Goal: Task Accomplishment & Management: Manage account settings

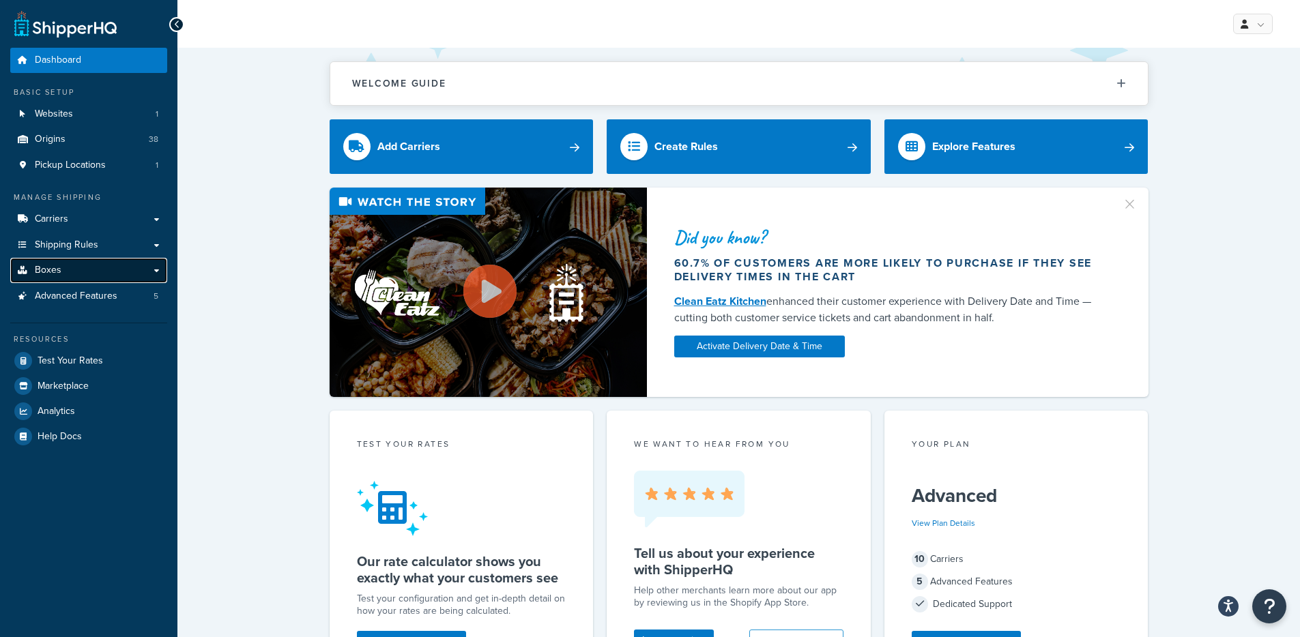
click at [72, 278] on link "Boxes" at bounding box center [88, 270] width 157 height 25
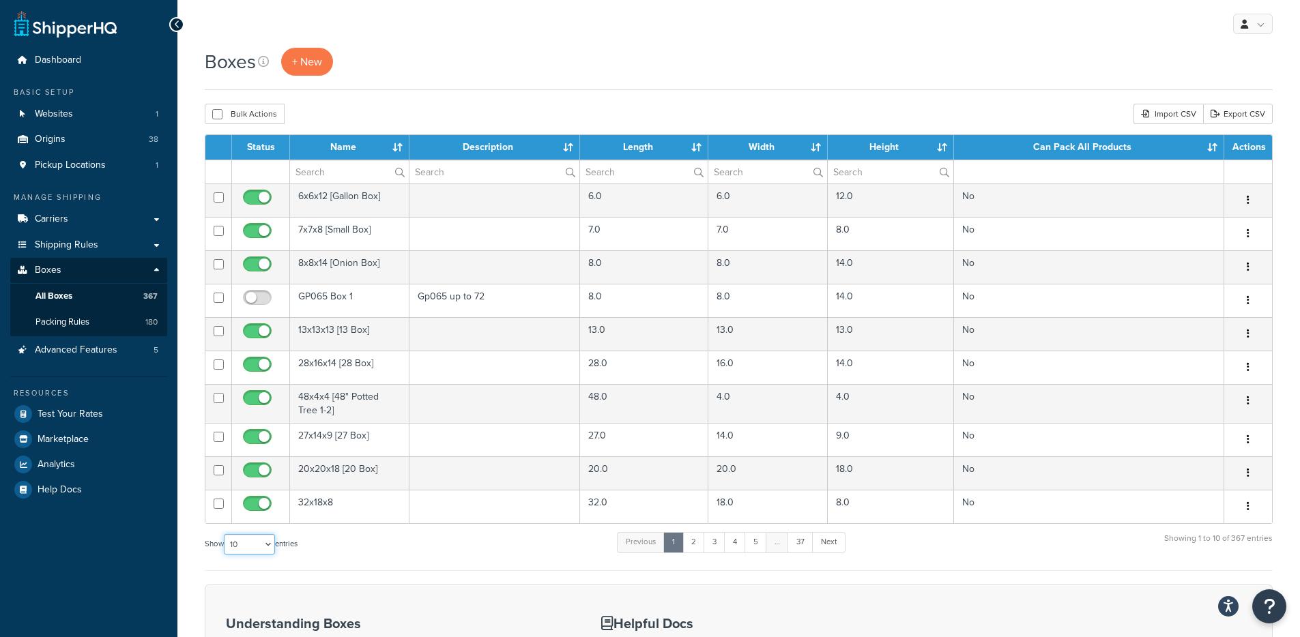
click at [243, 545] on select "10 15 25 50 100 1000" at bounding box center [249, 544] width 51 height 20
select select "1000"
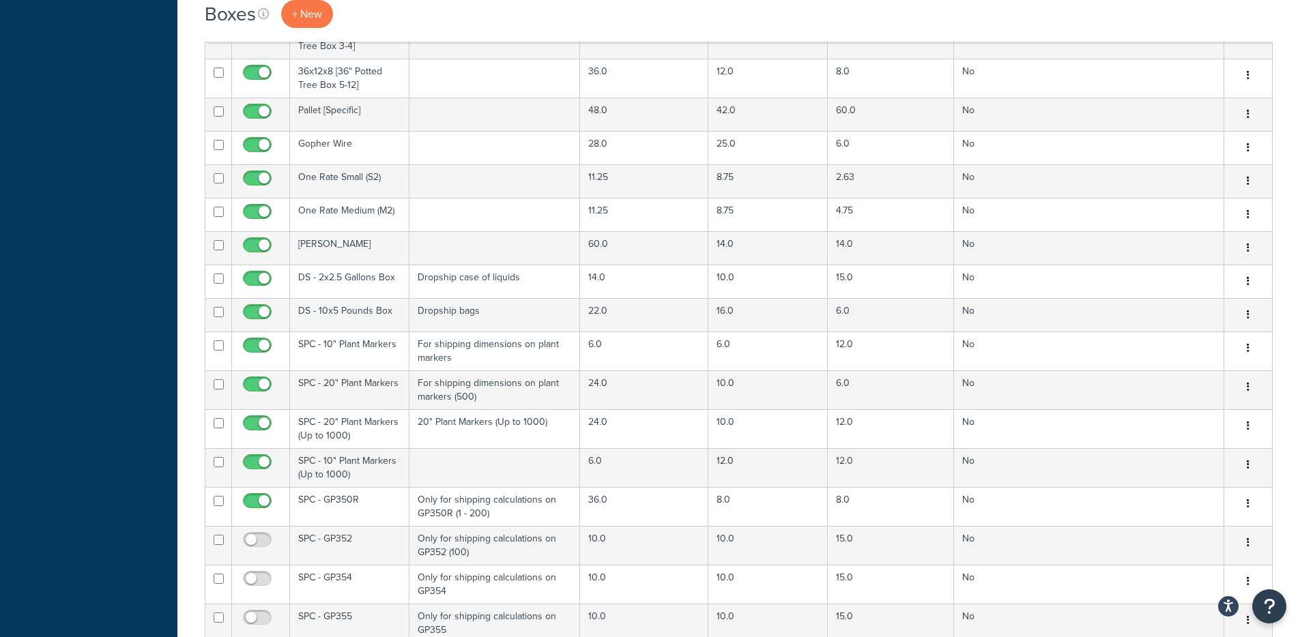
scroll to position [6699, 0]
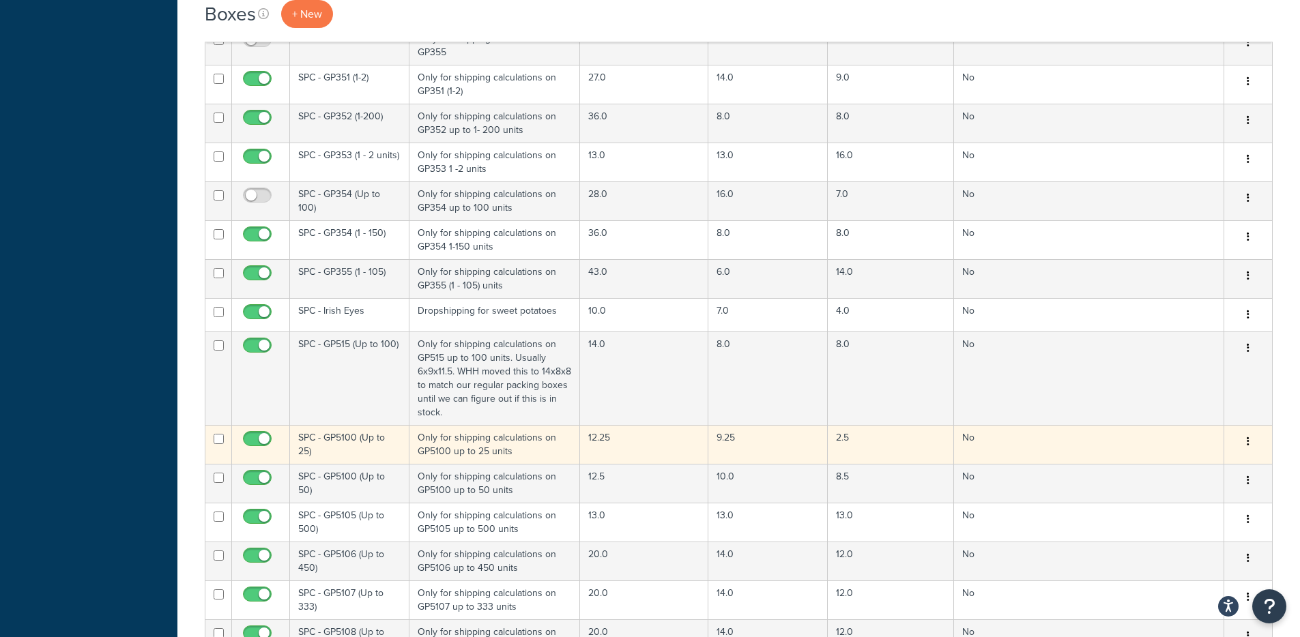
click at [392, 425] on td "SPC - GP5100 (Up to 25)" at bounding box center [349, 444] width 119 height 39
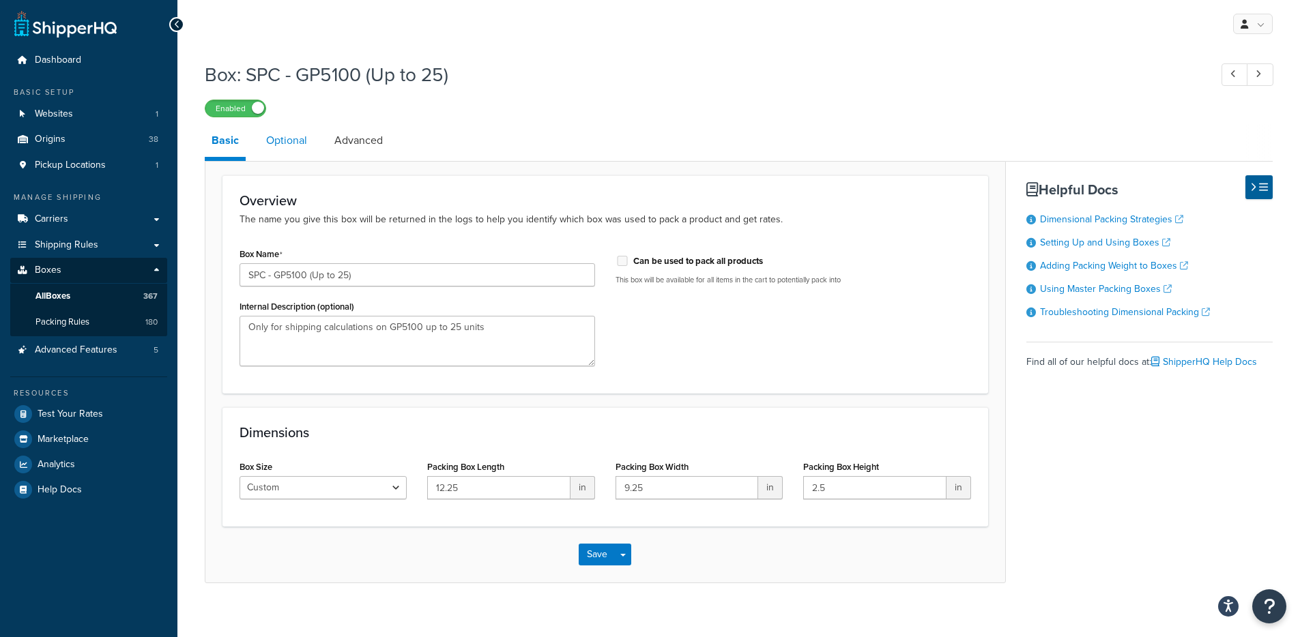
click at [310, 142] on link "Optional" at bounding box center [286, 140] width 55 height 33
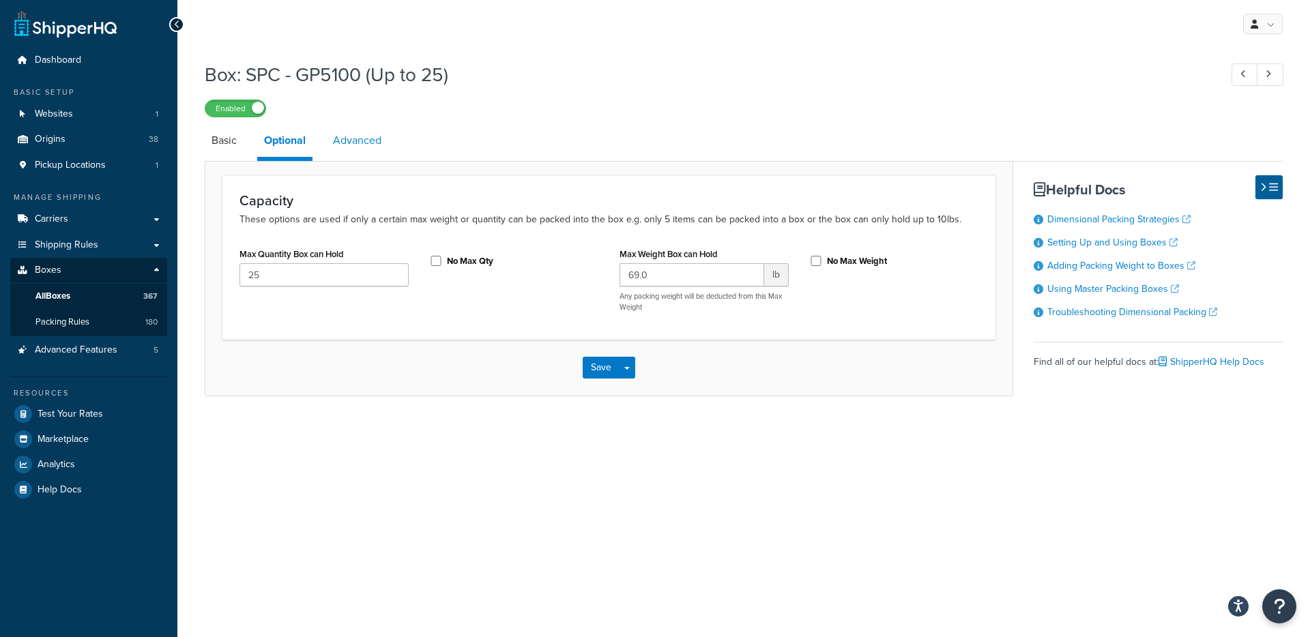
click at [344, 143] on link "Advanced" at bounding box center [357, 140] width 62 height 33
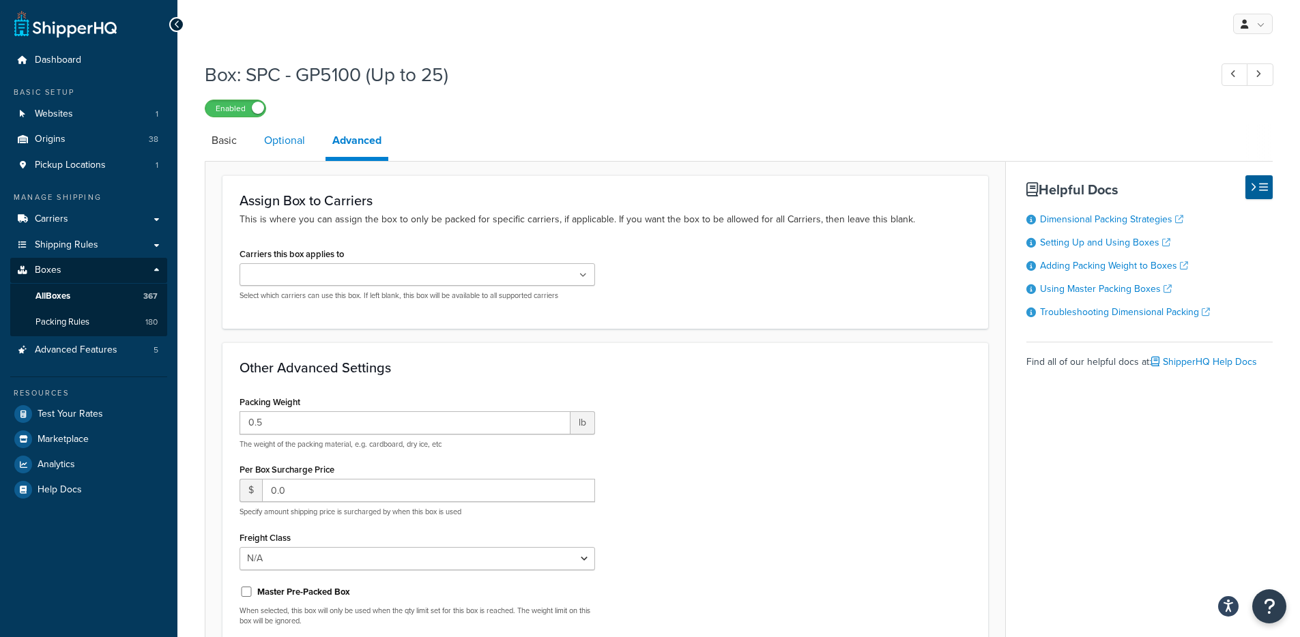
click at [302, 143] on link "Optional" at bounding box center [284, 140] width 55 height 33
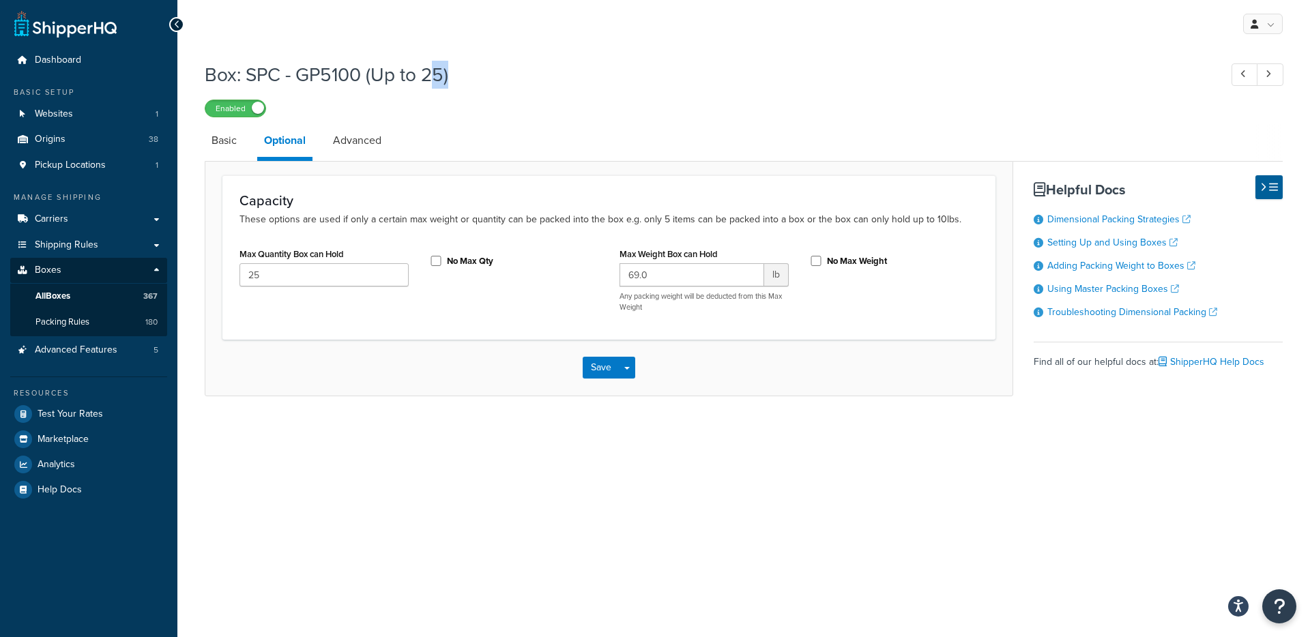
drag, startPoint x: 437, startPoint y: 78, endPoint x: 452, endPoint y: 76, distance: 15.3
click at [452, 76] on h1 "Box: SPC - GP5100 (Up to 25)" at bounding box center [706, 74] width 1002 height 27
click at [453, 76] on h1 "Box: SPC - GP5100 (Up to 25)" at bounding box center [706, 74] width 1002 height 27
drag, startPoint x: 449, startPoint y: 76, endPoint x: 248, endPoint y: 71, distance: 201.3
click at [248, 71] on h1 "Box: SPC - GP5100 (Up to 25)" at bounding box center [706, 74] width 1002 height 27
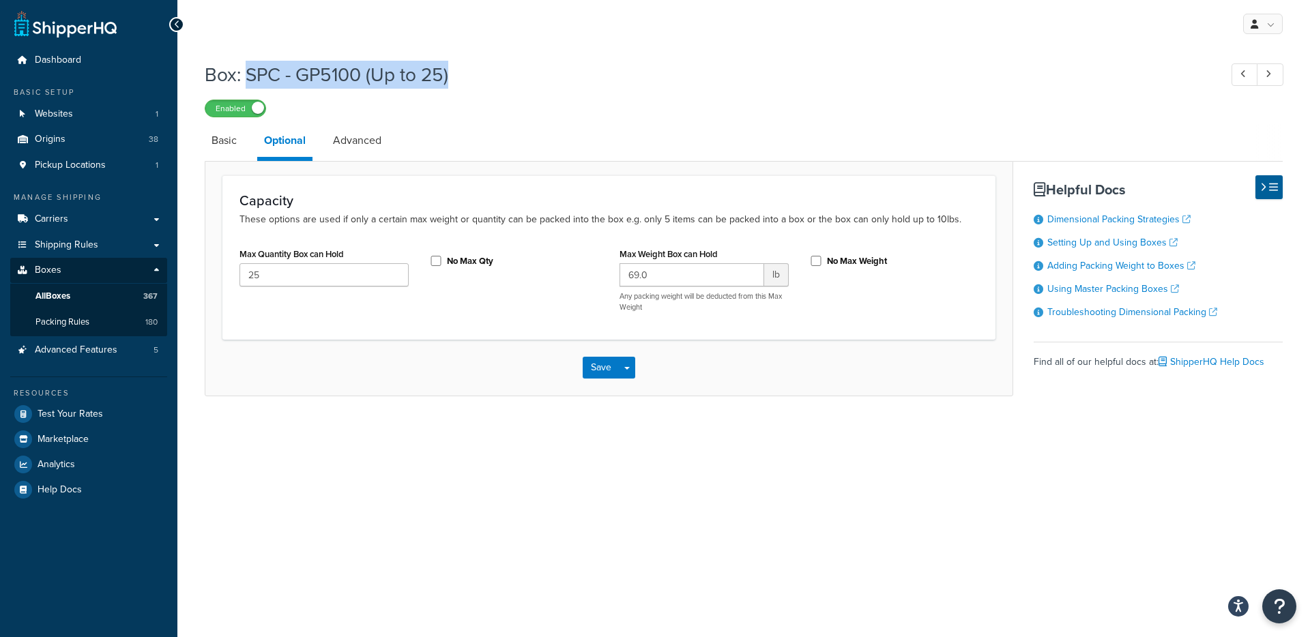
copy h1 "SPC - GP5100 (Up to 25)"
click at [97, 302] on link "All Boxes 367" at bounding box center [88, 296] width 157 height 25
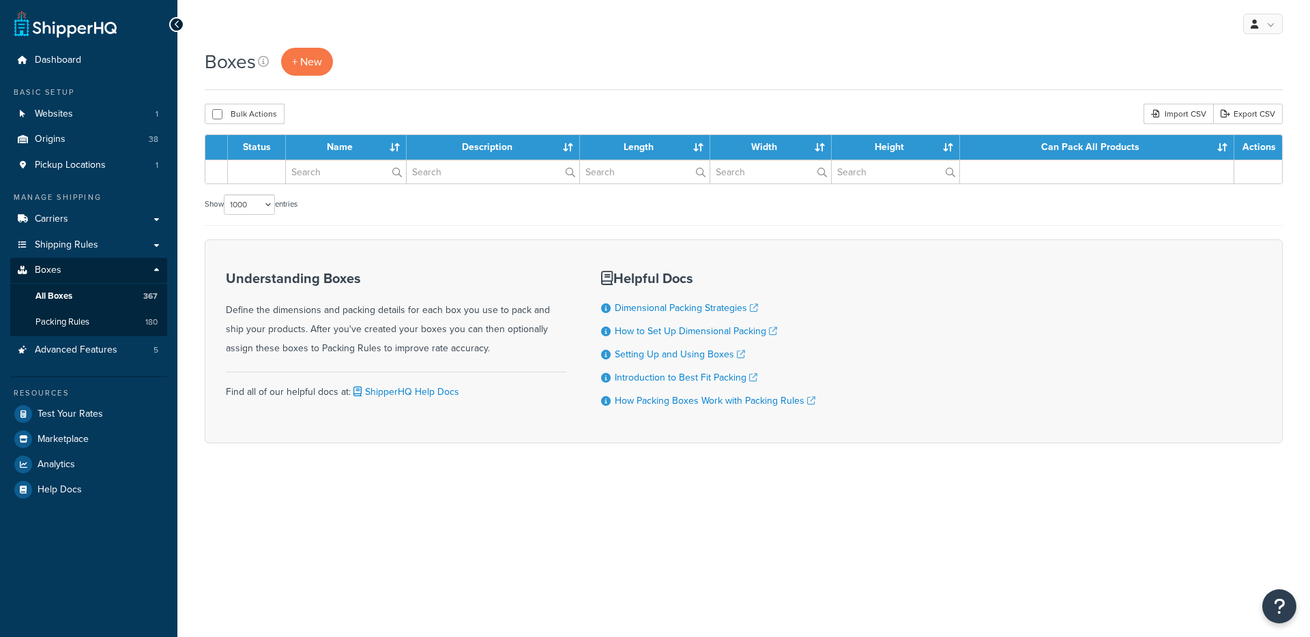
select select "1000"
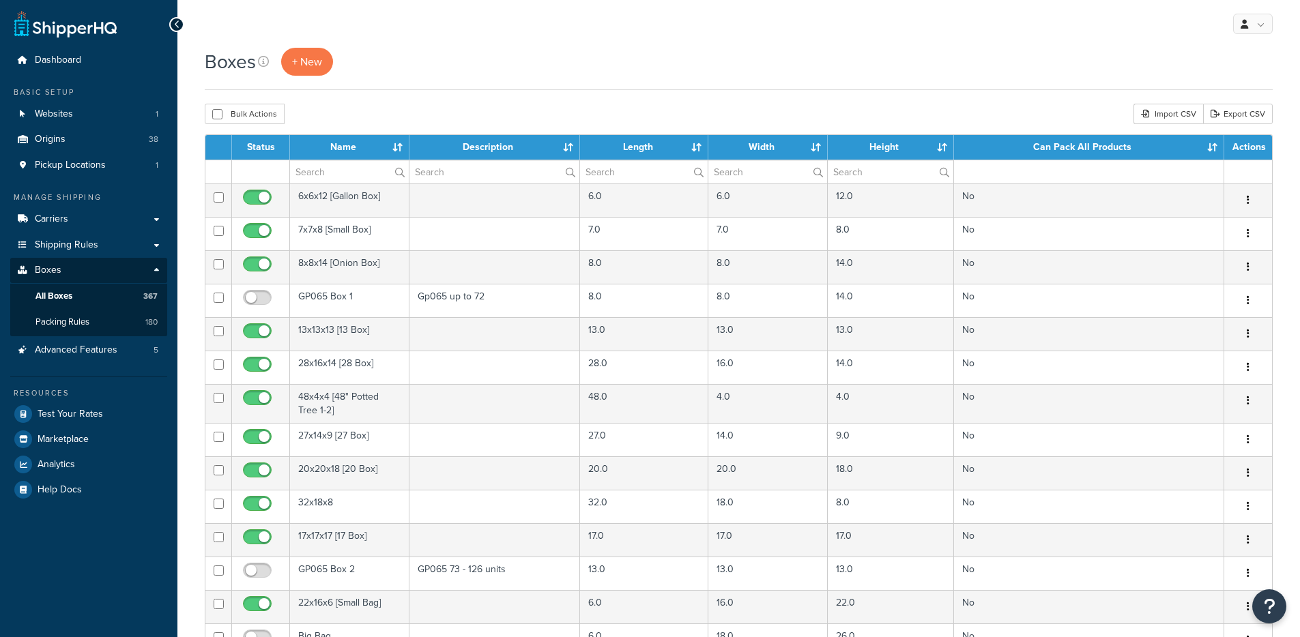
click at [209, 409] on td at bounding box center [218, 403] width 27 height 39
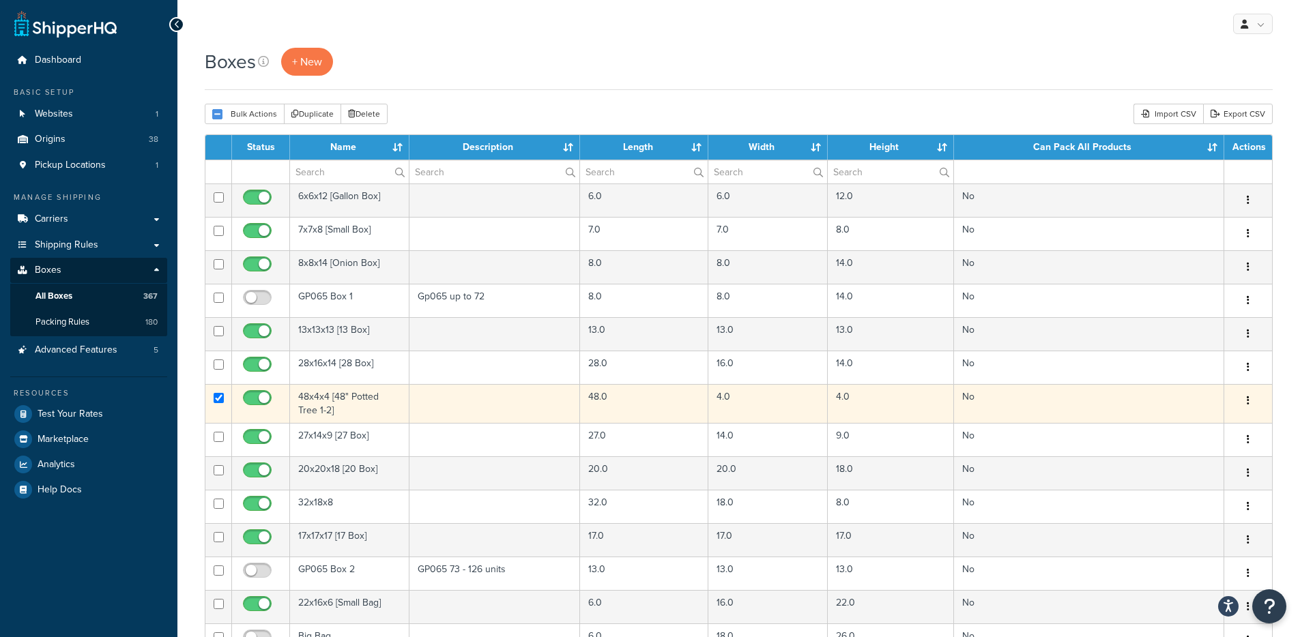
click at [221, 397] on input "checkbox" at bounding box center [219, 398] width 10 height 10
checkbox input "false"
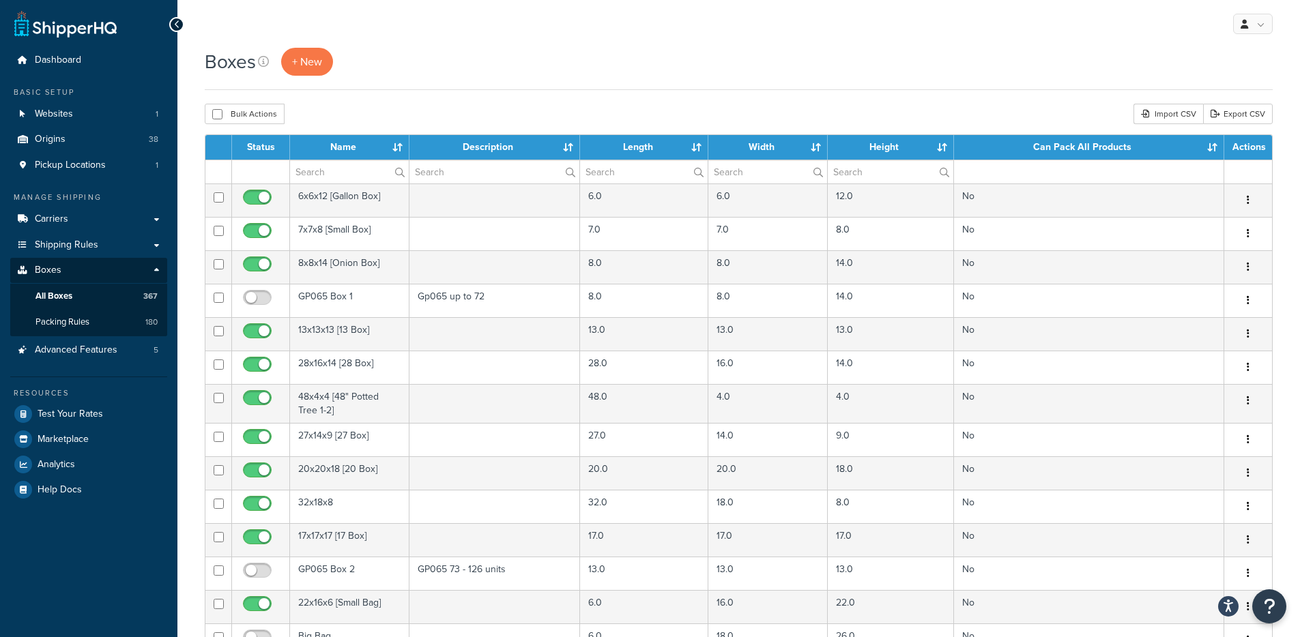
click at [78, 319] on span "Packing Rules" at bounding box center [62, 323] width 54 height 12
click at [664, 112] on div "Bulk Actions Duplicate Delete Import CSV Export CSV" at bounding box center [739, 114] width 1068 height 20
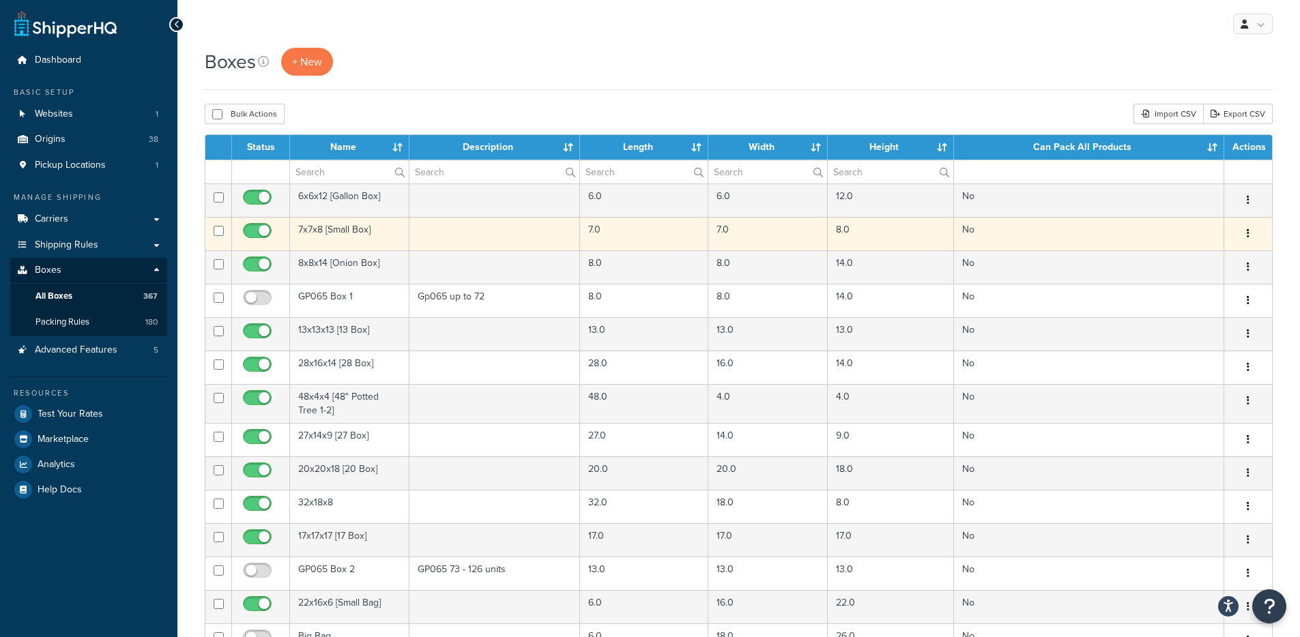
click at [1248, 233] on icon "button" at bounding box center [1247, 234] width 3 height 10
click at [1194, 259] on link "Edit" at bounding box center [1203, 260] width 108 height 28
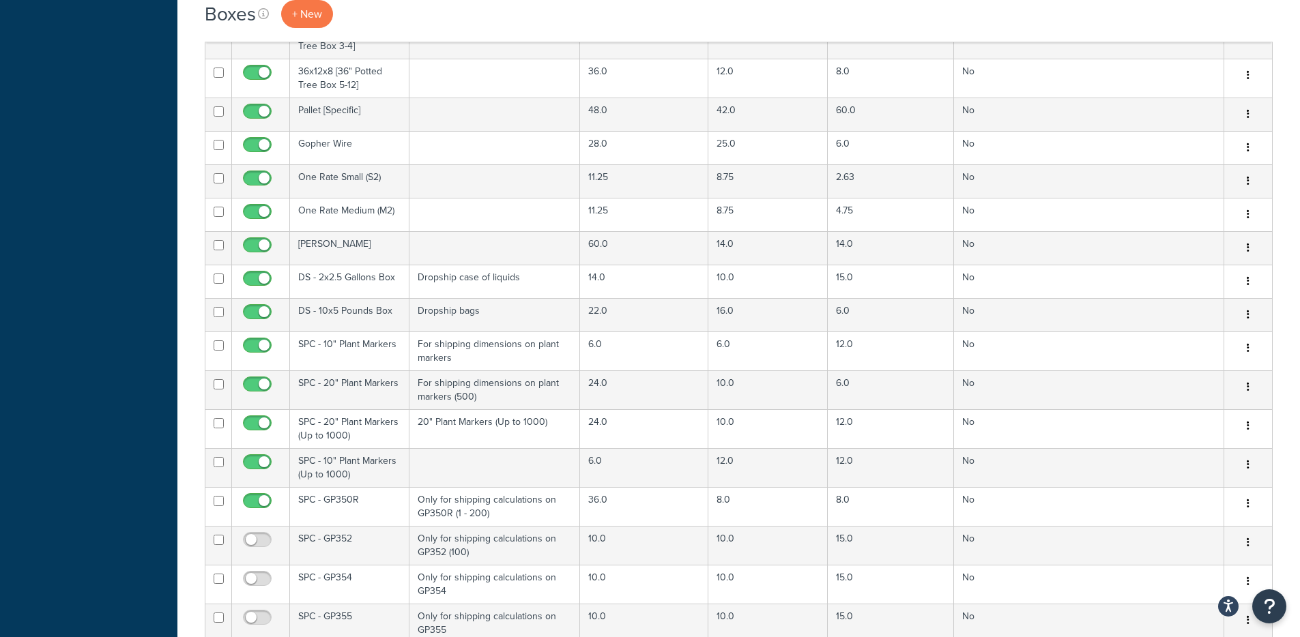
scroll to position [6699, 0]
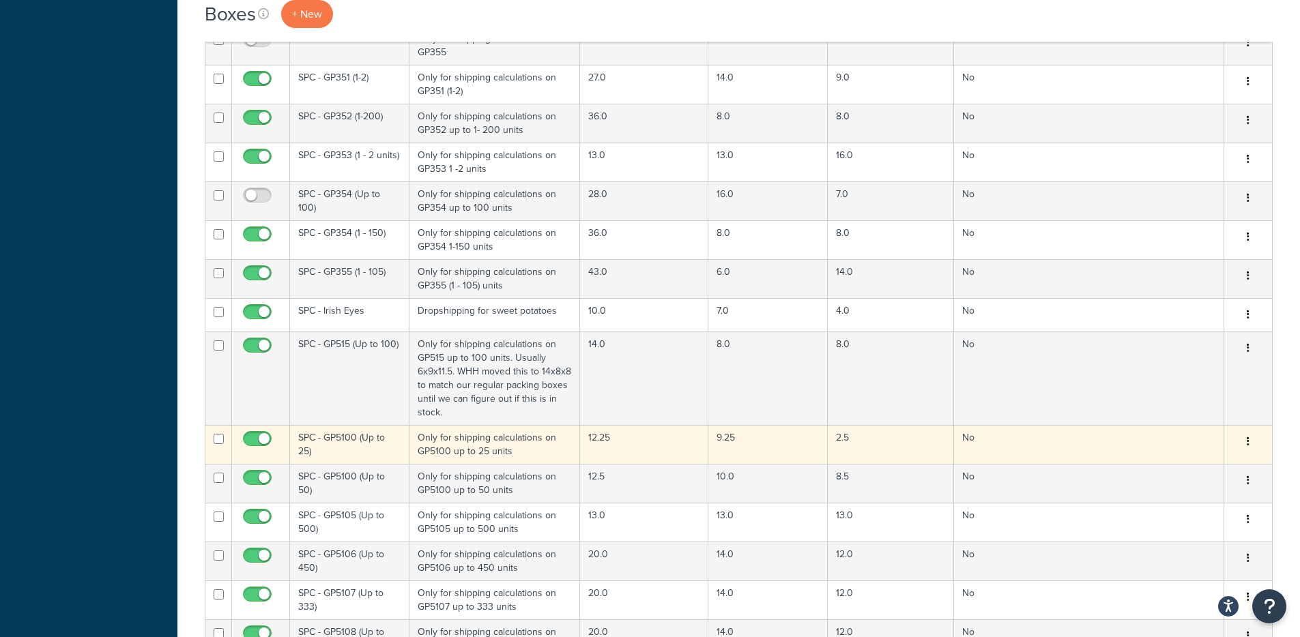
click at [529, 425] on td "Only for shipping calculations on GP5100 up to 25 units" at bounding box center [494, 444] width 171 height 39
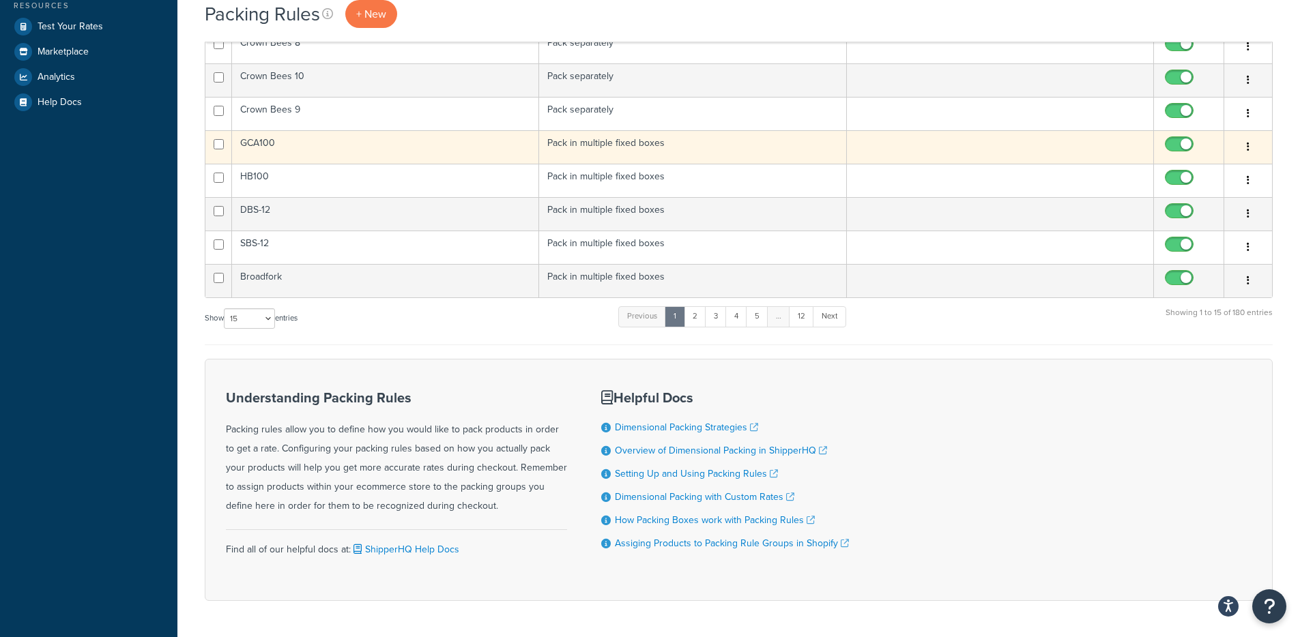
scroll to position [433, 0]
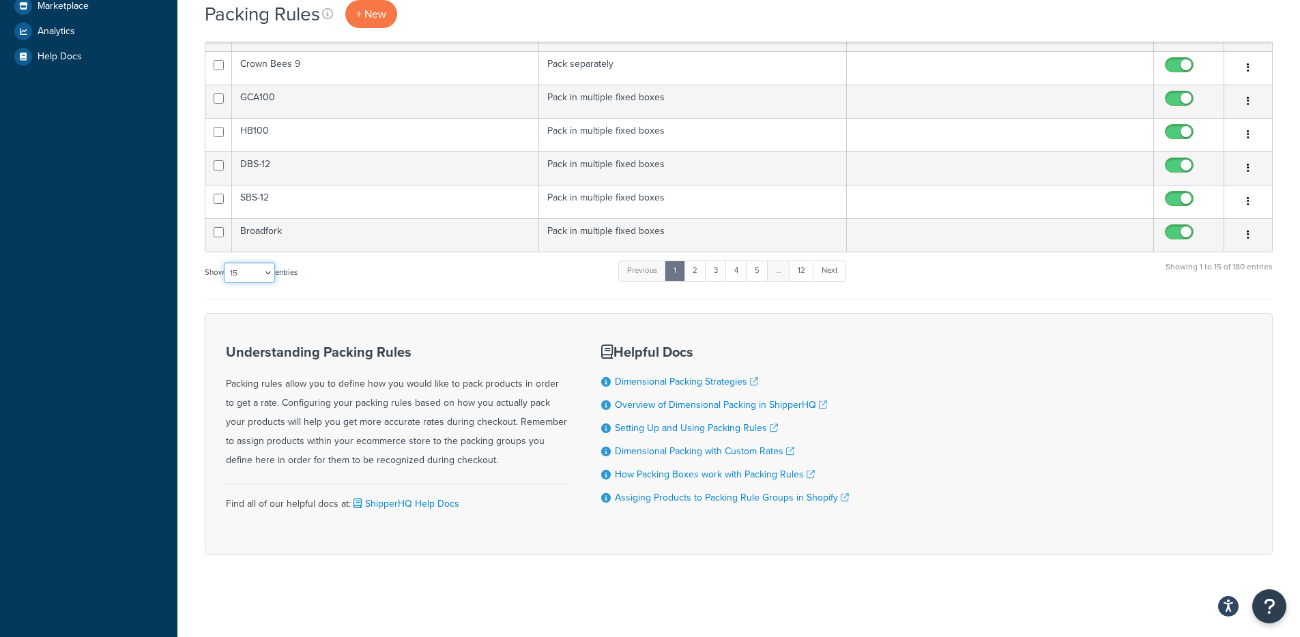
click at [231, 266] on select "10 15 25 50 100" at bounding box center [249, 273] width 51 height 20
select select "100"
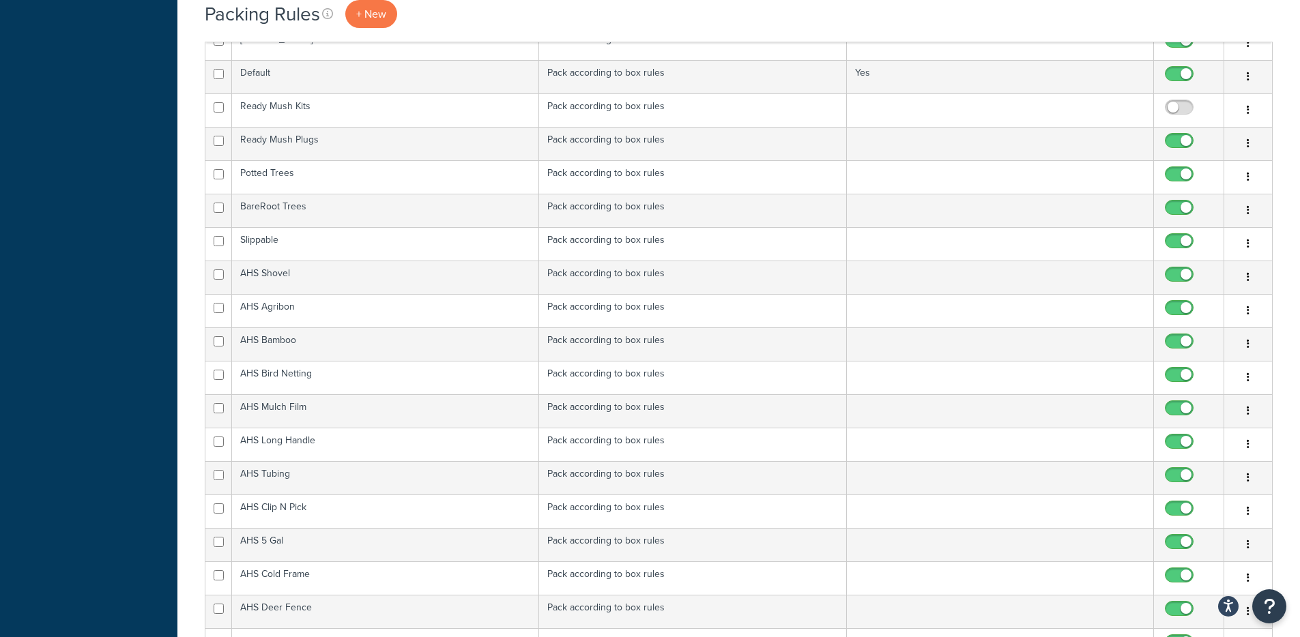
scroll to position [520, 0]
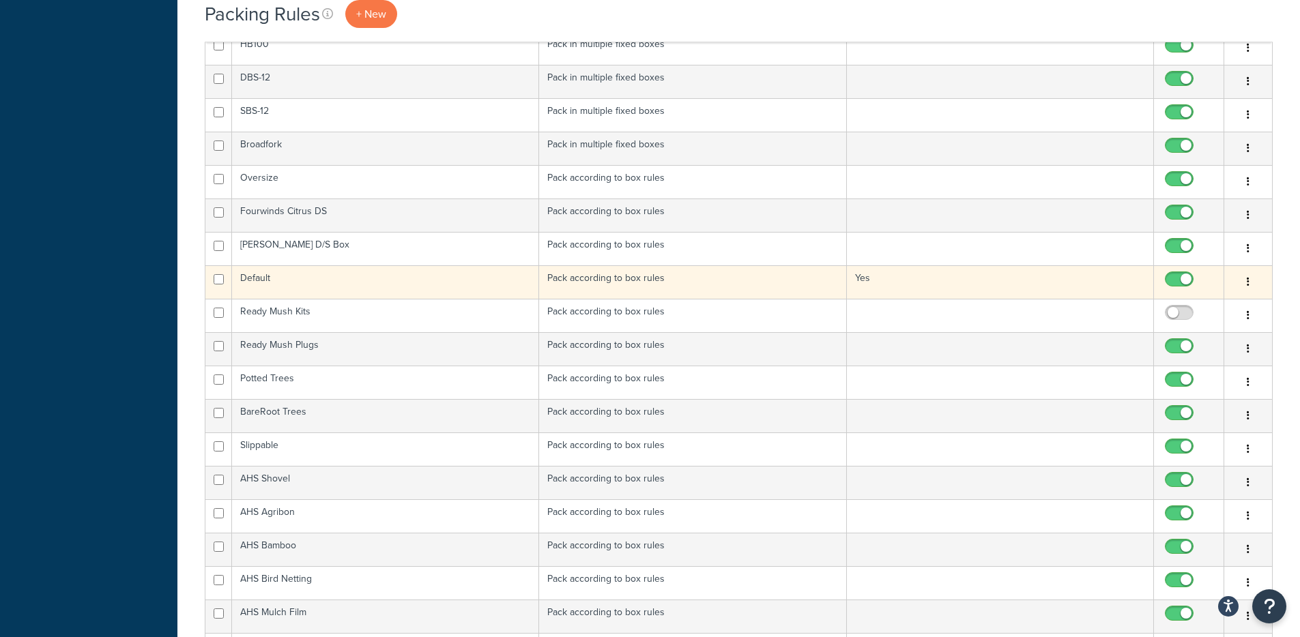
click at [1246, 278] on icon "button" at bounding box center [1247, 282] width 3 height 10
click at [1188, 304] on link "Edit" at bounding box center [1193, 310] width 108 height 28
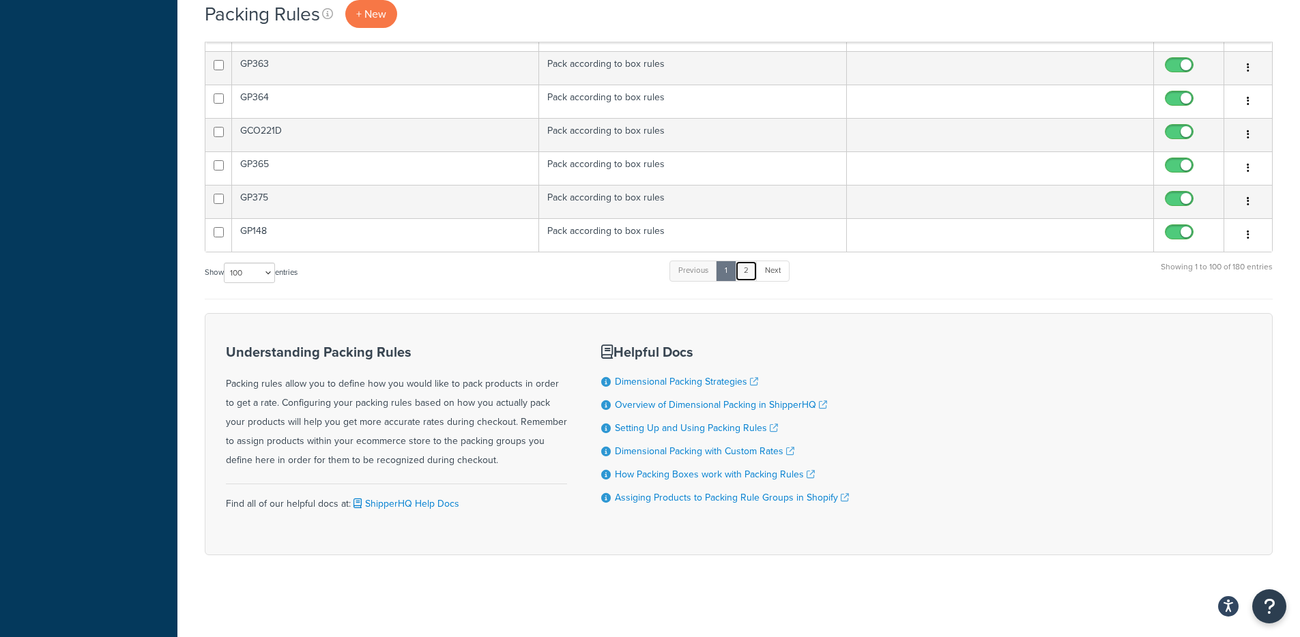
click at [746, 272] on link "2" at bounding box center [746, 271] width 23 height 20
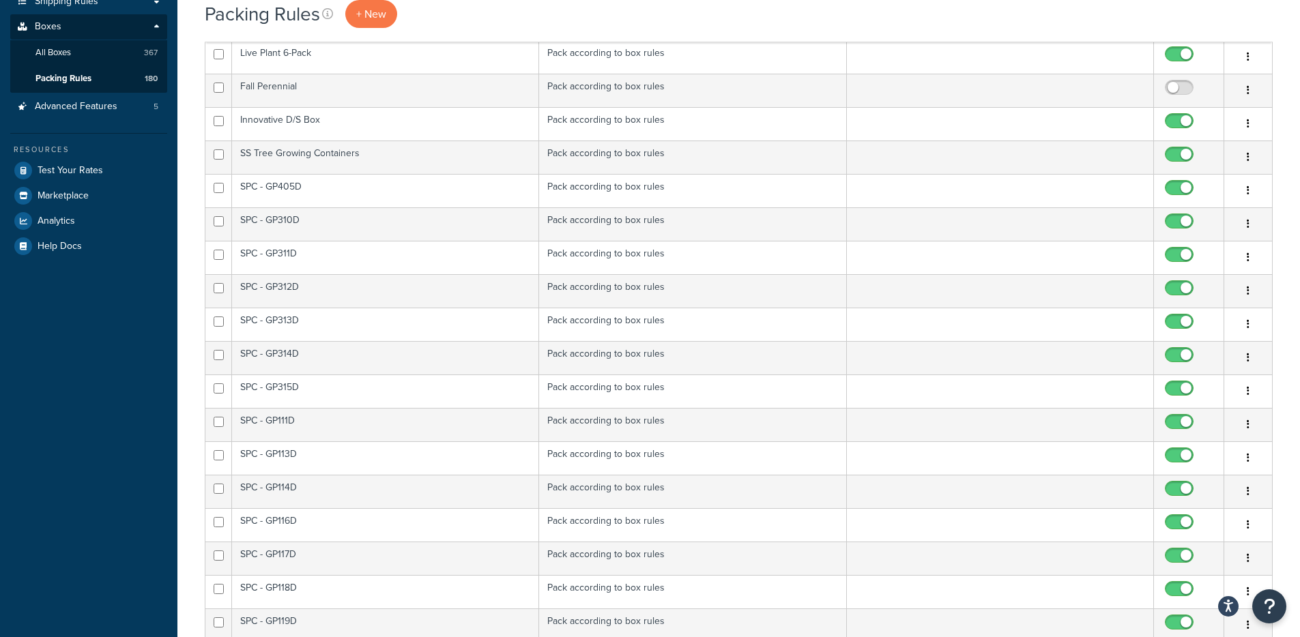
scroll to position [251, 0]
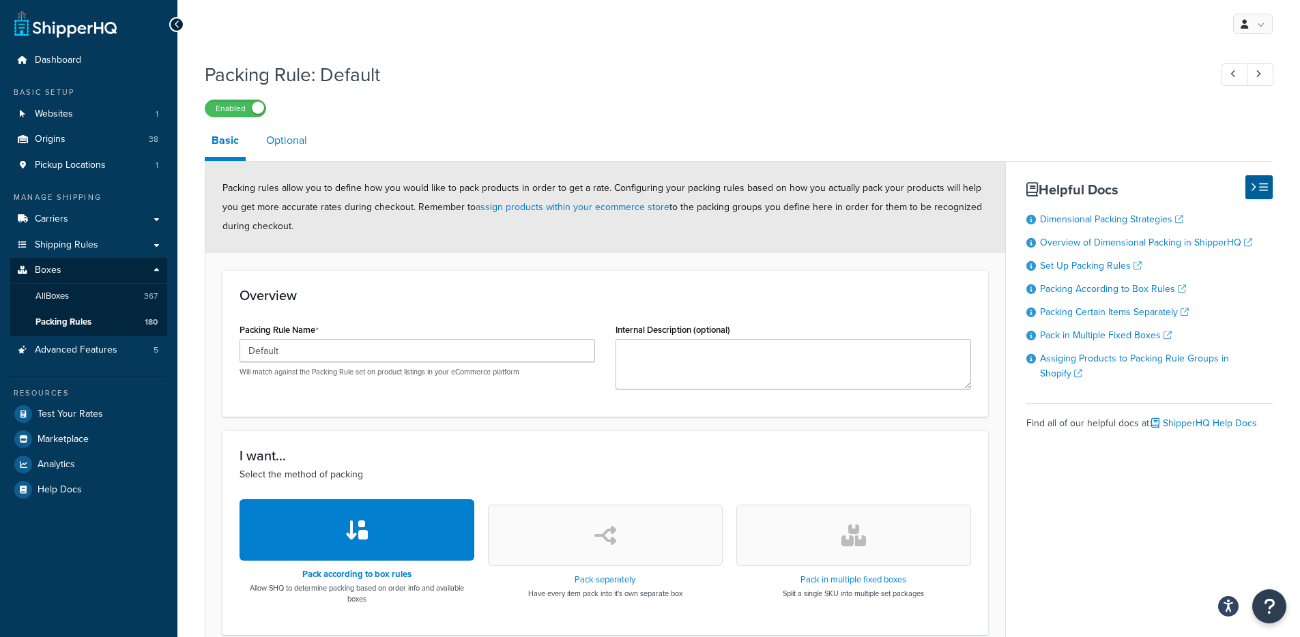
click at [293, 146] on link "Optional" at bounding box center [286, 140] width 55 height 33
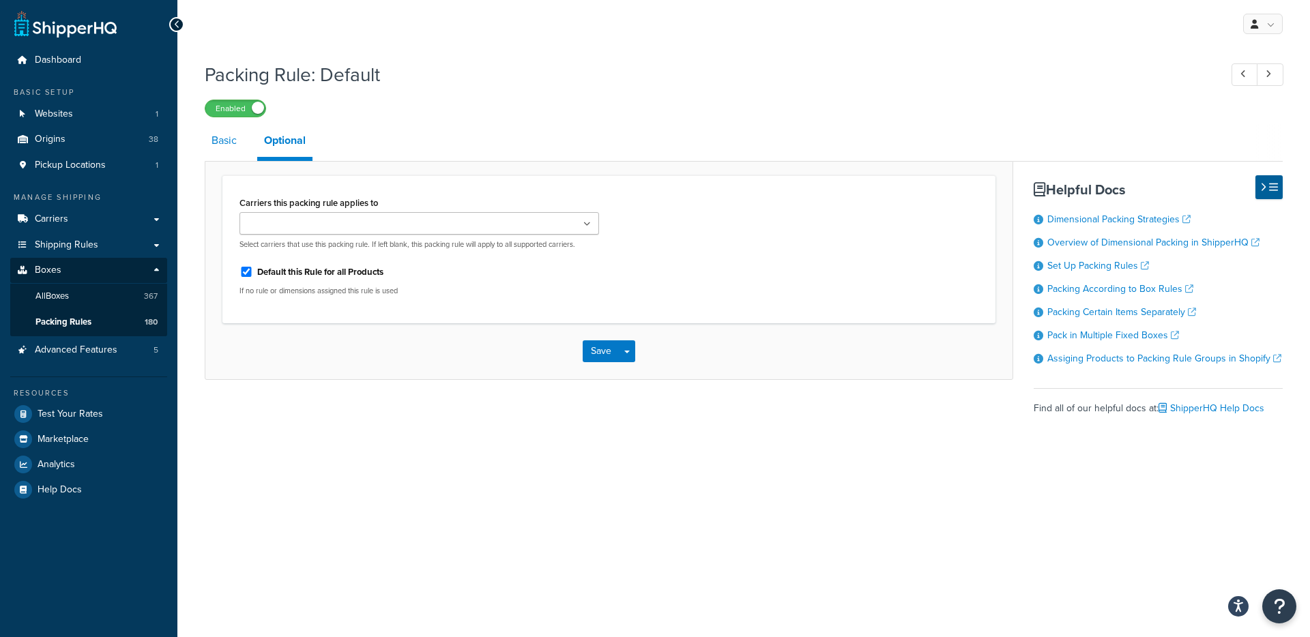
click at [209, 143] on link "Basic" at bounding box center [224, 140] width 39 height 33
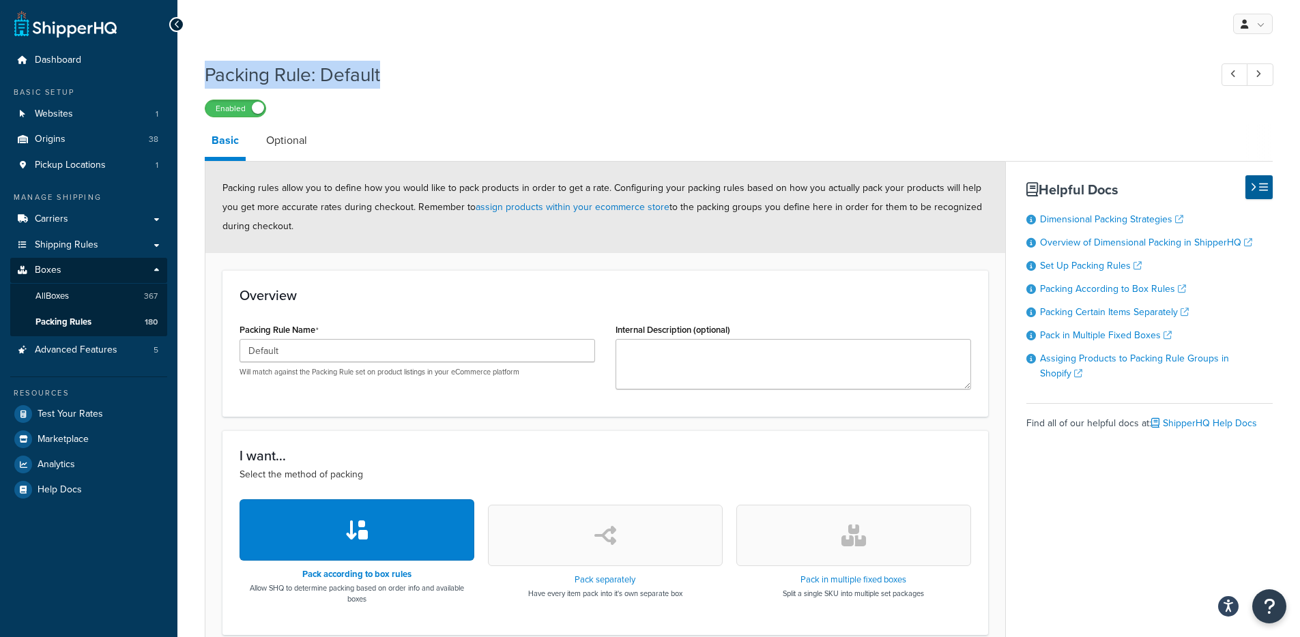
drag, startPoint x: 404, startPoint y: 78, endPoint x: 206, endPoint y: 76, distance: 197.9
click at [206, 76] on h1 "Packing Rule: Default" at bounding box center [700, 74] width 991 height 27
copy h1 "Packing Rule: Default"
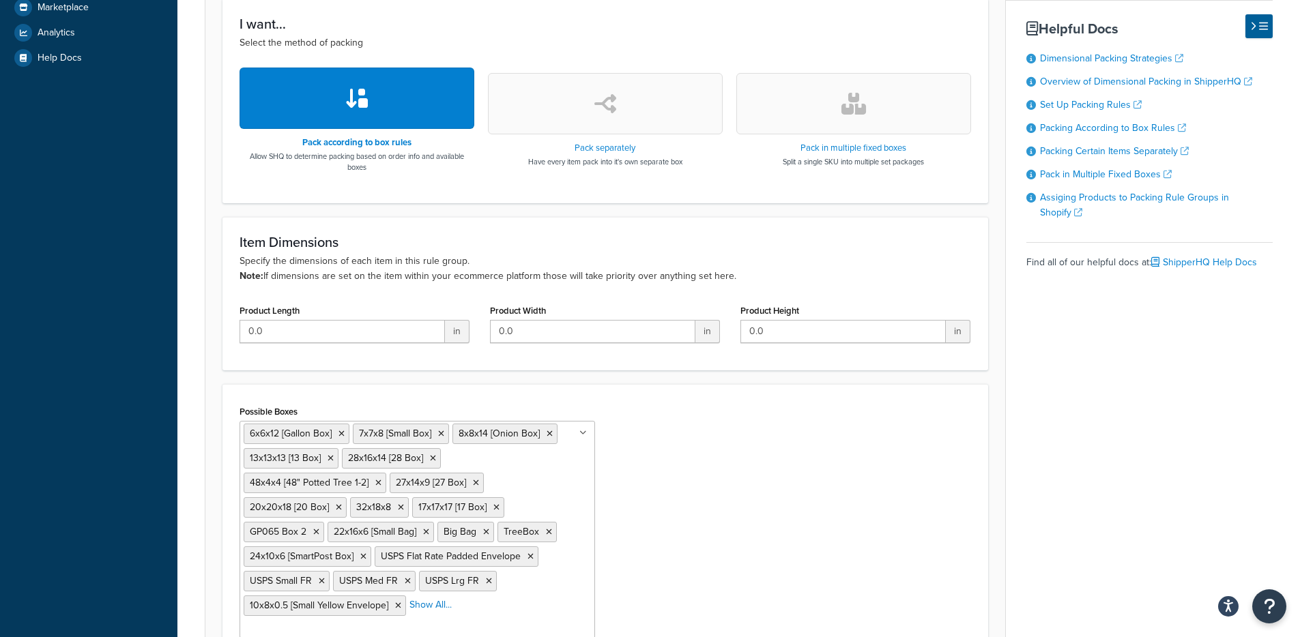
scroll to position [567, 0]
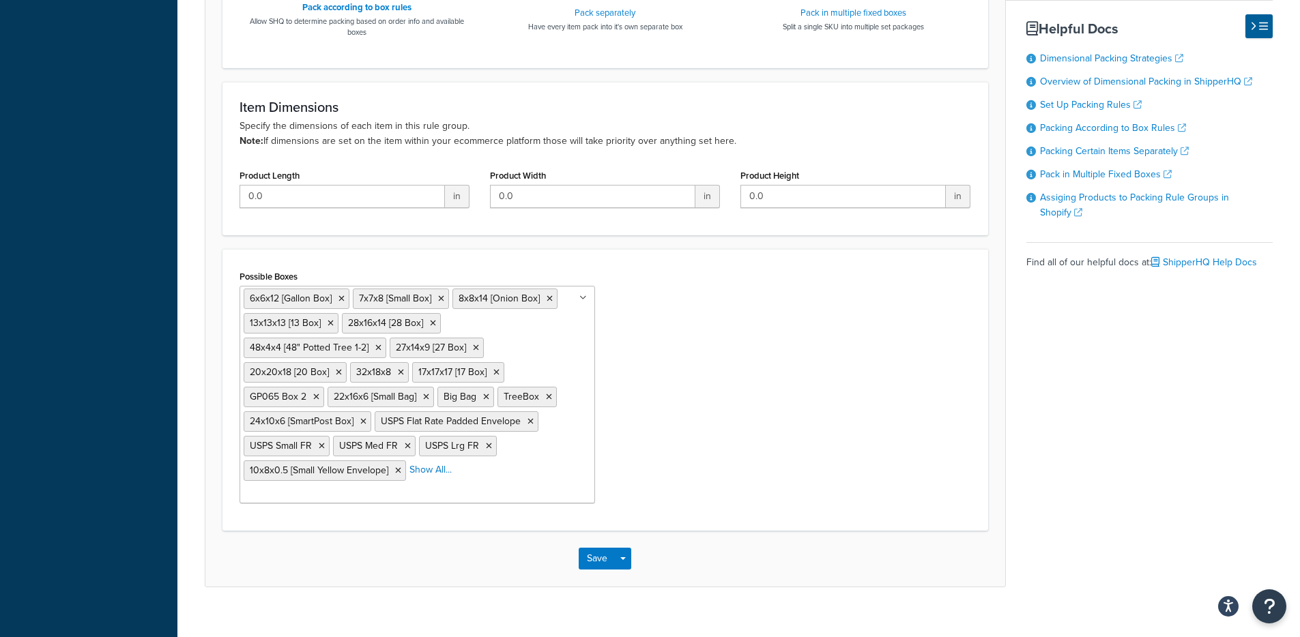
drag, startPoint x: 439, startPoint y: 469, endPoint x: 482, endPoint y: 469, distance: 43.0
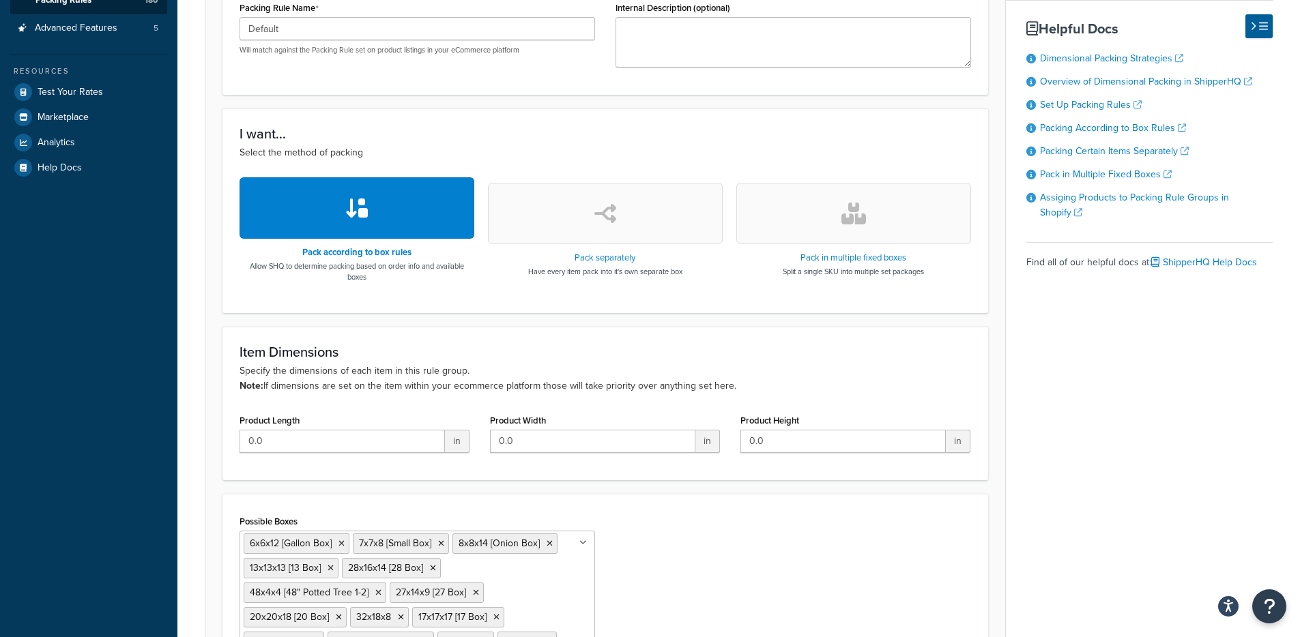
scroll to position [0, 0]
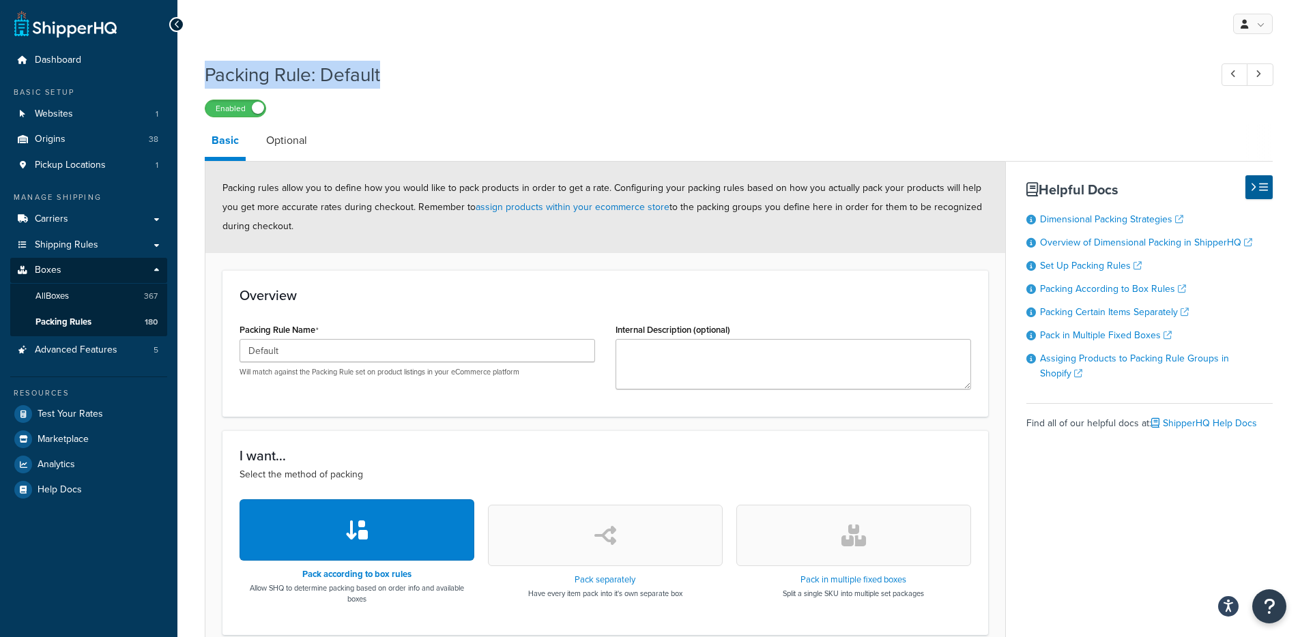
drag, startPoint x: 294, startPoint y: 141, endPoint x: 317, endPoint y: 141, distance: 23.2
click at [294, 141] on link "Optional" at bounding box center [286, 140] width 55 height 33
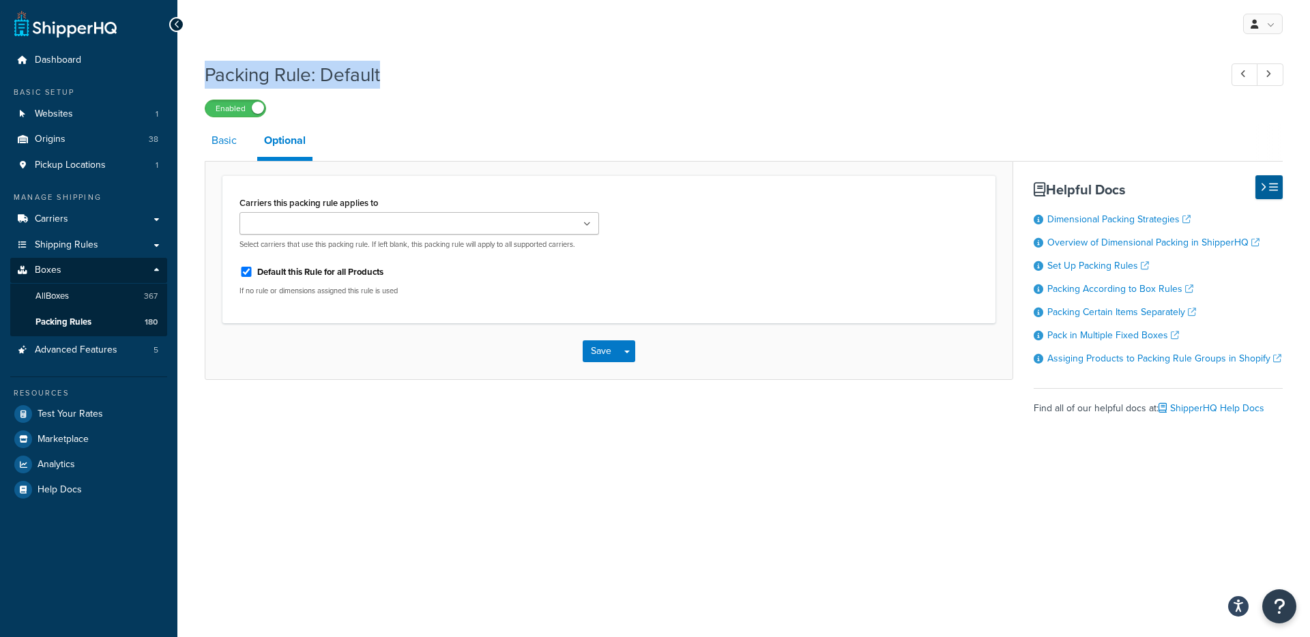
click at [214, 142] on link "Basic" at bounding box center [224, 140] width 39 height 33
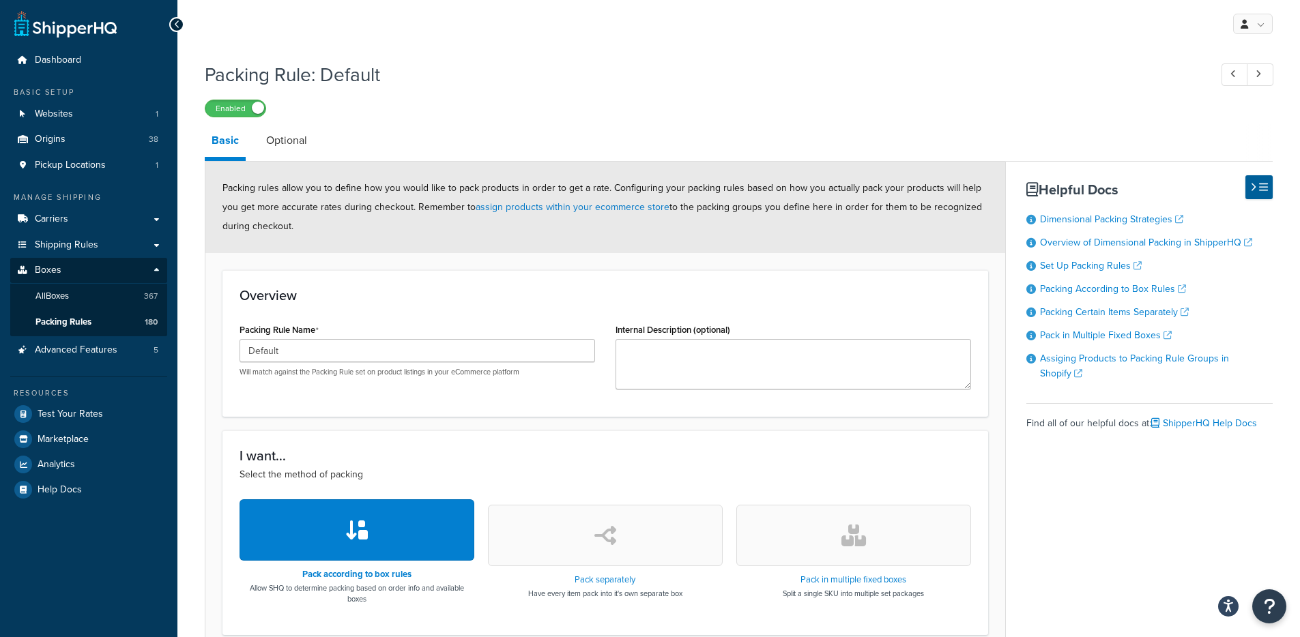
drag, startPoint x: 424, startPoint y: 85, endPoint x: 414, endPoint y: 80, distance: 10.7
click at [424, 85] on h1 "Packing Rule: Default" at bounding box center [700, 74] width 991 height 27
drag, startPoint x: 400, startPoint y: 76, endPoint x: 326, endPoint y: 74, distance: 74.4
click at [326, 74] on h1 "Packing Rule: Default" at bounding box center [700, 74] width 991 height 27
copy h1 "Default"
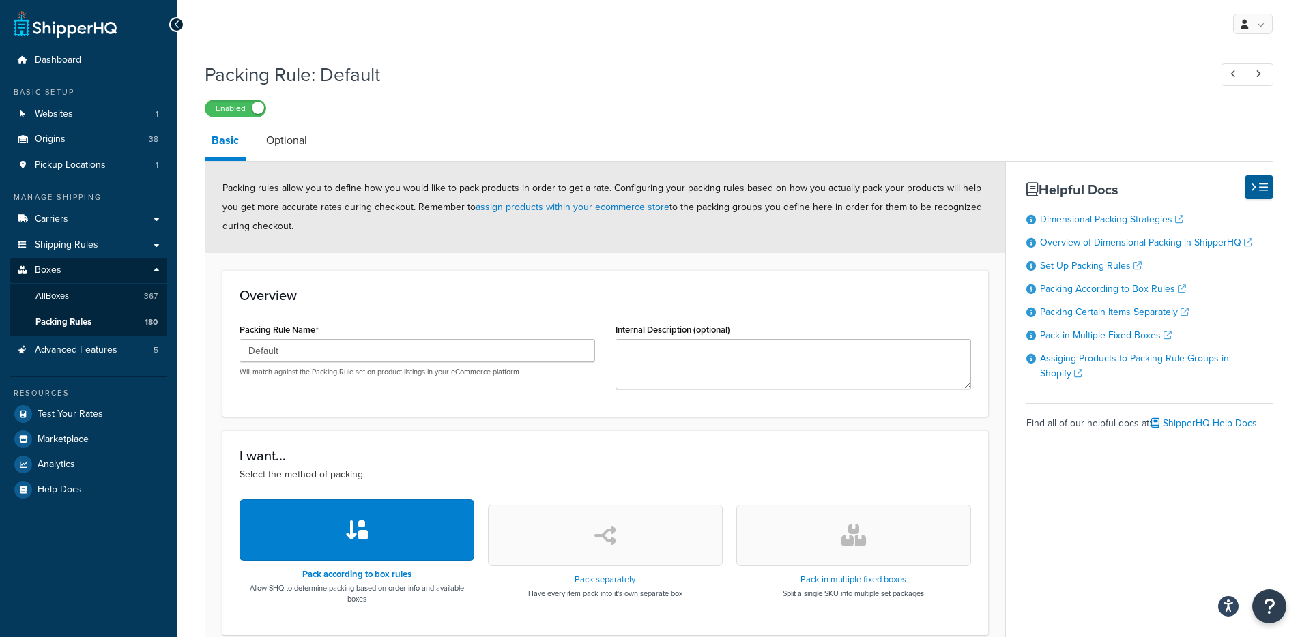
click at [426, 177] on div "Packing rules allow you to define how you would like to pack products in order …" at bounding box center [605, 207] width 800 height 91
click at [72, 398] on div "Resources" at bounding box center [88, 394] width 157 height 12
click at [69, 405] on link "Test Your Rates" at bounding box center [88, 414] width 157 height 25
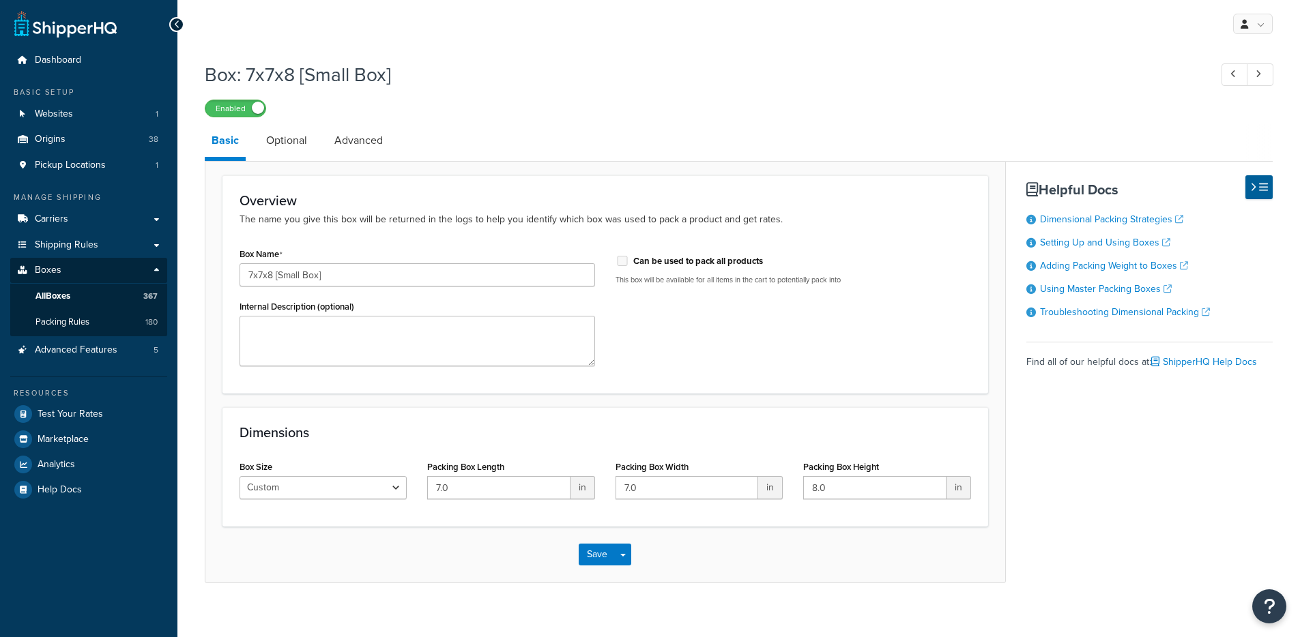
click at [394, 139] on li "Advanced" at bounding box center [365, 140] width 76 height 33
click at [373, 145] on link "Advanced" at bounding box center [358, 140] width 62 height 33
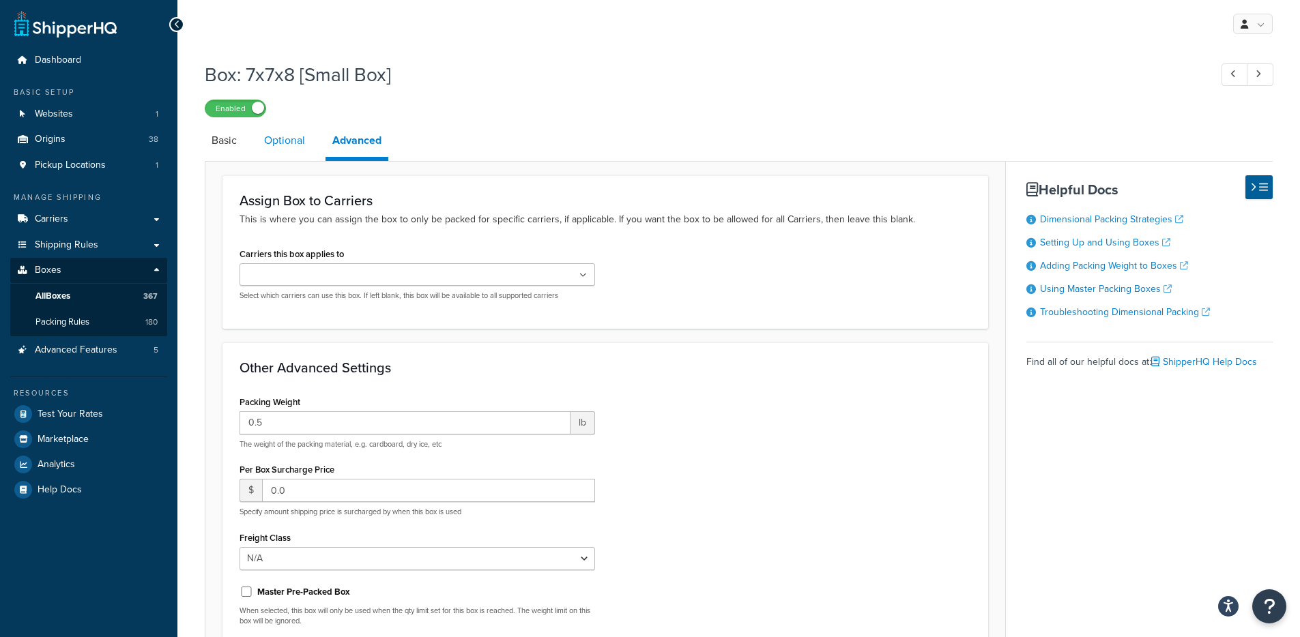
click at [301, 145] on link "Optional" at bounding box center [284, 140] width 55 height 33
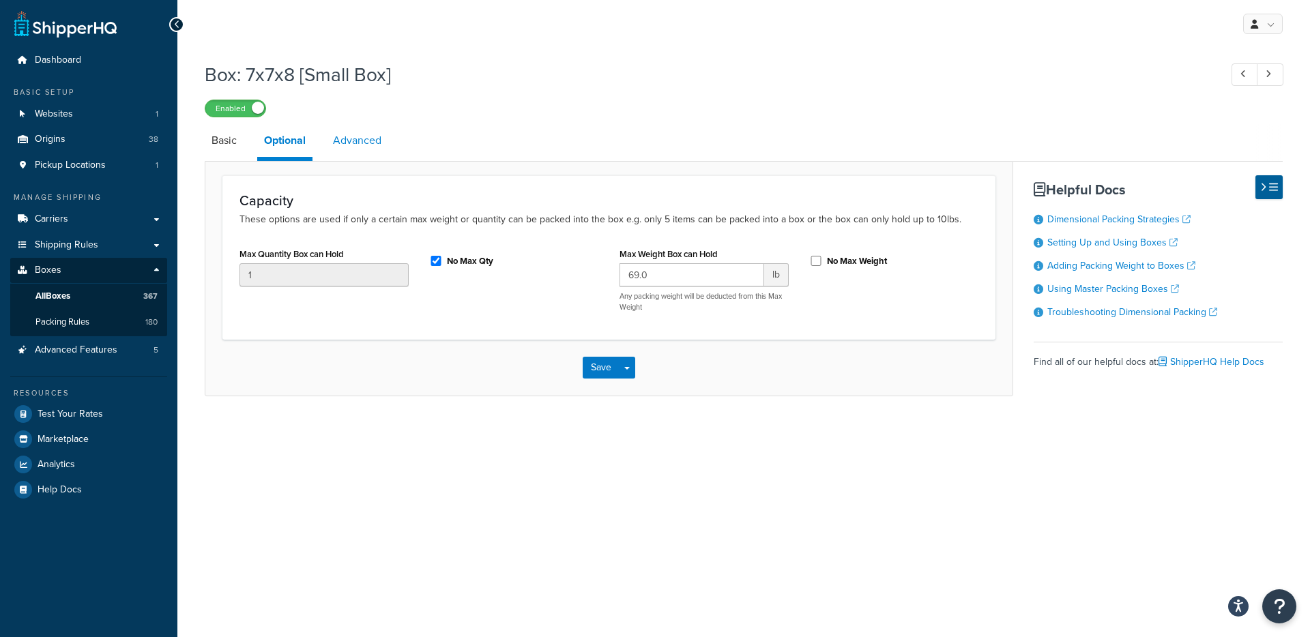
click at [371, 147] on link "Advanced" at bounding box center [357, 140] width 62 height 33
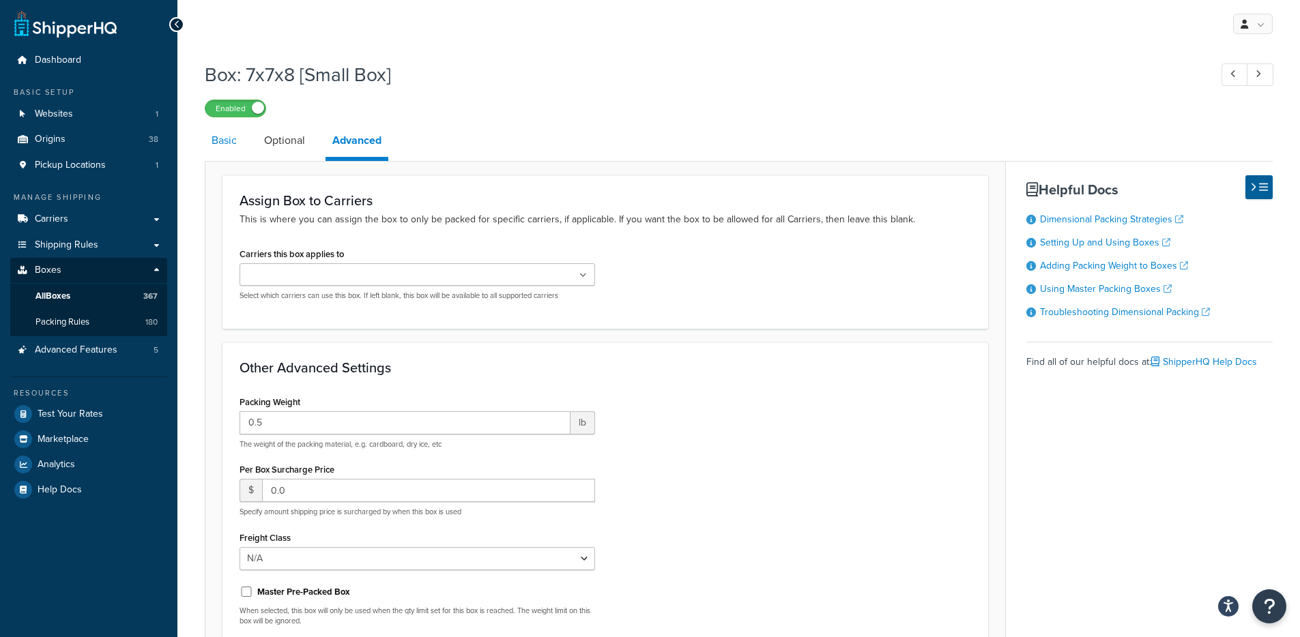
click at [220, 143] on link "Basic" at bounding box center [224, 140] width 39 height 33
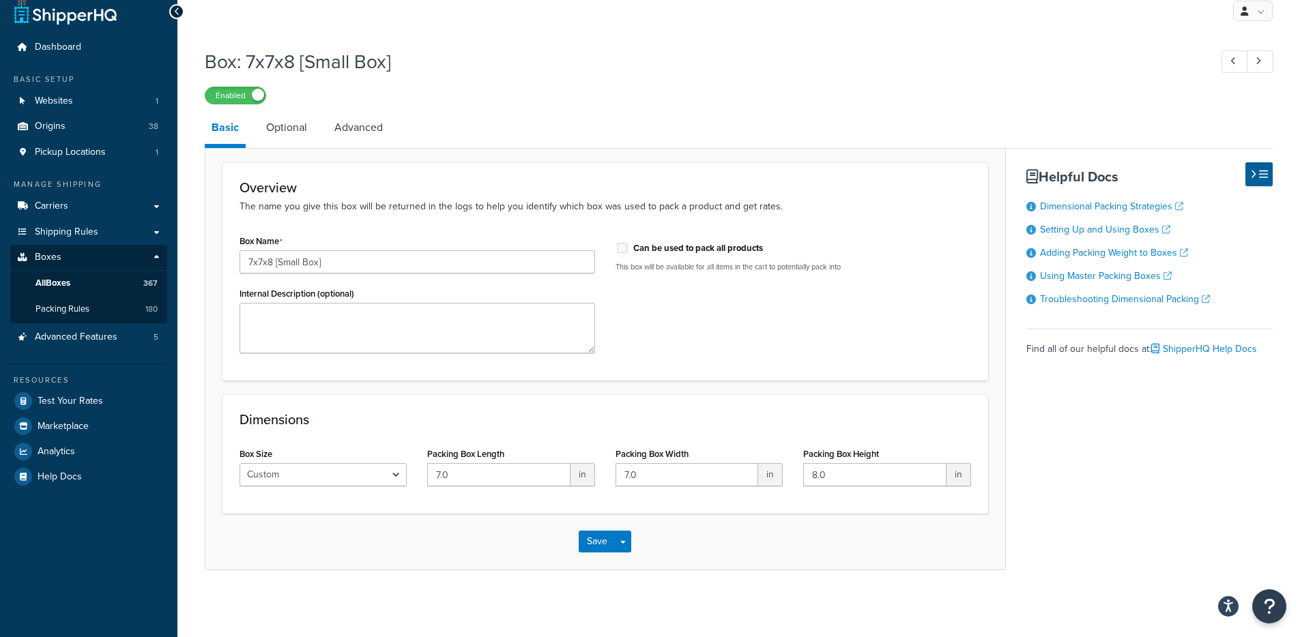
scroll to position [16, 0]
click at [351, 120] on link "Advanced" at bounding box center [358, 126] width 62 height 33
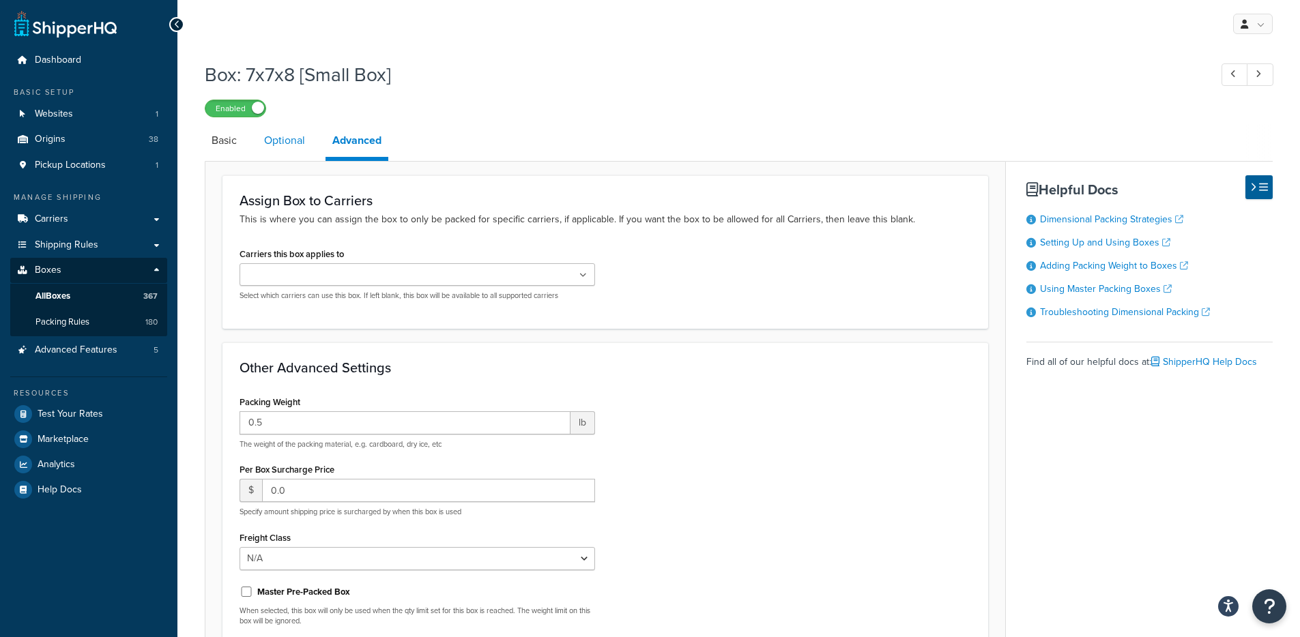
click at [282, 149] on link "Optional" at bounding box center [284, 140] width 55 height 33
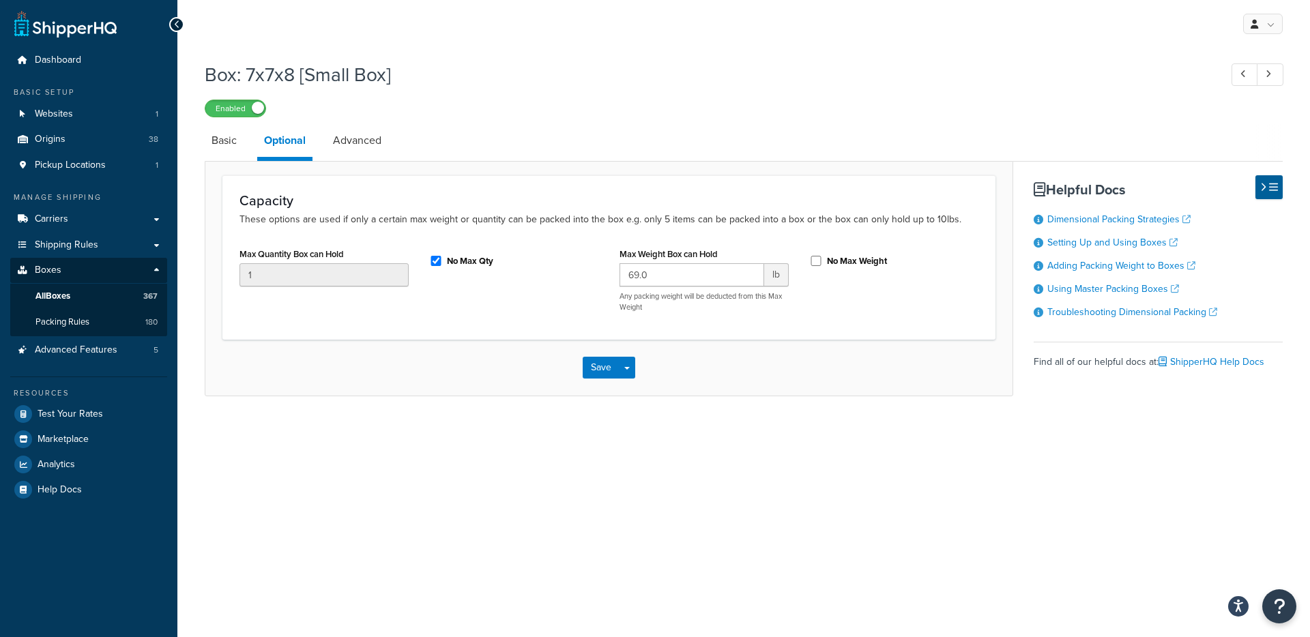
click at [245, 148] on li "Basic" at bounding box center [231, 140] width 53 height 33
click at [218, 141] on link "Basic" at bounding box center [224, 140] width 39 height 33
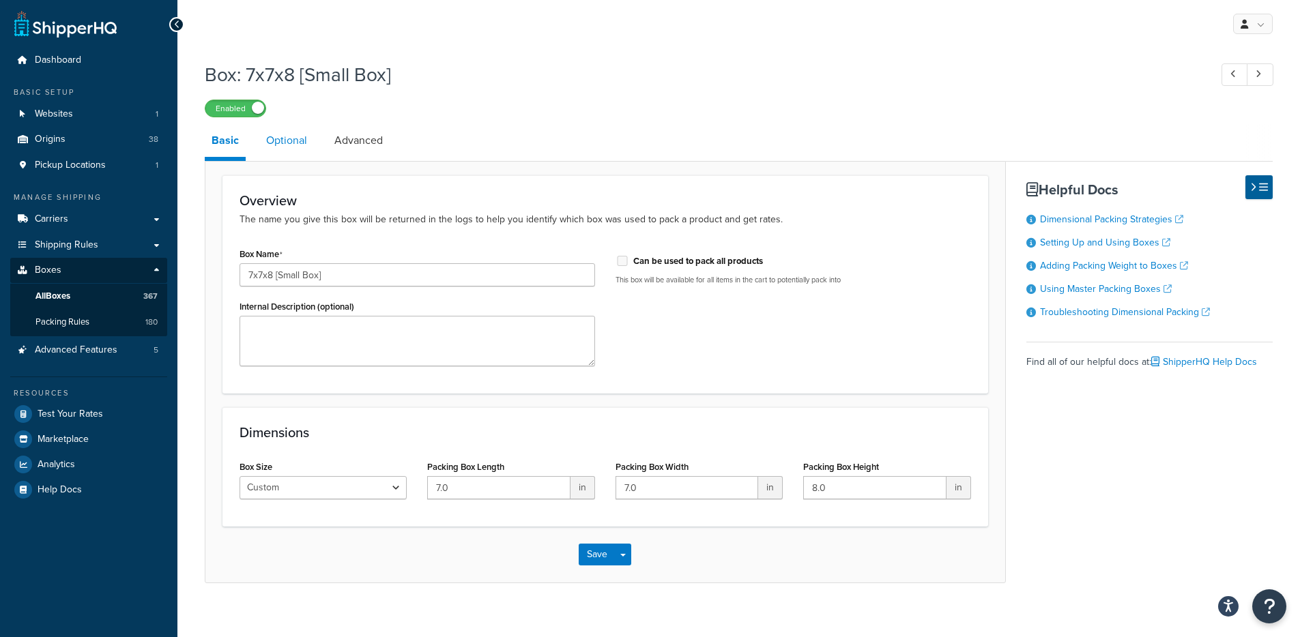
click at [276, 153] on link "Optional" at bounding box center [286, 140] width 55 height 33
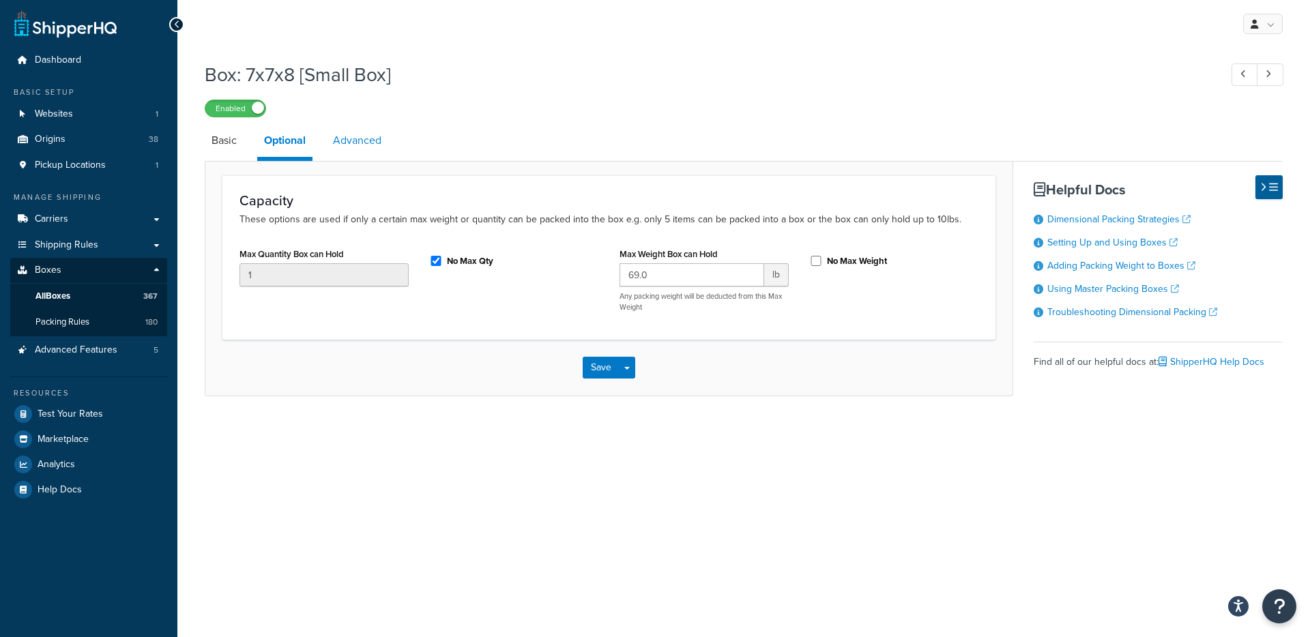
click at [370, 141] on link "Advanced" at bounding box center [357, 140] width 62 height 33
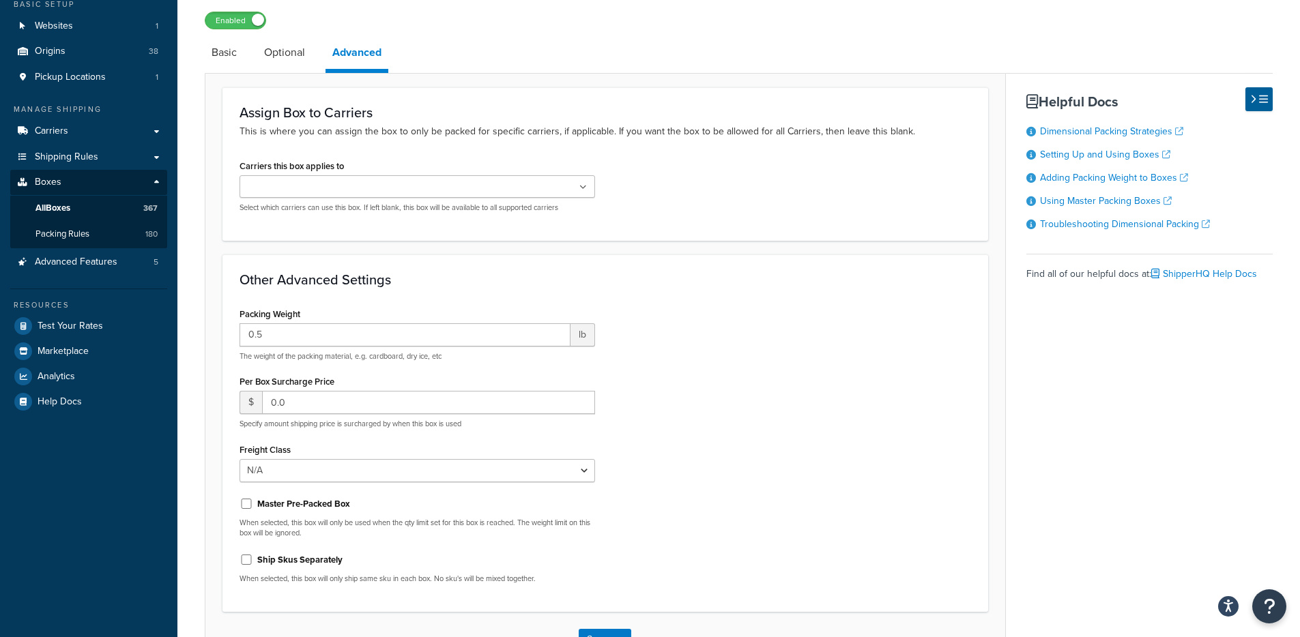
scroll to position [87, 0]
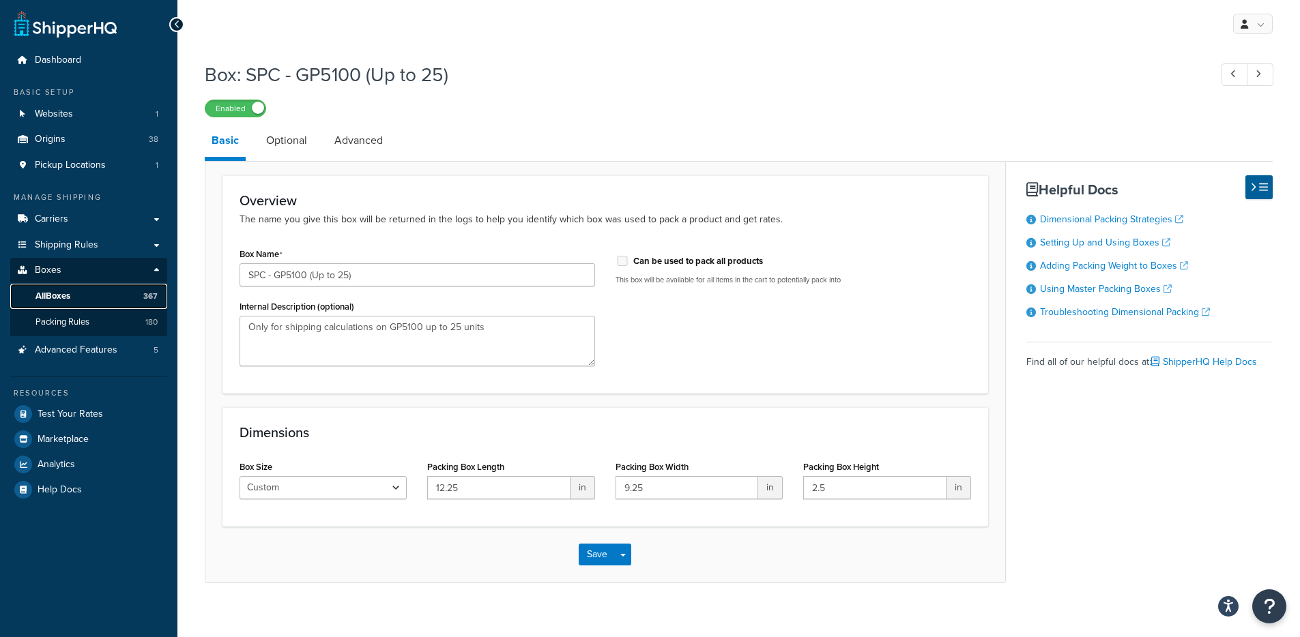
click at [70, 293] on span "All Boxes" at bounding box center [52, 297] width 35 height 12
click at [295, 147] on link "Optional" at bounding box center [286, 140] width 55 height 33
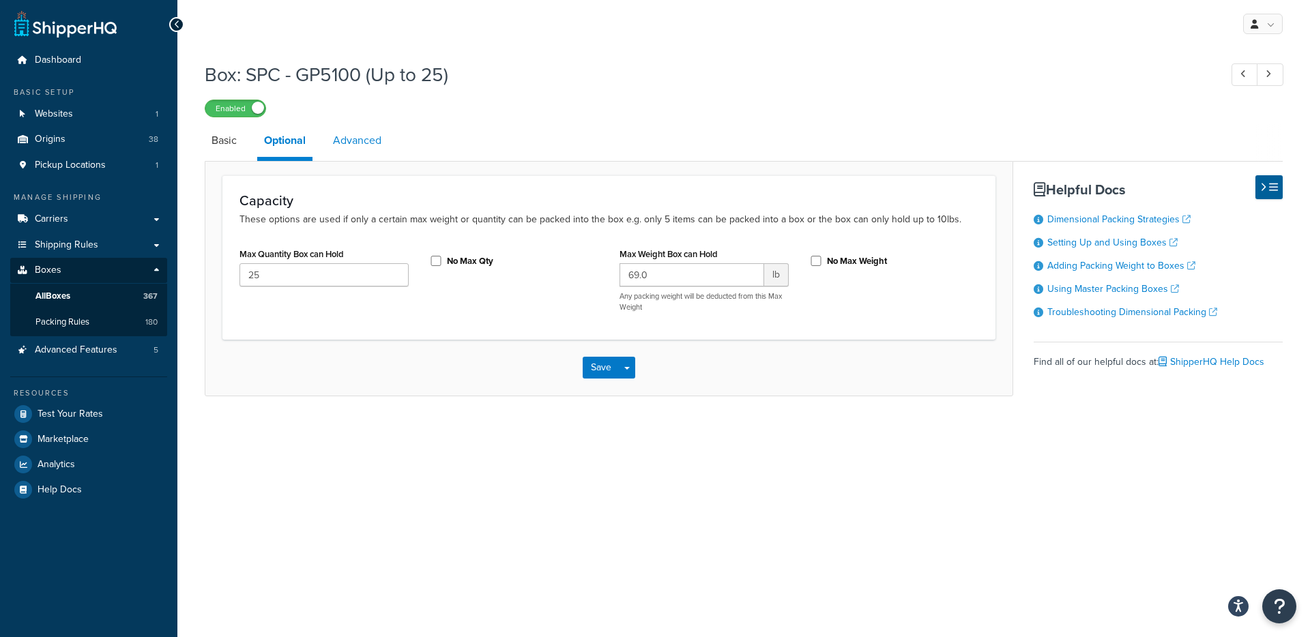
click at [342, 143] on link "Advanced" at bounding box center [357, 140] width 62 height 33
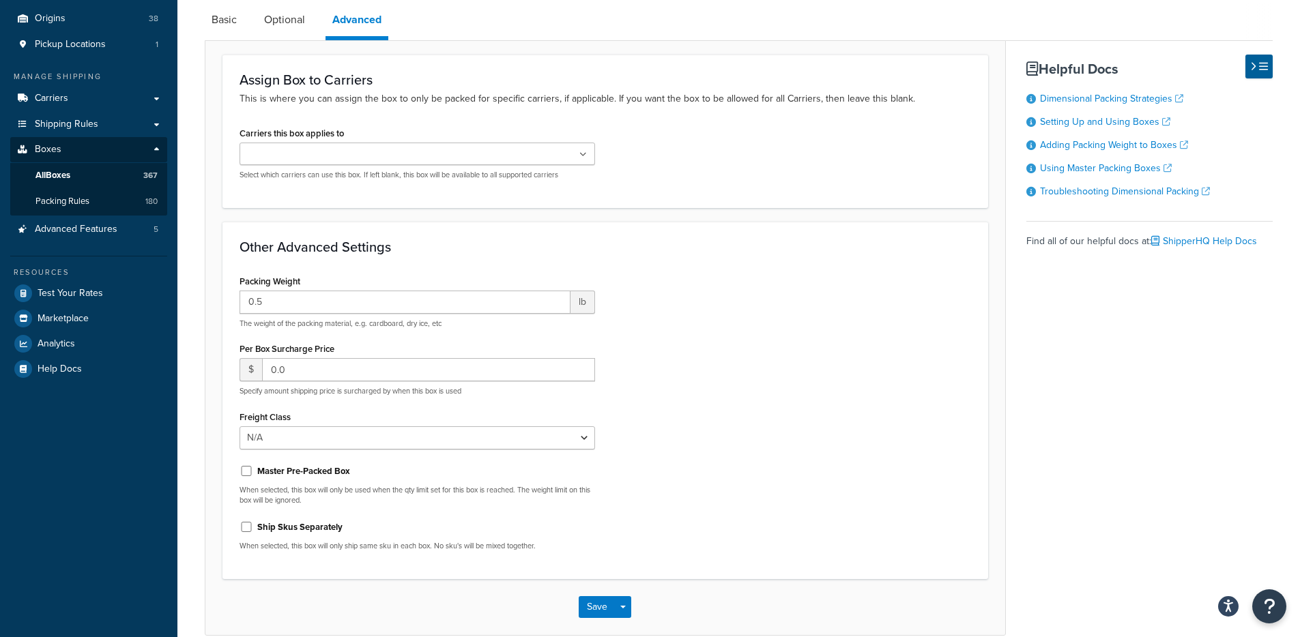
scroll to position [111, 0]
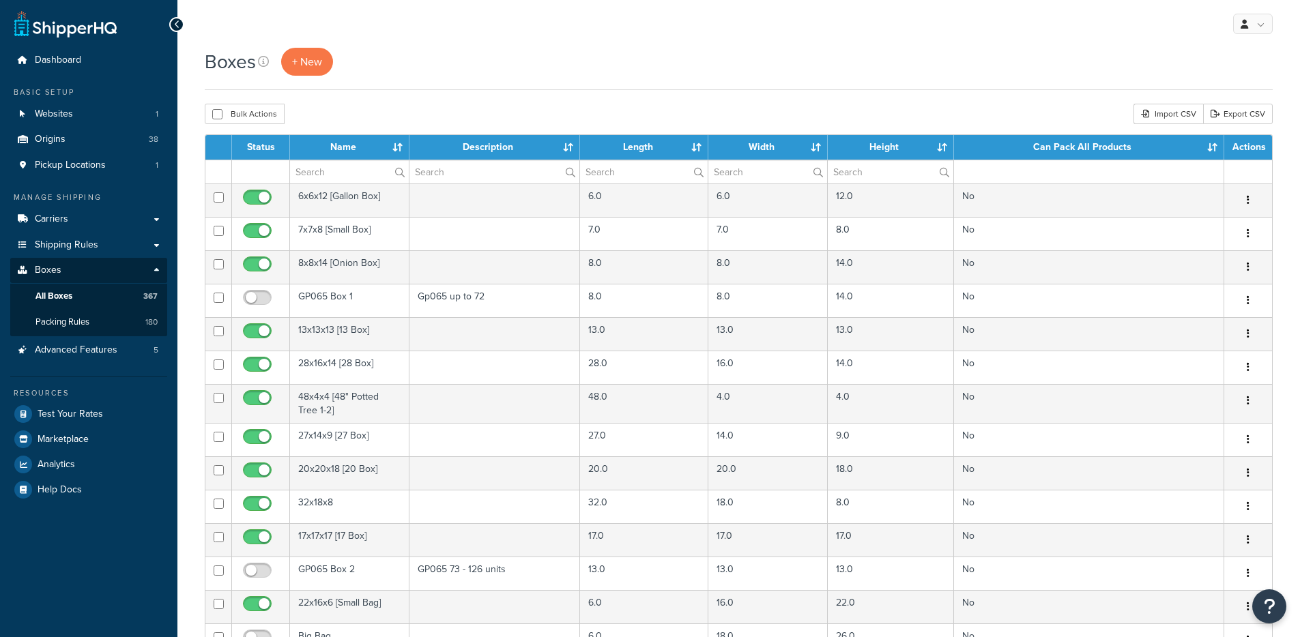
select select "1000"
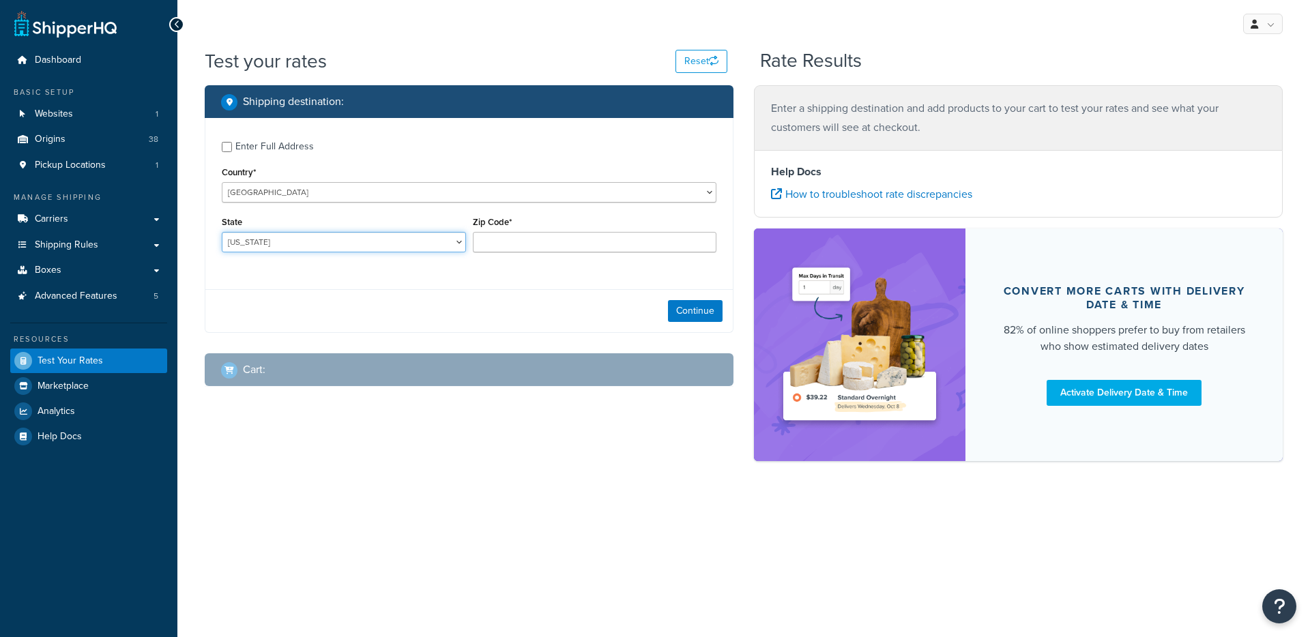
click at [413, 243] on select "Alabama Alaska American Samoa Arizona Arkansas Armed Forces Americas Armed Forc…" at bounding box center [344, 242] width 244 height 20
select select "TX"
click at [557, 224] on div "Zip Code*" at bounding box center [595, 233] width 244 height 40
click at [564, 237] on input "Zip Code*" at bounding box center [595, 242] width 244 height 20
type input "78759"
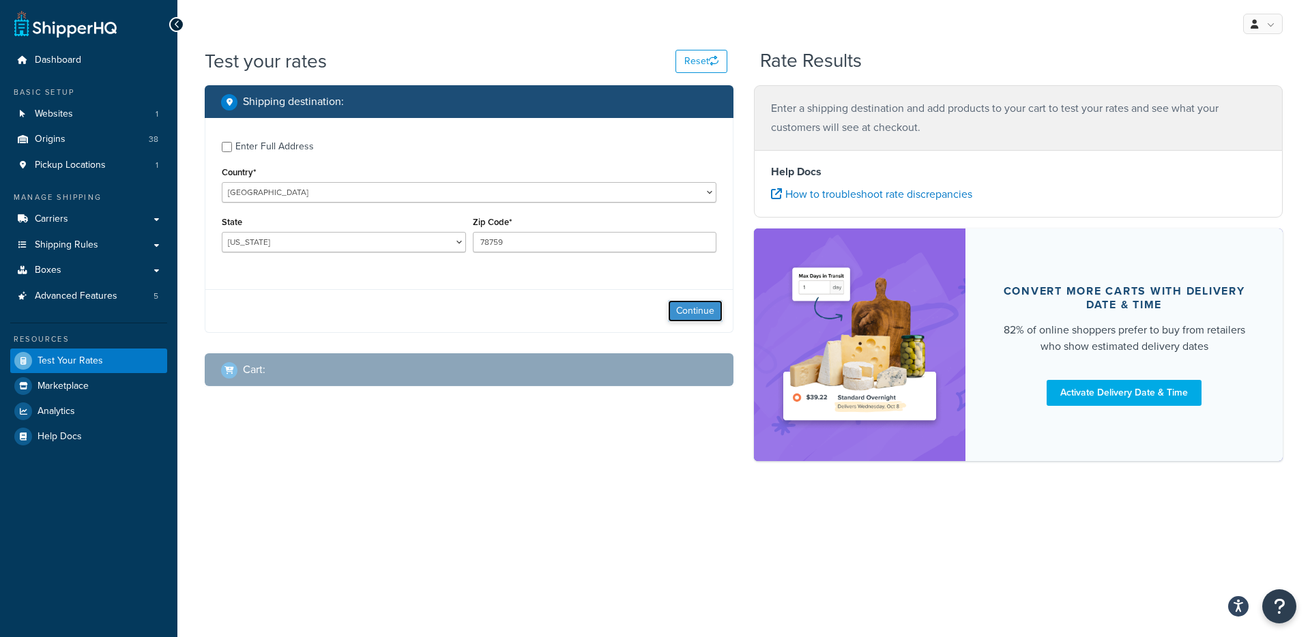
click at [702, 311] on button "Continue" at bounding box center [695, 311] width 55 height 22
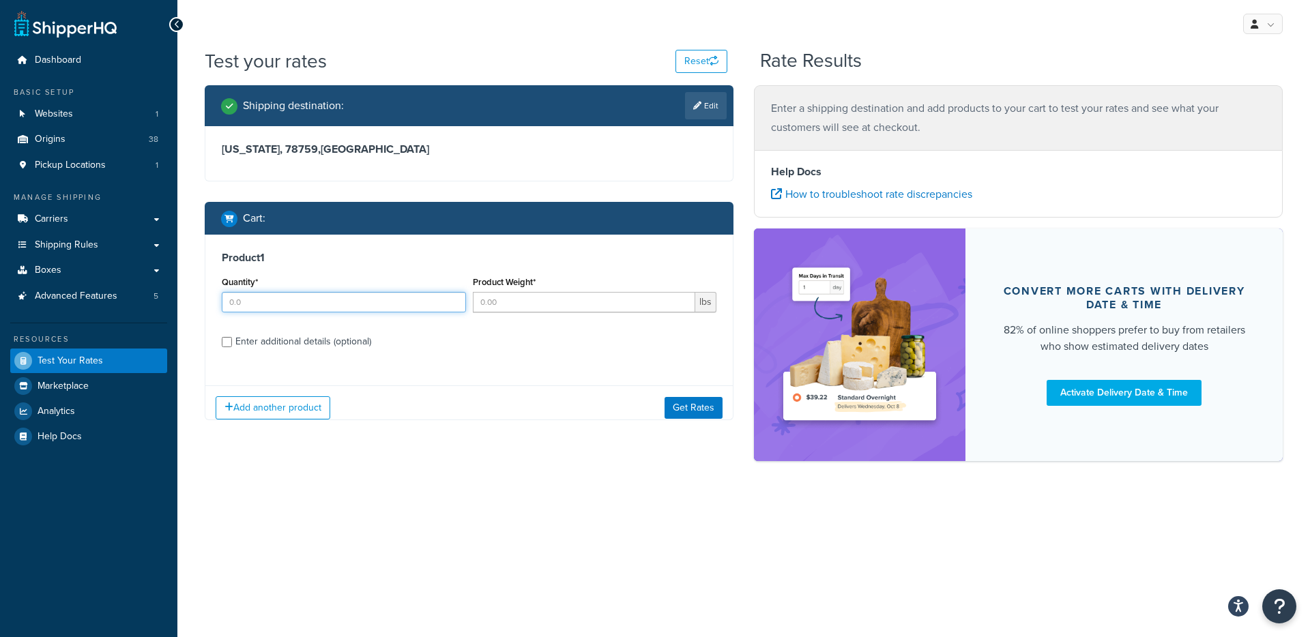
click at [325, 315] on div "Quantity*" at bounding box center [343, 298] width 251 height 50
type input "1"
drag, startPoint x: 504, startPoint y: 304, endPoint x: 370, endPoint y: 334, distance: 136.4
click at [504, 305] on input "Product Weight*" at bounding box center [584, 302] width 223 height 20
type input "1"
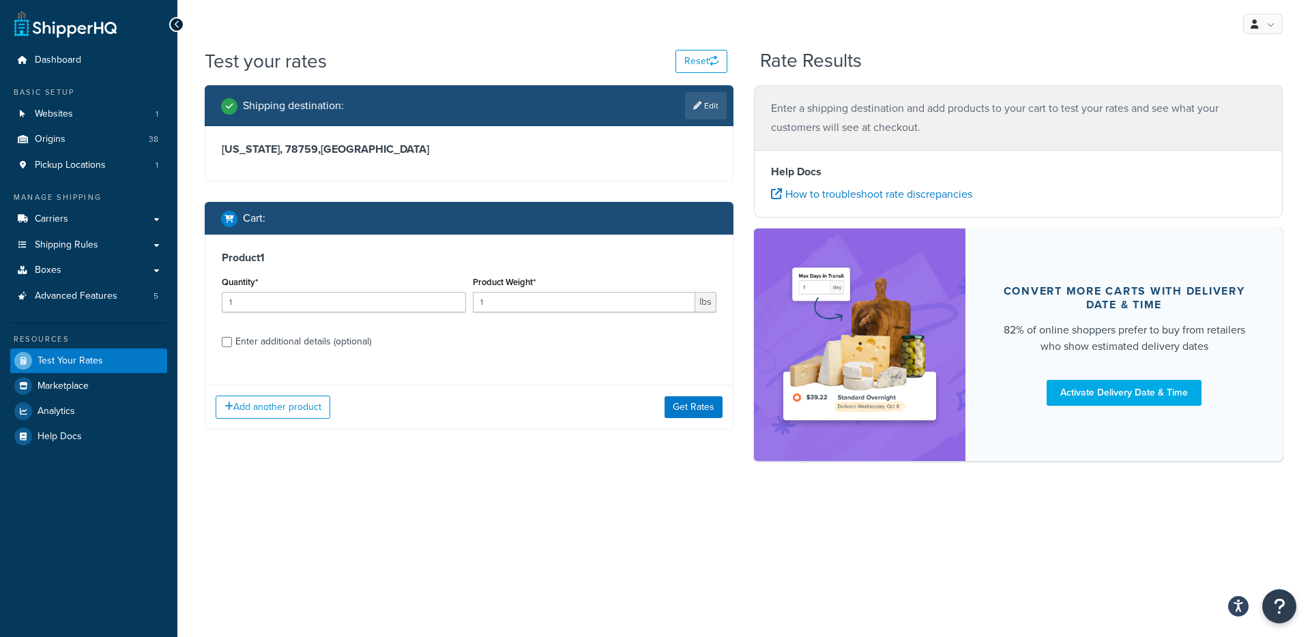
click at [309, 341] on div "Enter additional details (optional)" at bounding box center [303, 341] width 136 height 19
click at [232, 341] on input "Enter additional details (optional)" at bounding box center [227, 342] width 10 height 10
checkbox input "true"
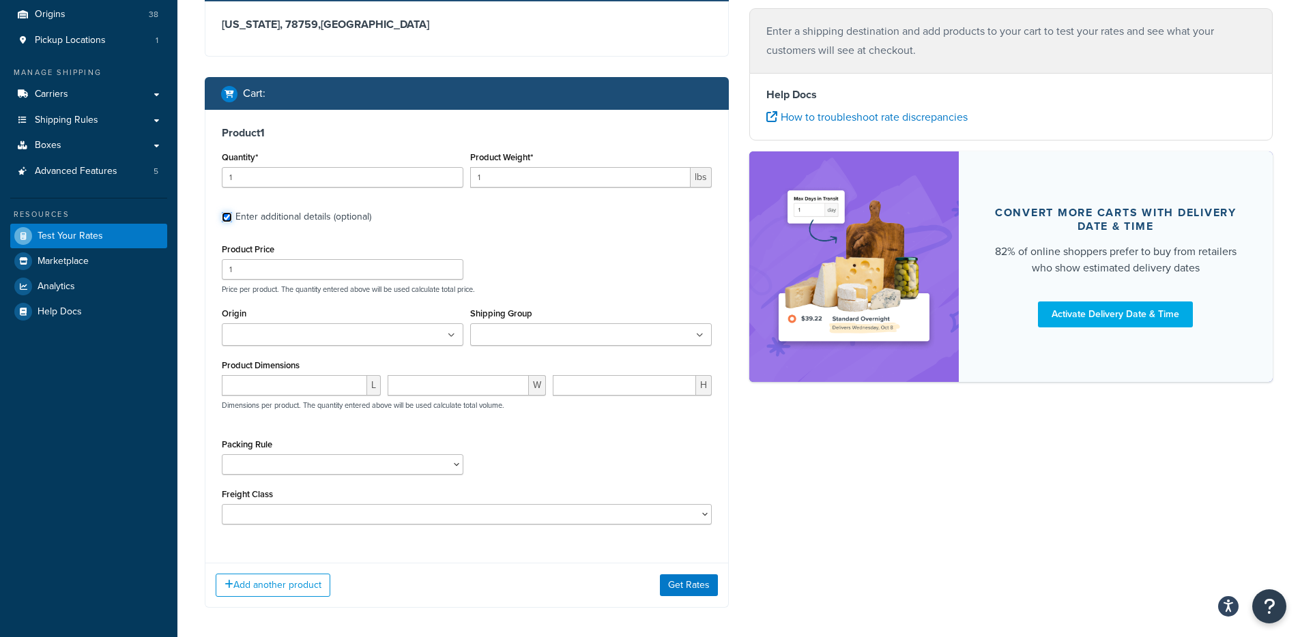
scroll to position [168, 0]
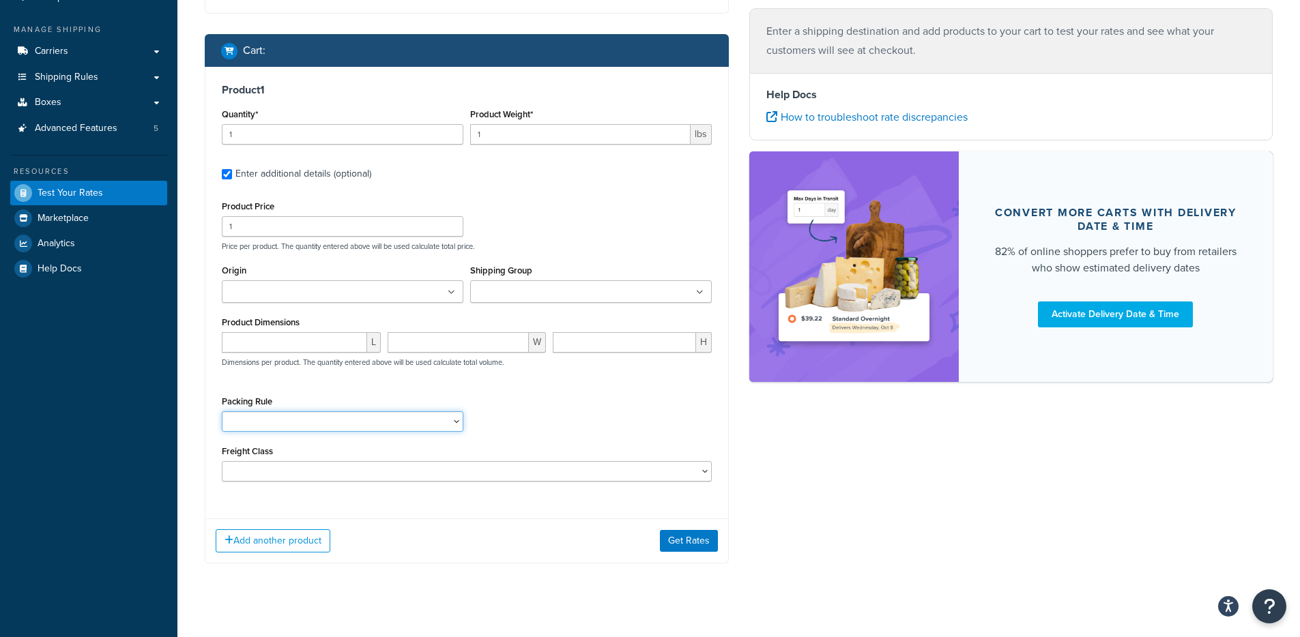
click at [295, 424] on select "1 Gallon 10 Inch Plant Markers 20 Inch Plant Markers AHS 4 claw GO500 AHS 5 Gal…" at bounding box center [343, 421] width 242 height 20
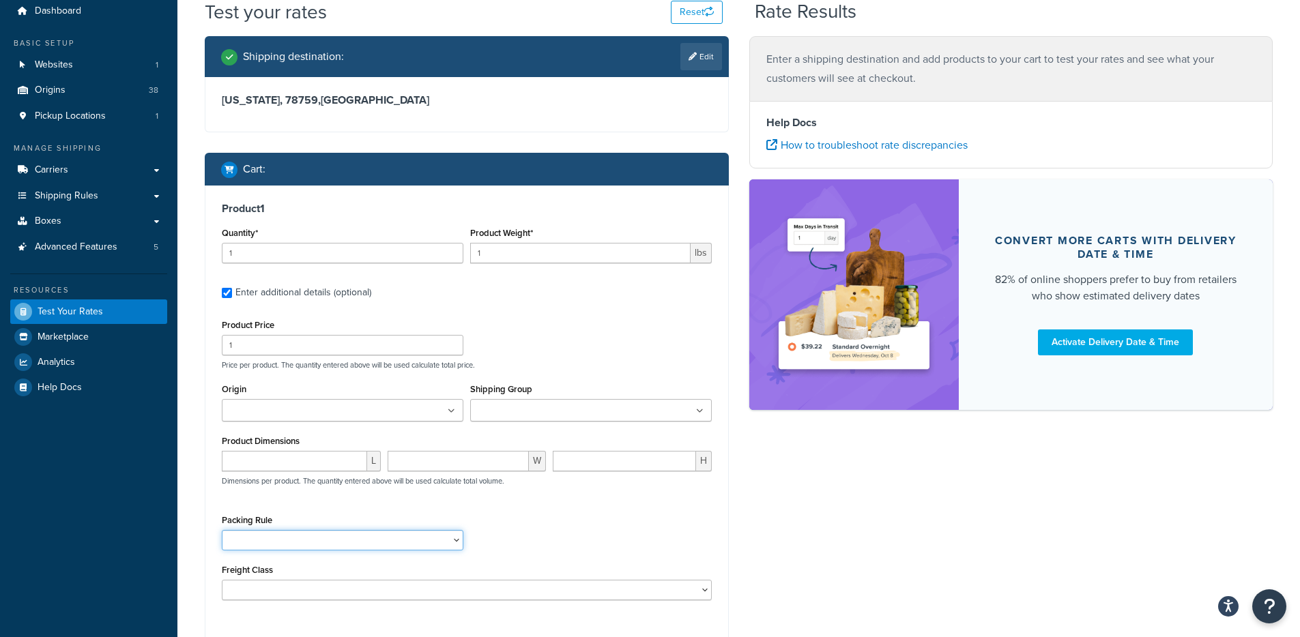
scroll to position [0, 0]
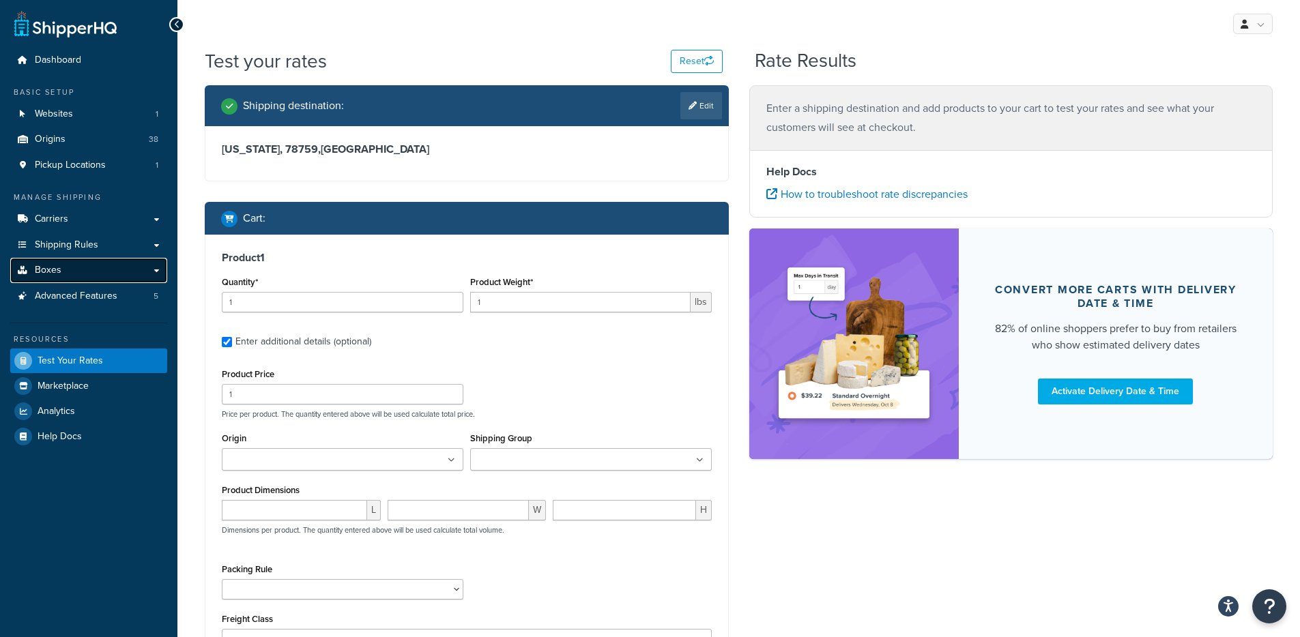
click at [126, 270] on link "Boxes" at bounding box center [88, 270] width 157 height 25
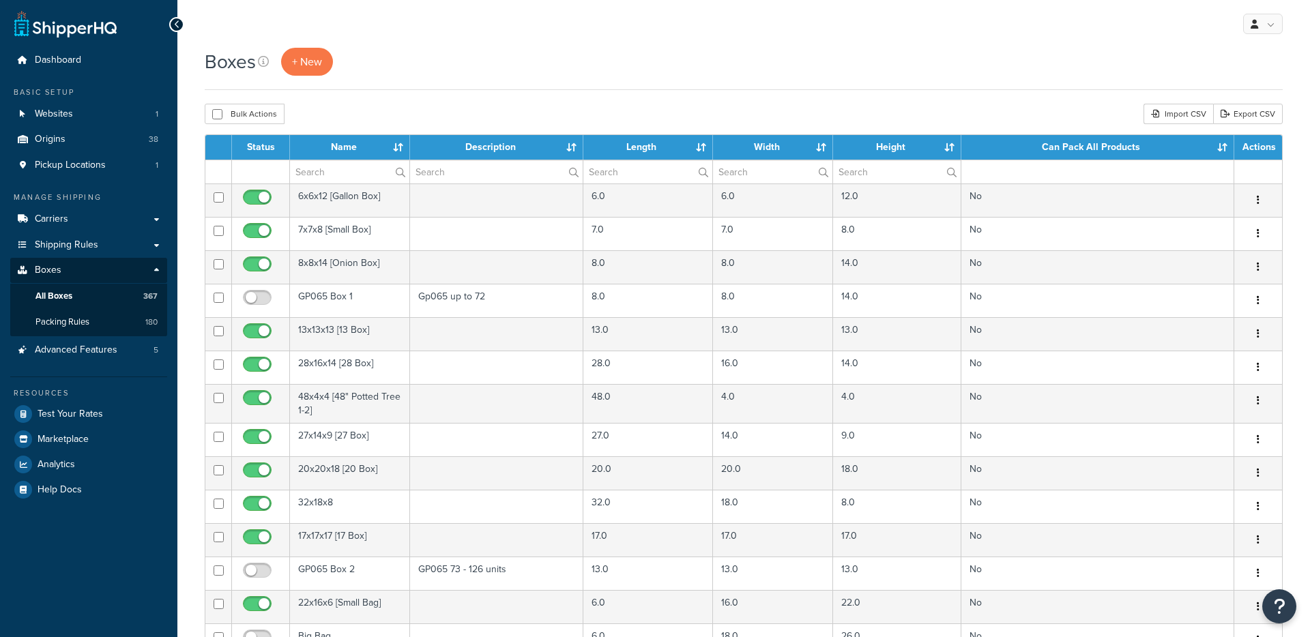
select select "1000"
click at [106, 325] on link "Packing Rules 180" at bounding box center [88, 322] width 157 height 25
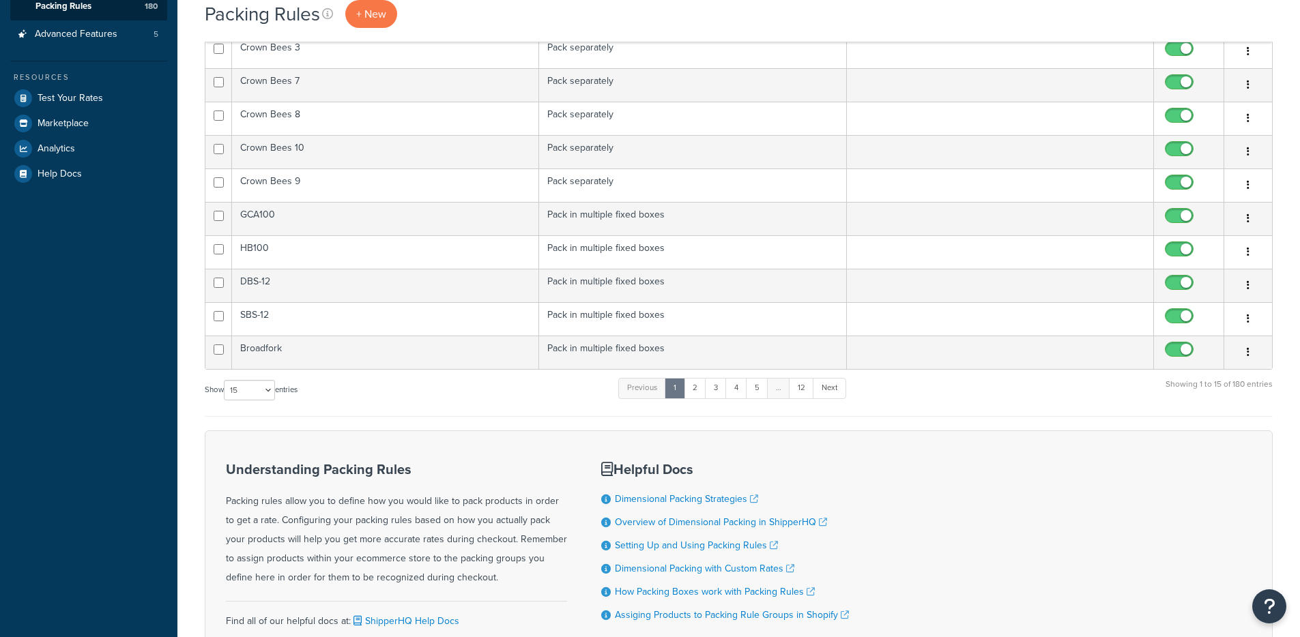
scroll to position [433, 0]
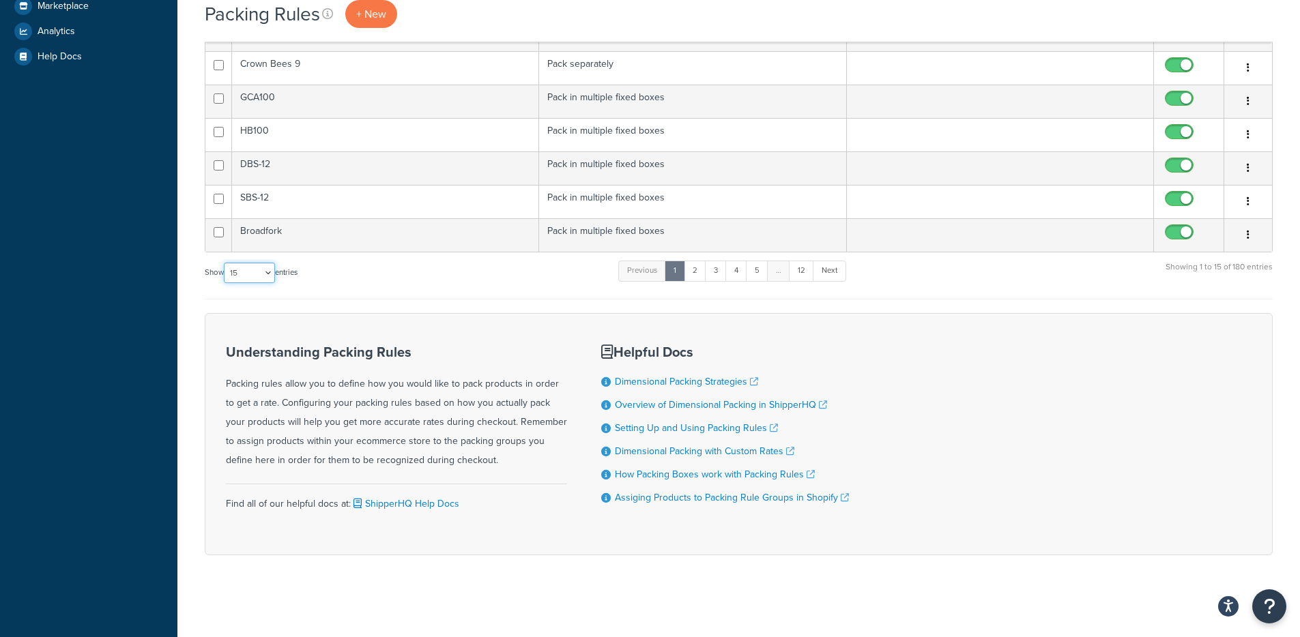
click at [251, 281] on select "10 15 25 50 100" at bounding box center [249, 273] width 51 height 20
click at [258, 311] on form "Rule Name Packing Mechanism Default Backup Rule Enabled Action" at bounding box center [739, 128] width 1068 height 854
click at [260, 280] on select "10 15 25 50 100" at bounding box center [249, 273] width 51 height 20
select select "100"
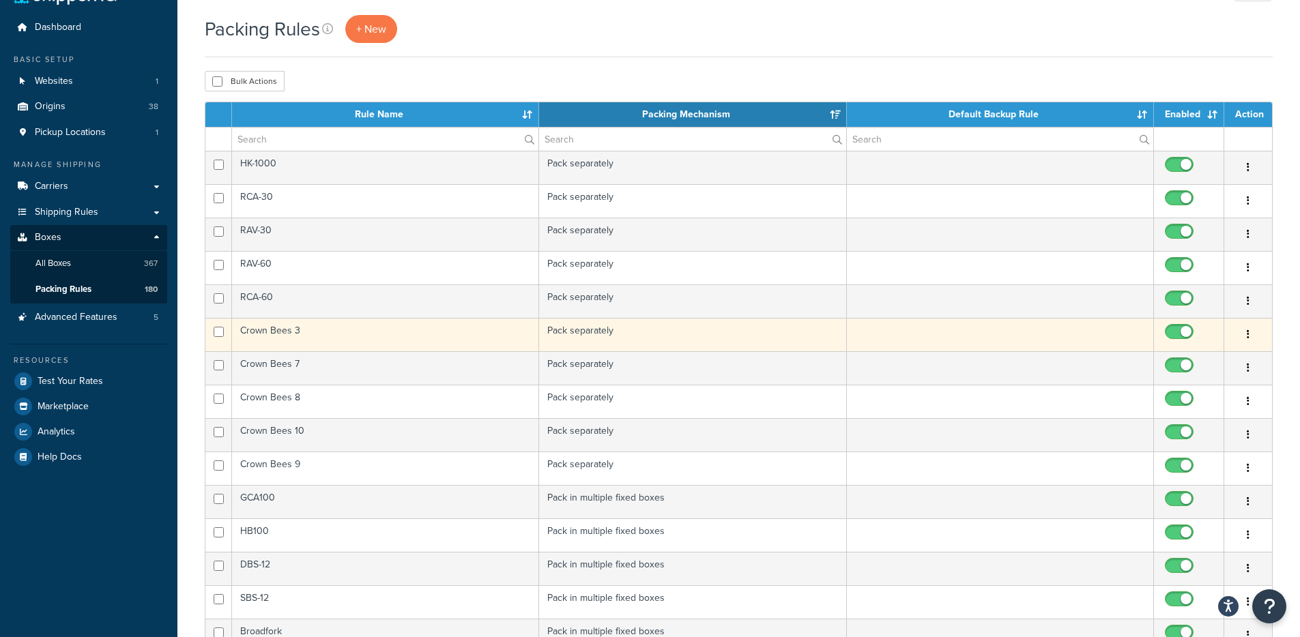
scroll to position [49, 0]
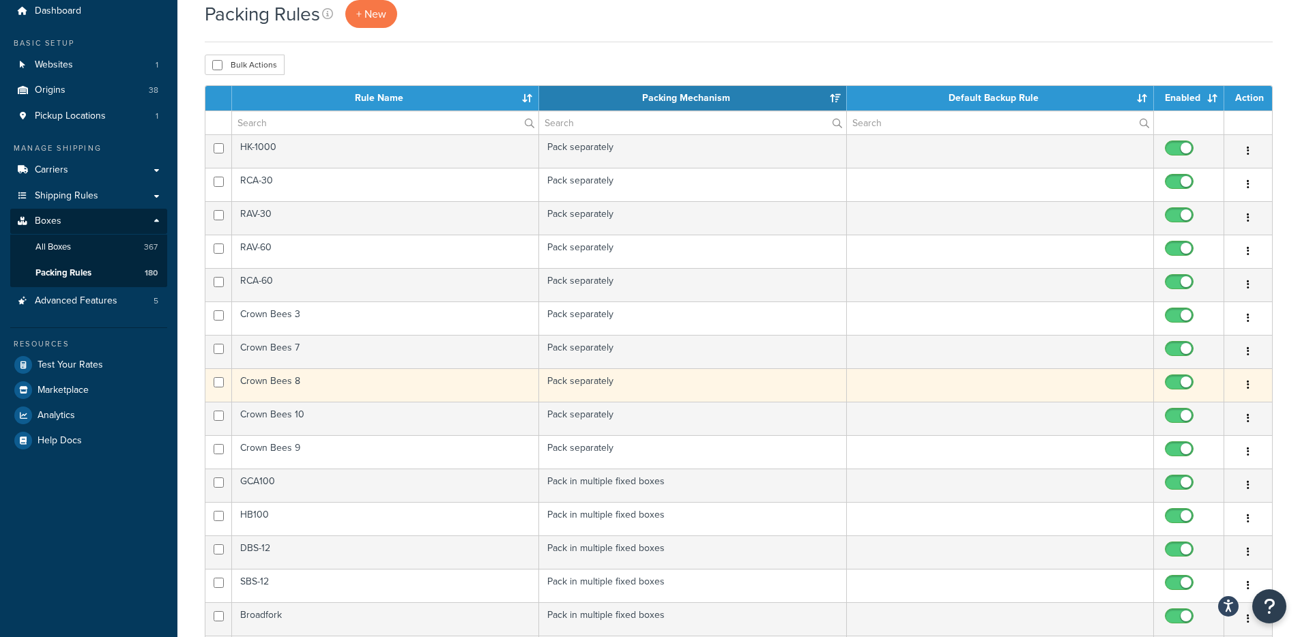
click at [426, 377] on td "Crown Bees 8" at bounding box center [385, 384] width 307 height 33
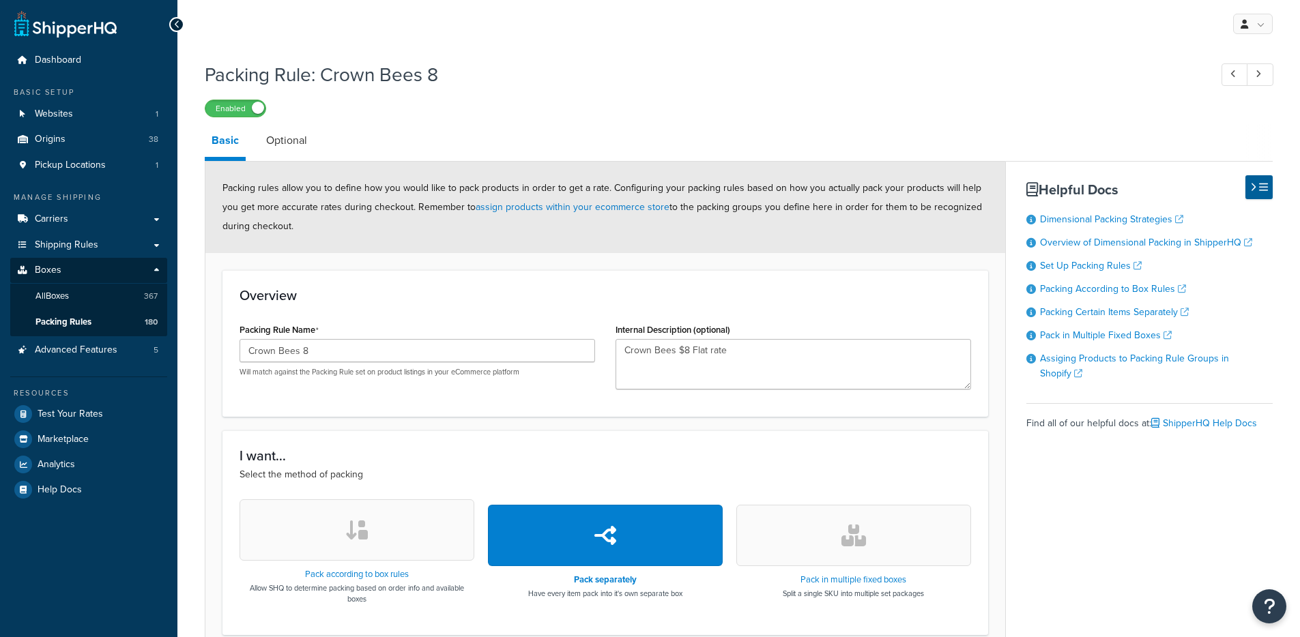
select select "545978"
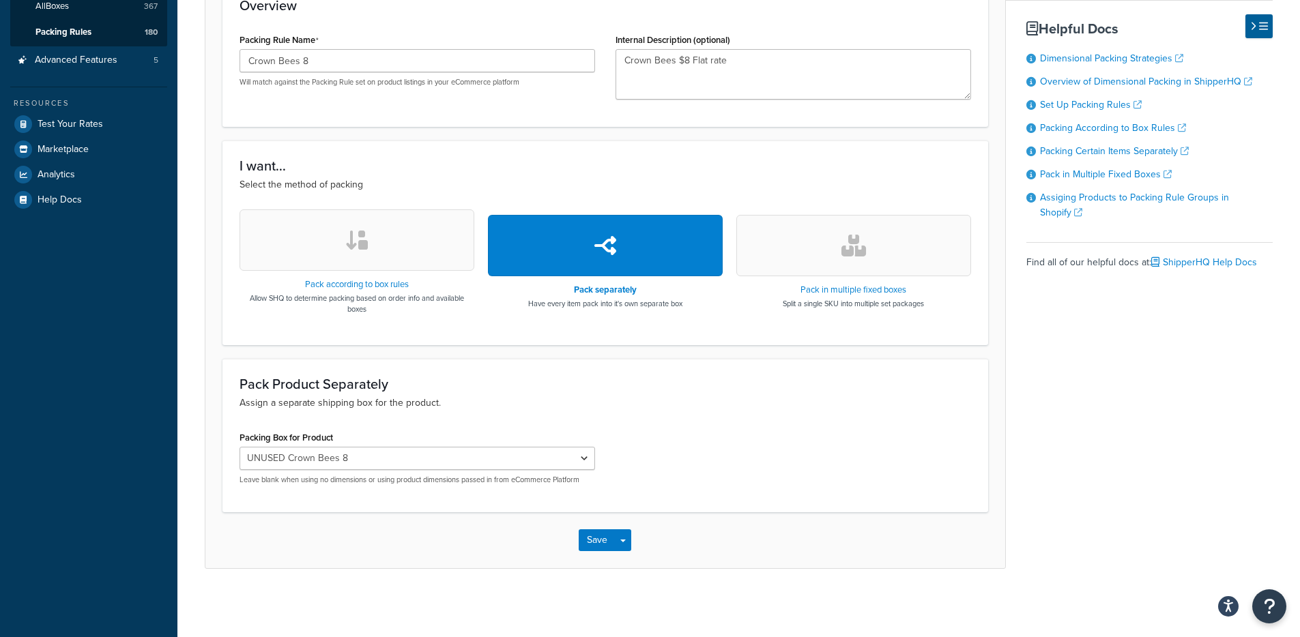
scroll to position [289, 0]
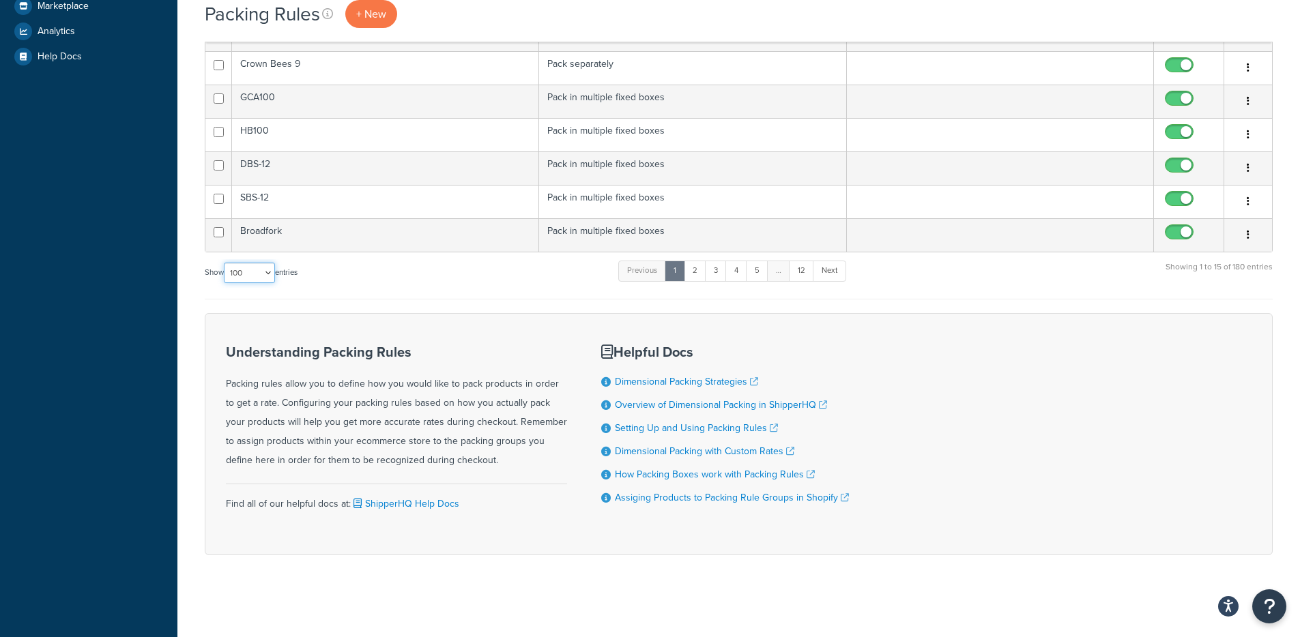
click at [246, 274] on select "10 15 25 50 100" at bounding box center [249, 273] width 51 height 20
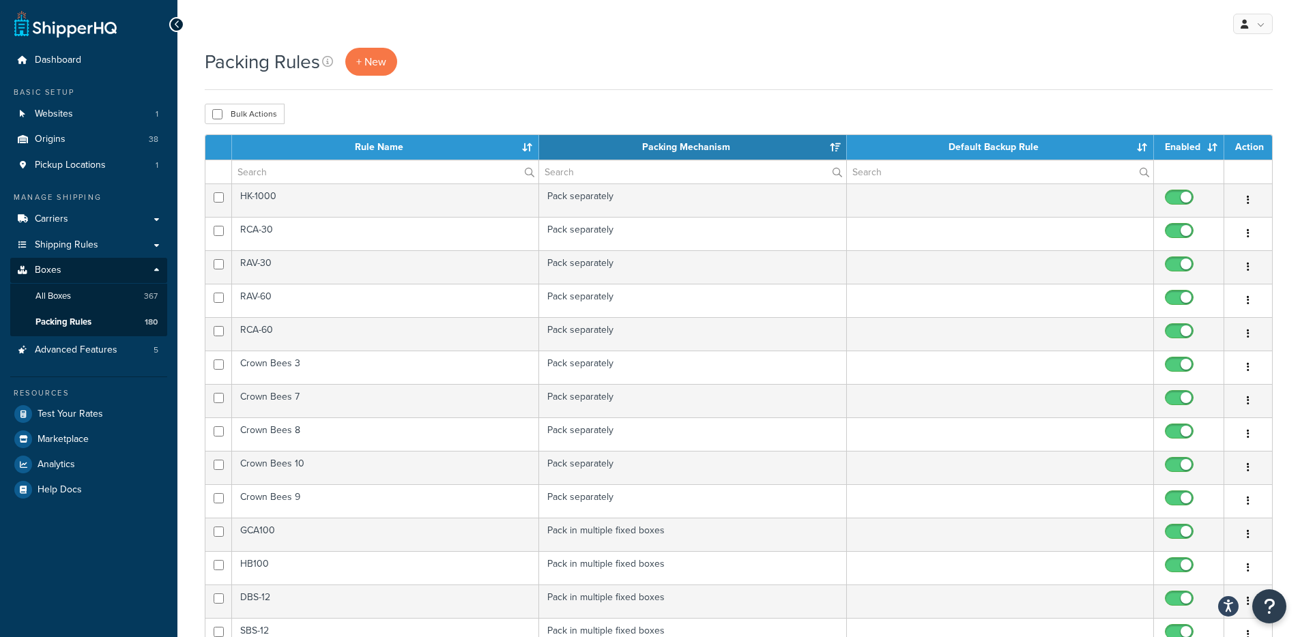
scroll to position [433, 0]
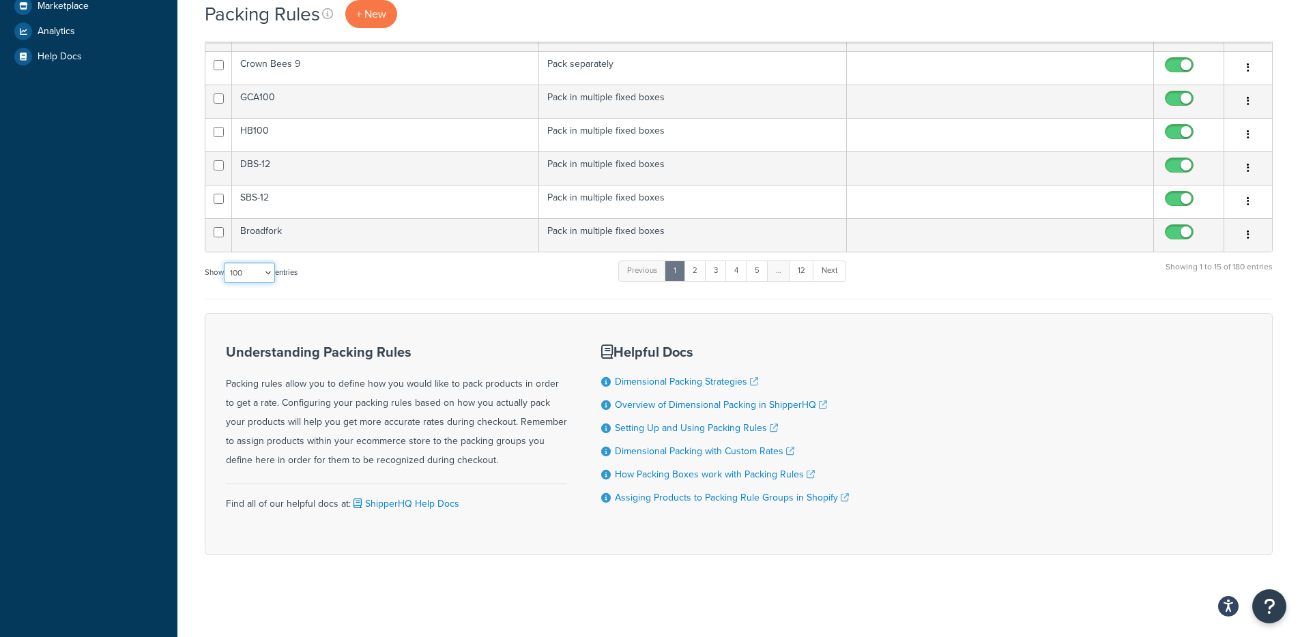
click at [252, 280] on select "10 15 25 50 100" at bounding box center [249, 273] width 51 height 20
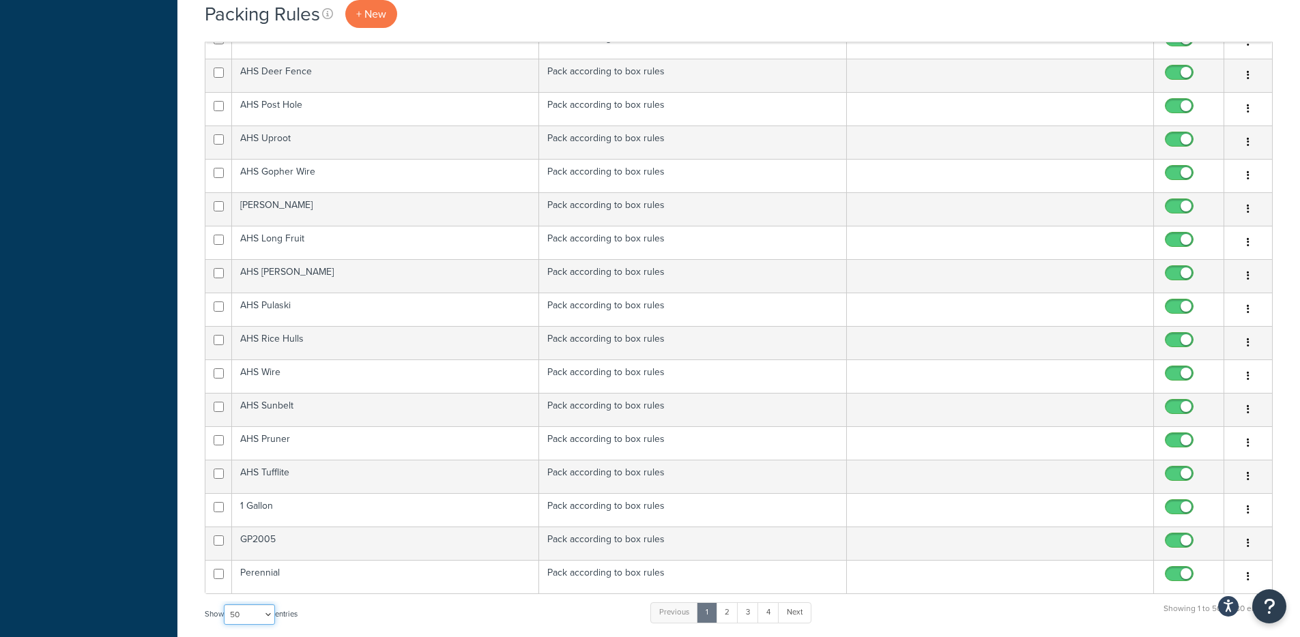
scroll to position [1603, 0]
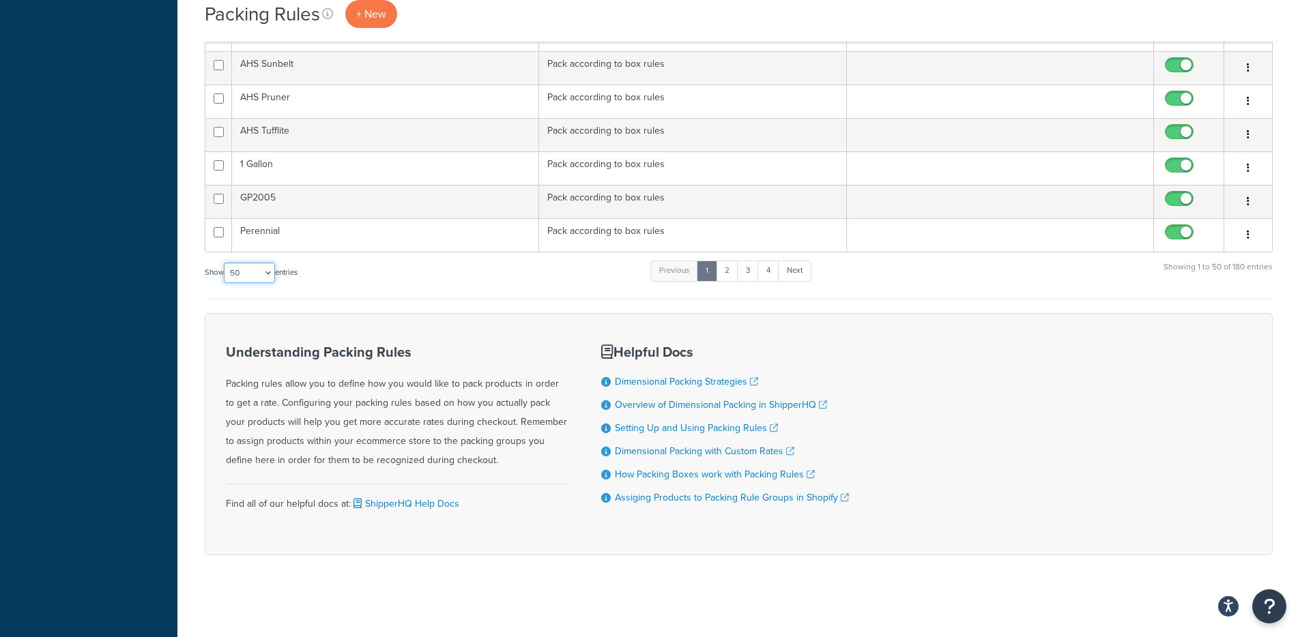
click at [264, 269] on select "10 15 25 50 100" at bounding box center [249, 273] width 51 height 20
select select "100"
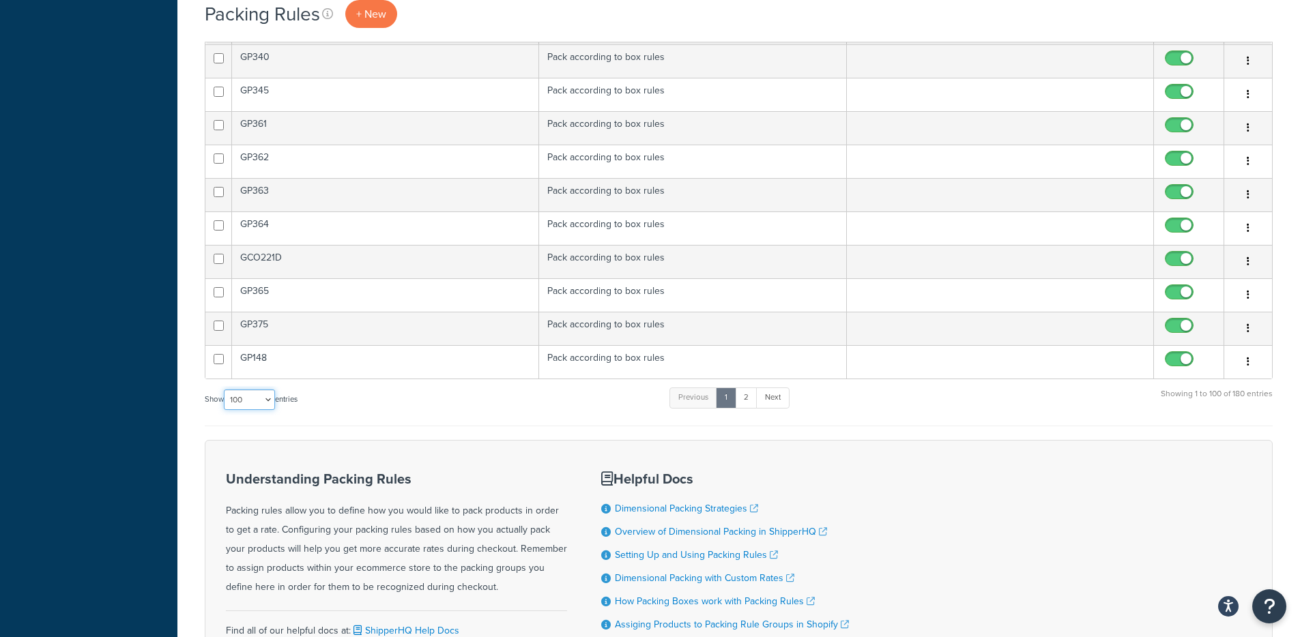
scroll to position [3275, 0]
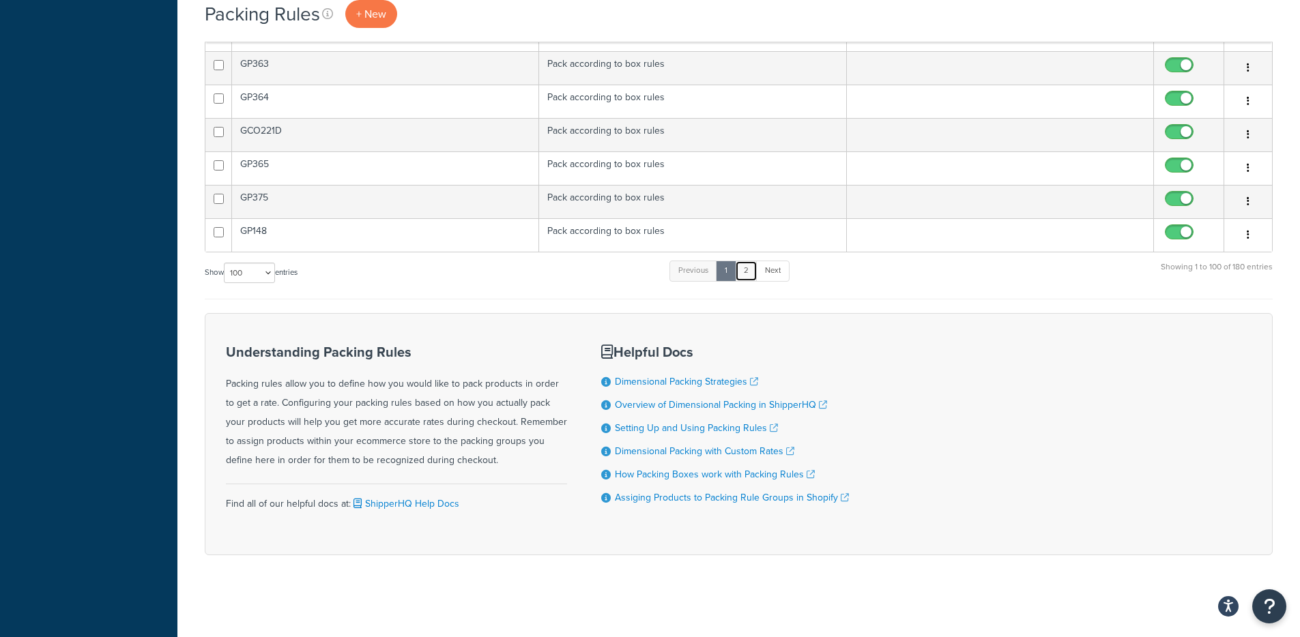
click at [744, 278] on link "2" at bounding box center [746, 271] width 23 height 20
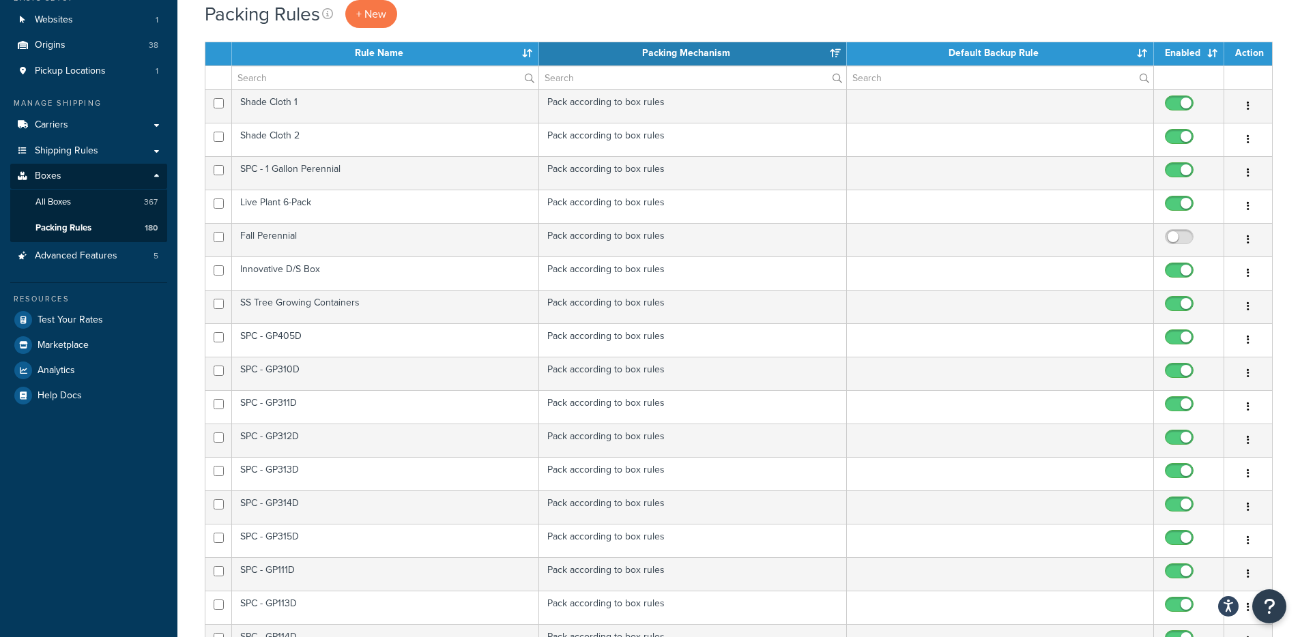
scroll to position [398, 0]
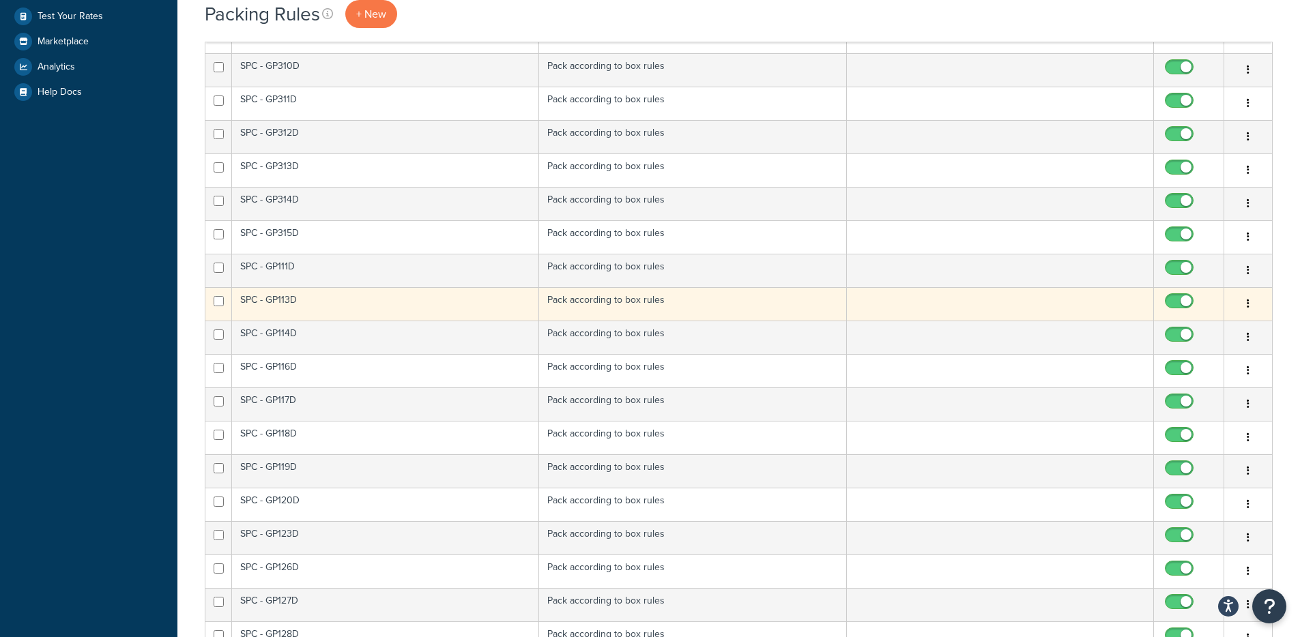
click at [591, 302] on td "Pack according to box rules" at bounding box center [692, 303] width 307 height 33
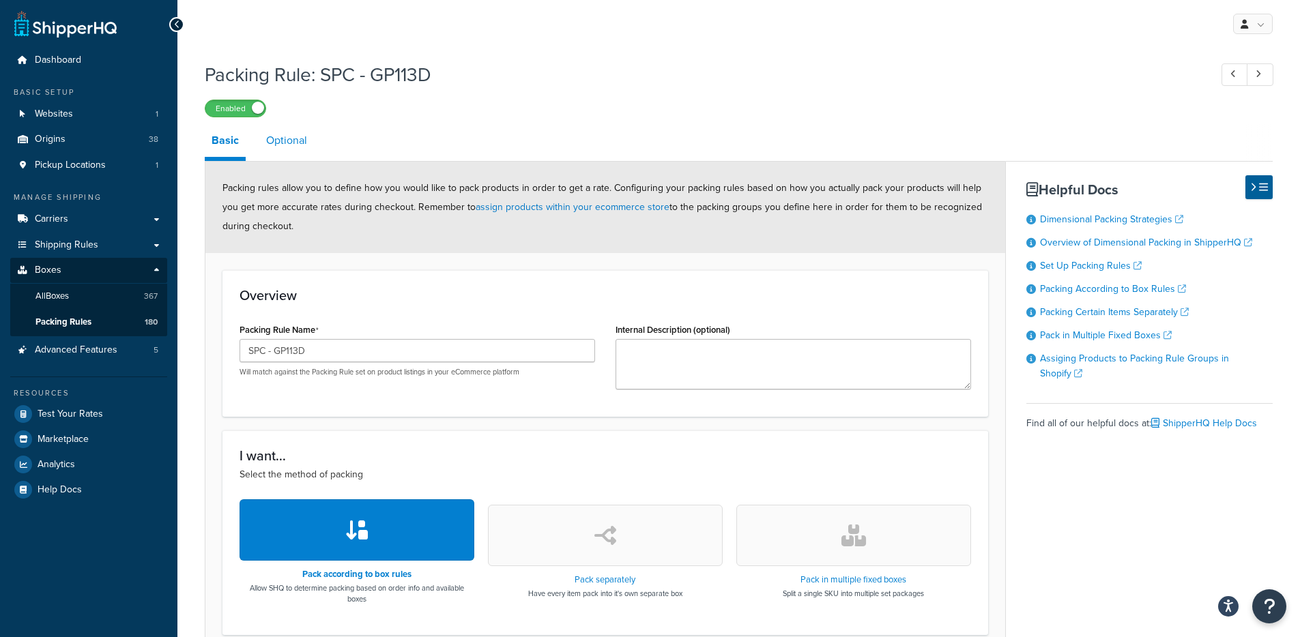
click at [297, 149] on link "Optional" at bounding box center [286, 140] width 55 height 33
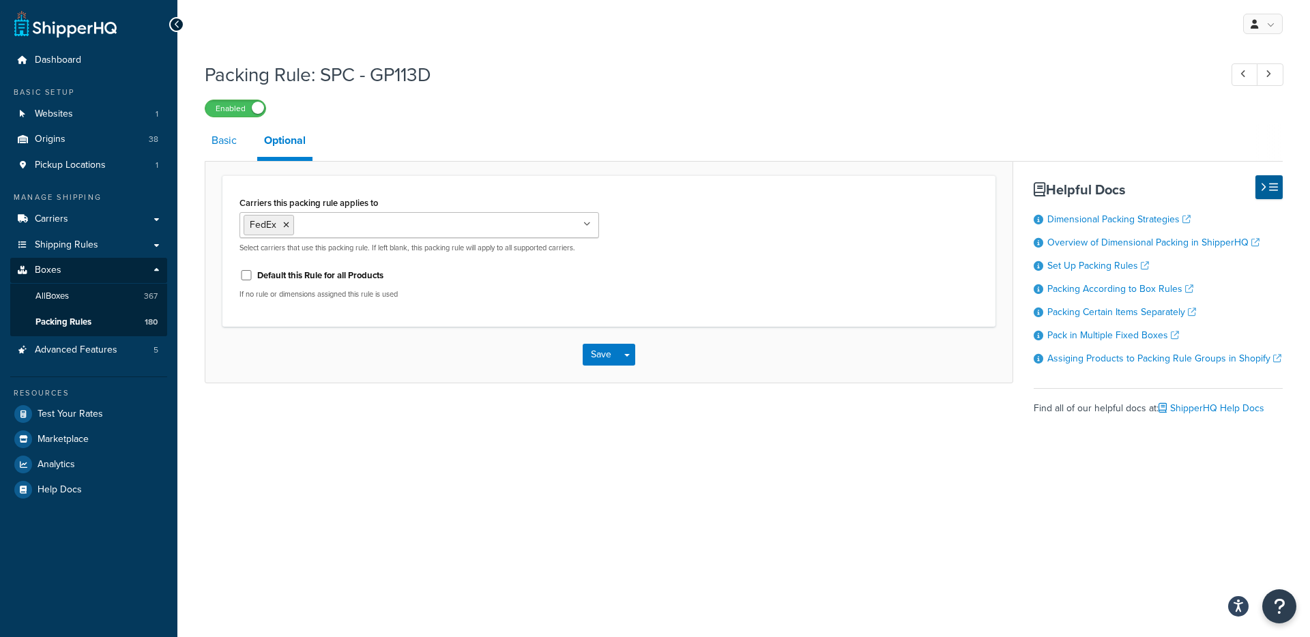
click at [230, 149] on link "Basic" at bounding box center [224, 140] width 39 height 33
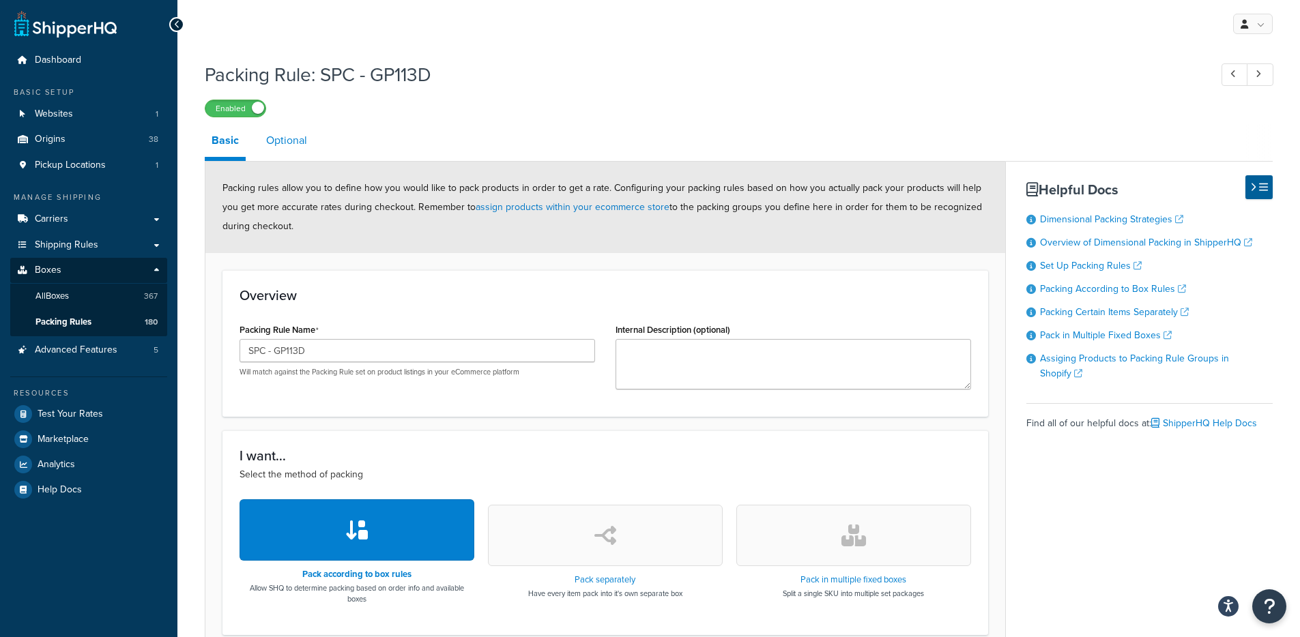
click at [294, 149] on link "Optional" at bounding box center [286, 140] width 55 height 33
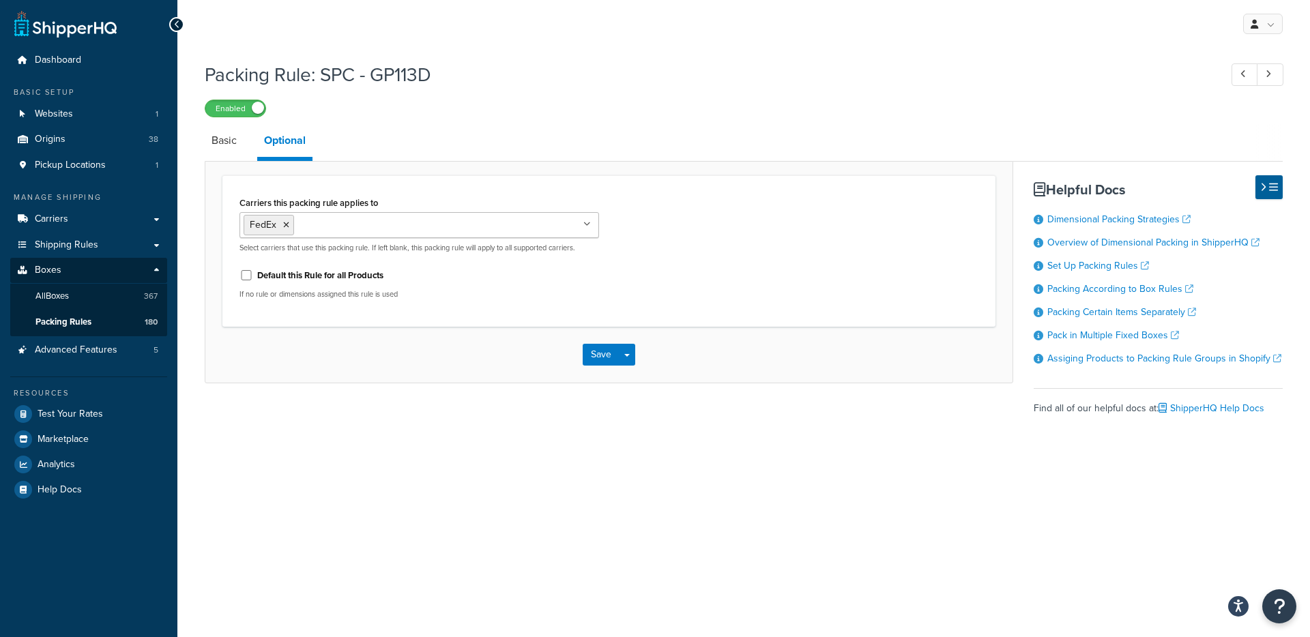
drag, startPoint x: 242, startPoint y: 202, endPoint x: 528, endPoint y: 213, distance: 286.1
click at [528, 213] on div "Carriers this packing rule applies to FedEx USPS FedEx Express for Beneficial I…" at bounding box center [419, 223] width 360 height 60
drag, startPoint x: 778, startPoint y: 525, endPoint x: 1281, endPoint y: 580, distance: 505.2
click at [790, 529] on div "My Profile Billing Global Settings Contact Us Logout Packing Rule: SPC - GP113D…" at bounding box center [743, 318] width 1133 height 637
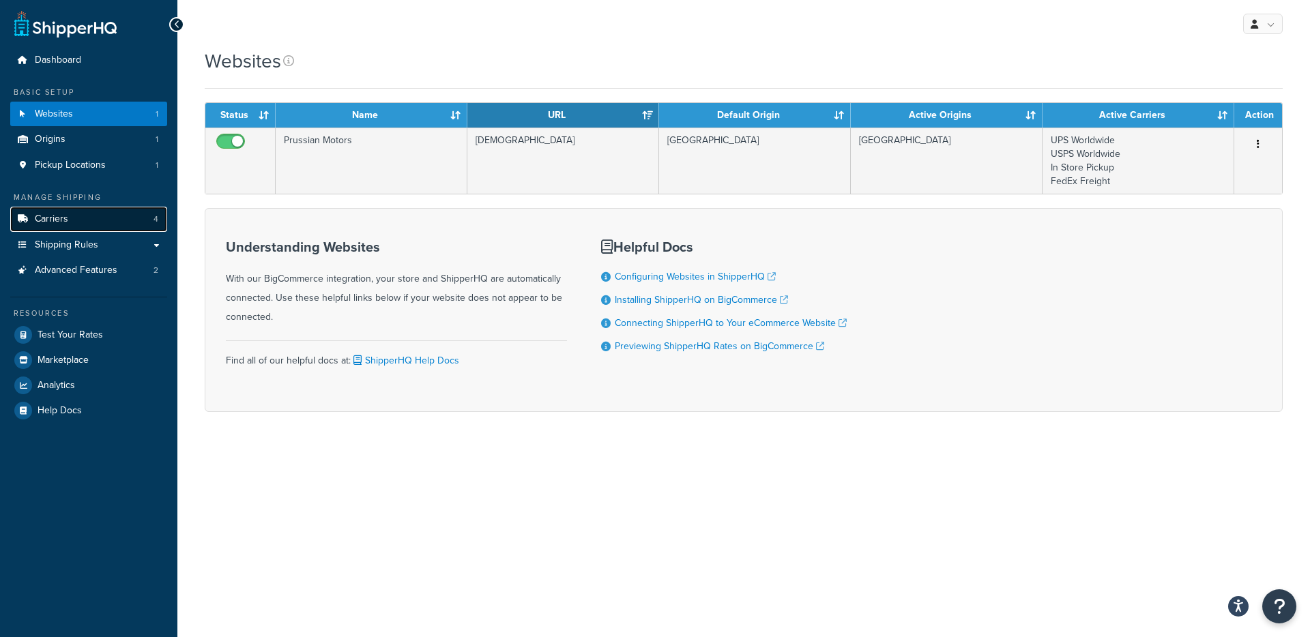
click at [130, 218] on link "Carriers 4" at bounding box center [88, 219] width 157 height 25
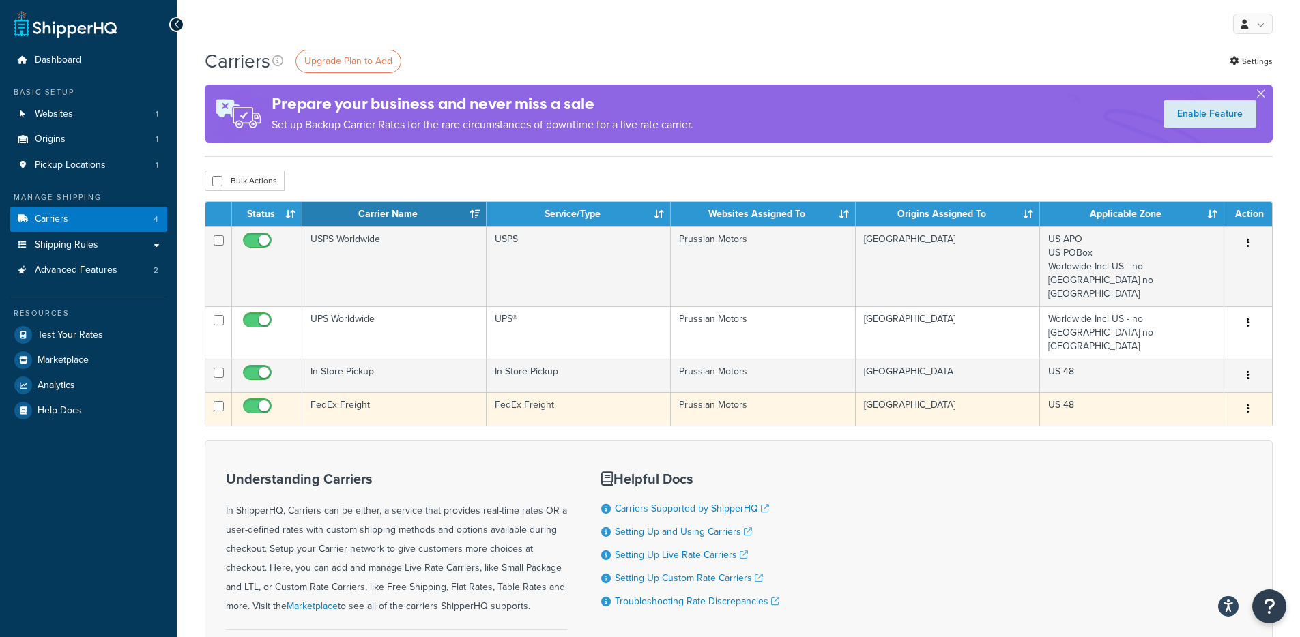
click at [378, 392] on td "FedEx Freight" at bounding box center [394, 408] width 184 height 33
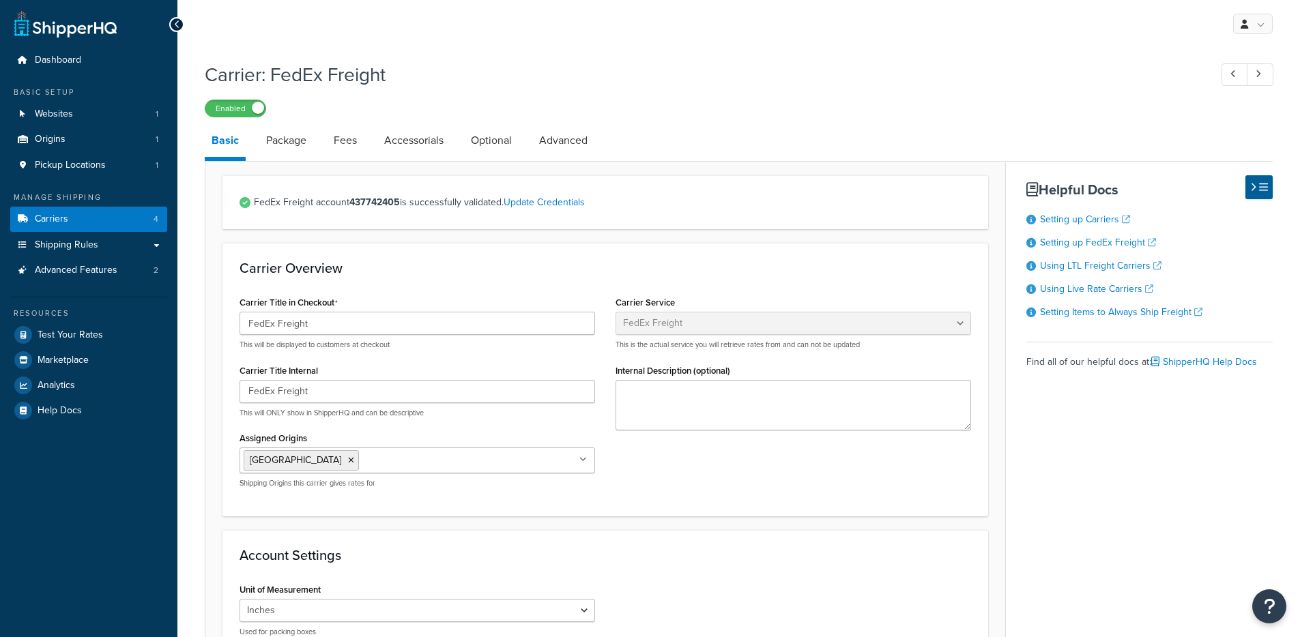
select select "fedExFreight"
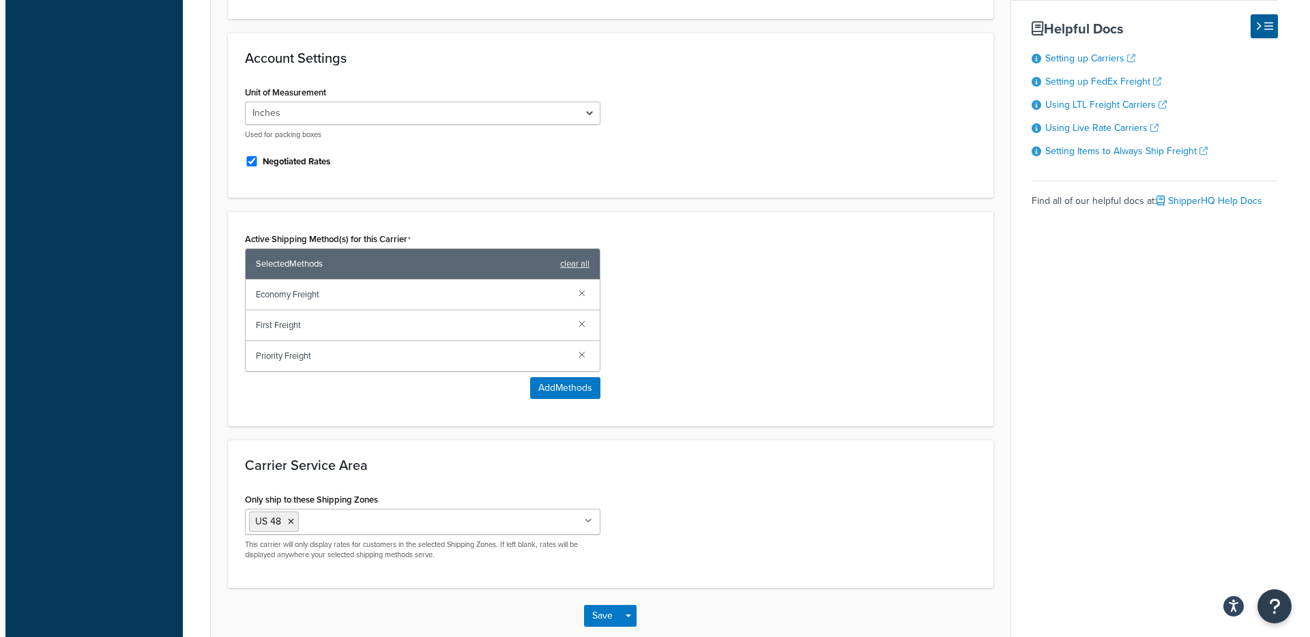
scroll to position [561, 0]
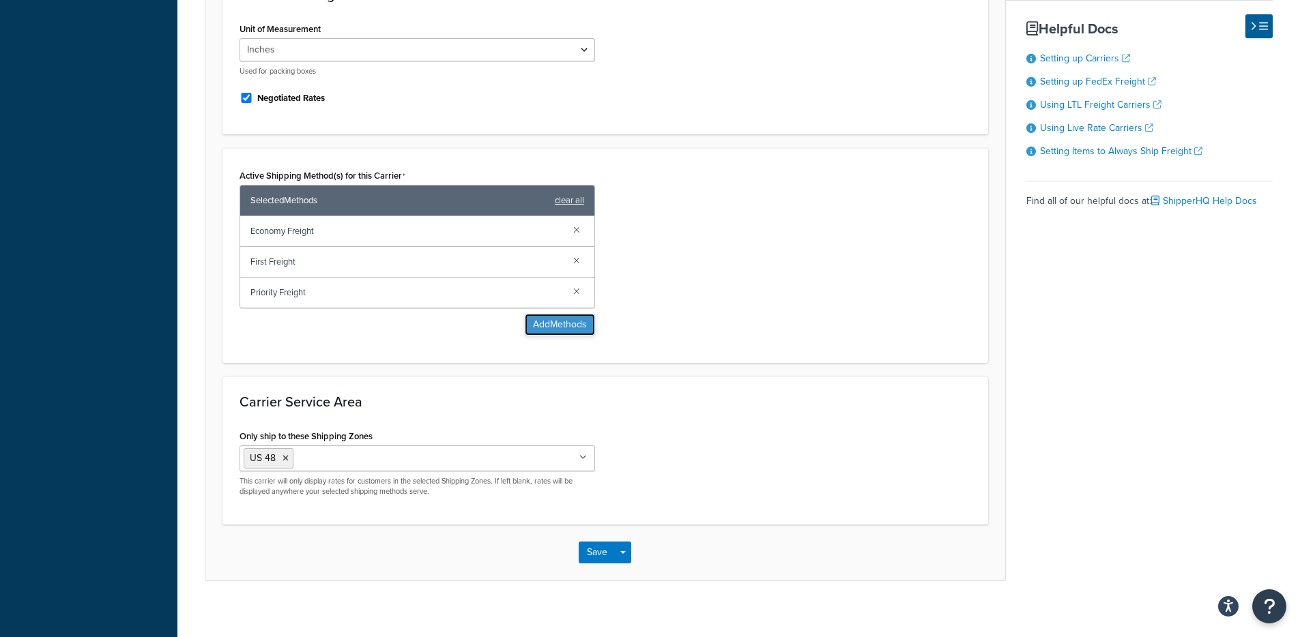
click at [566, 327] on button "Add Methods" at bounding box center [560, 325] width 70 height 22
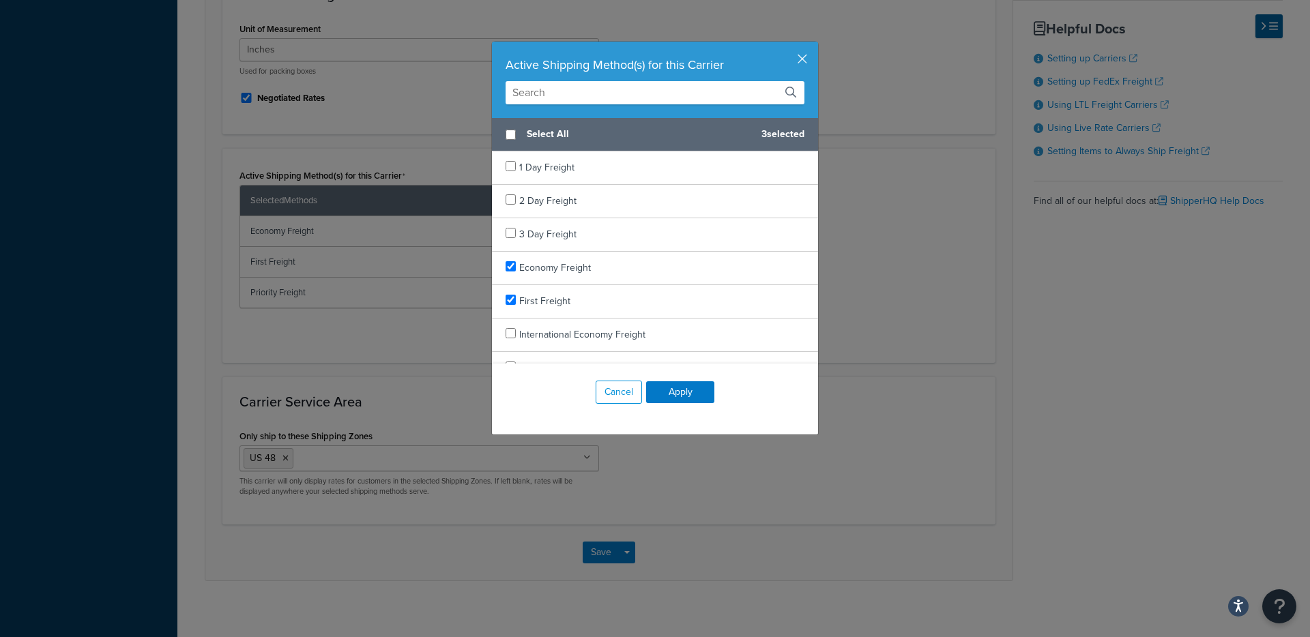
click at [581, 87] on input "text" at bounding box center [655, 92] width 299 height 23
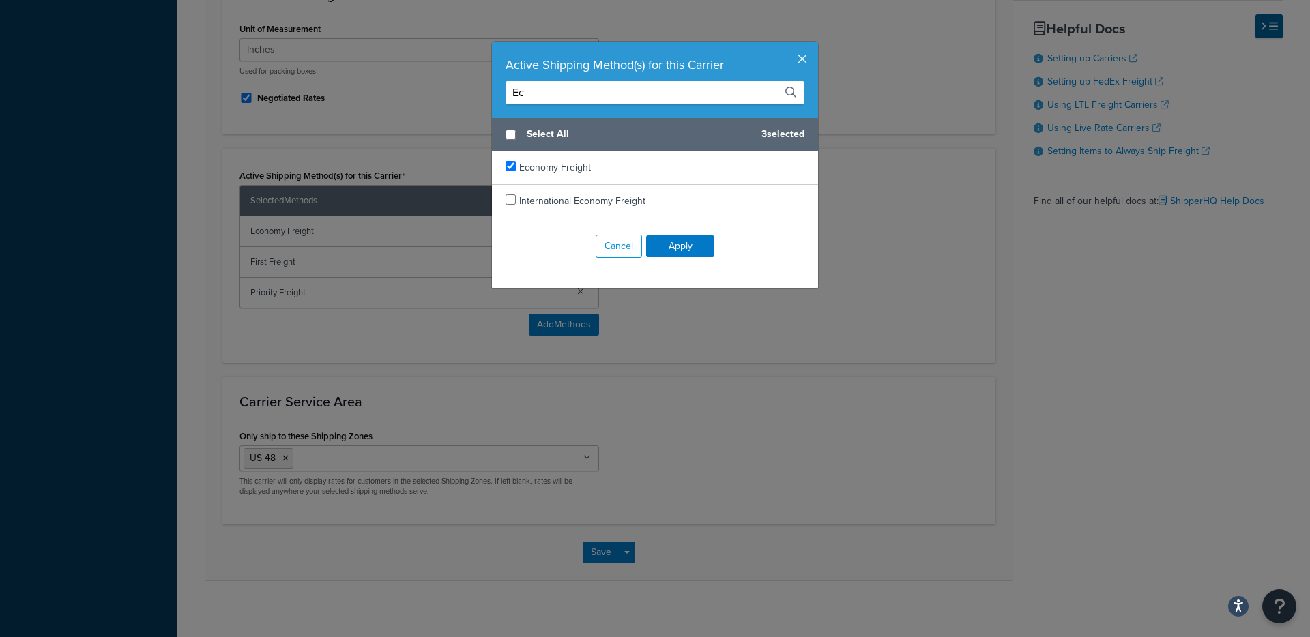
type input "E"
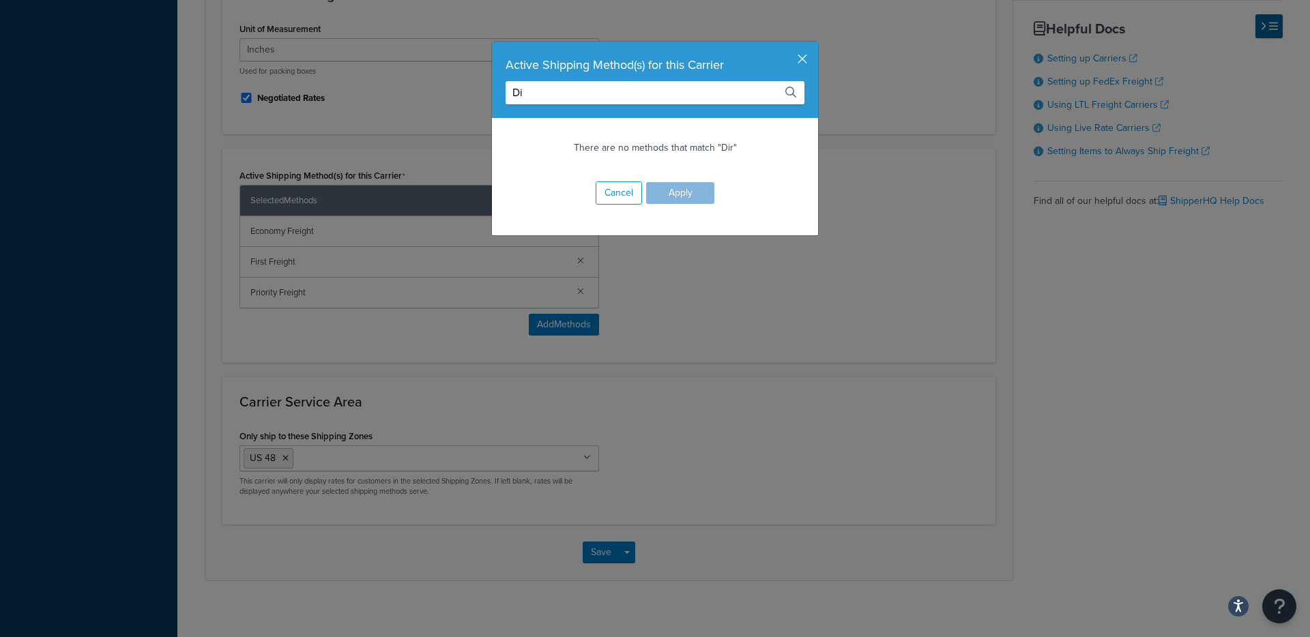
type input "D"
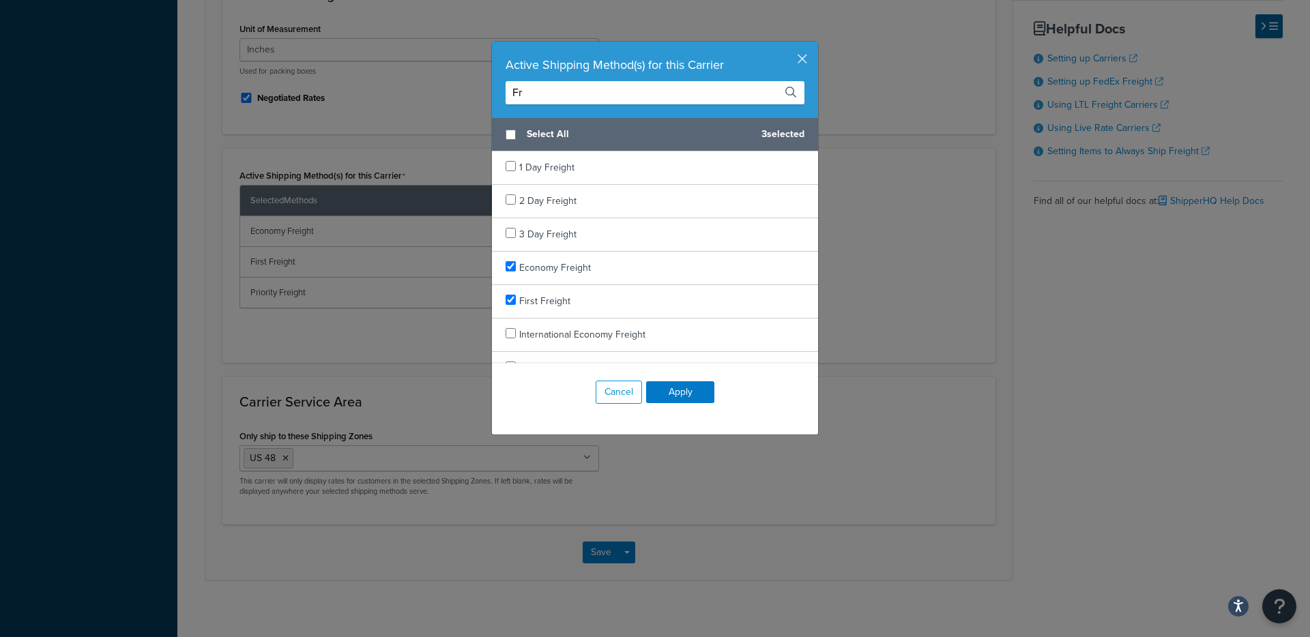
type input "F"
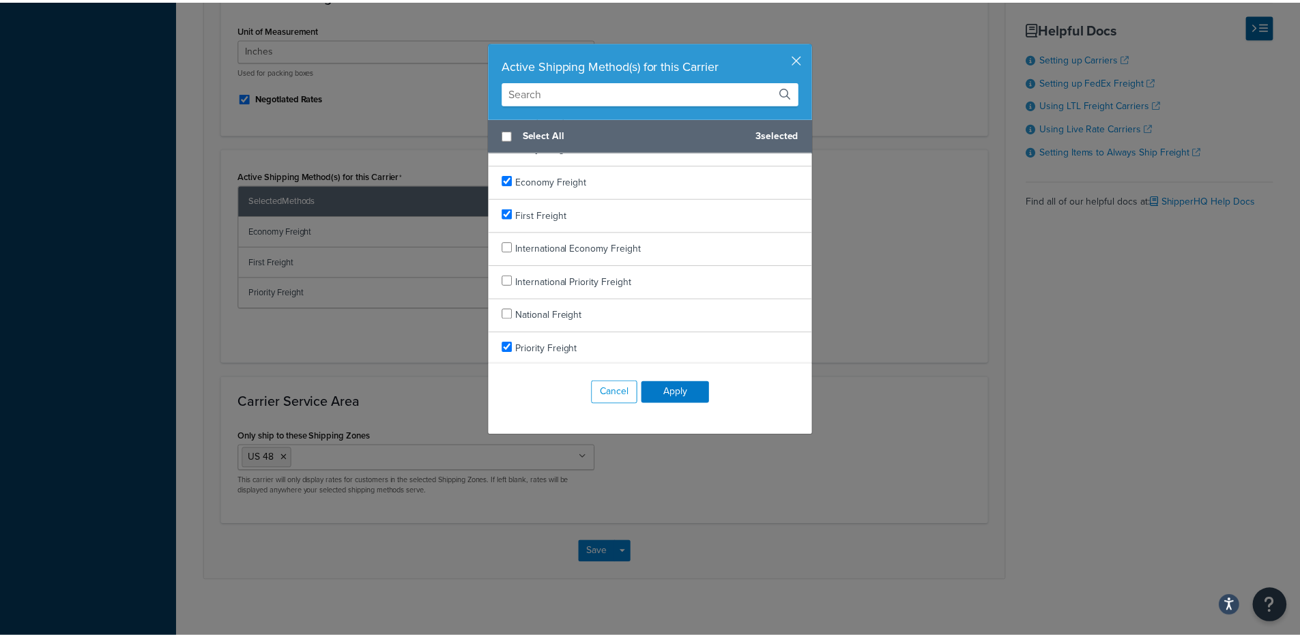
scroll to position [88, 0]
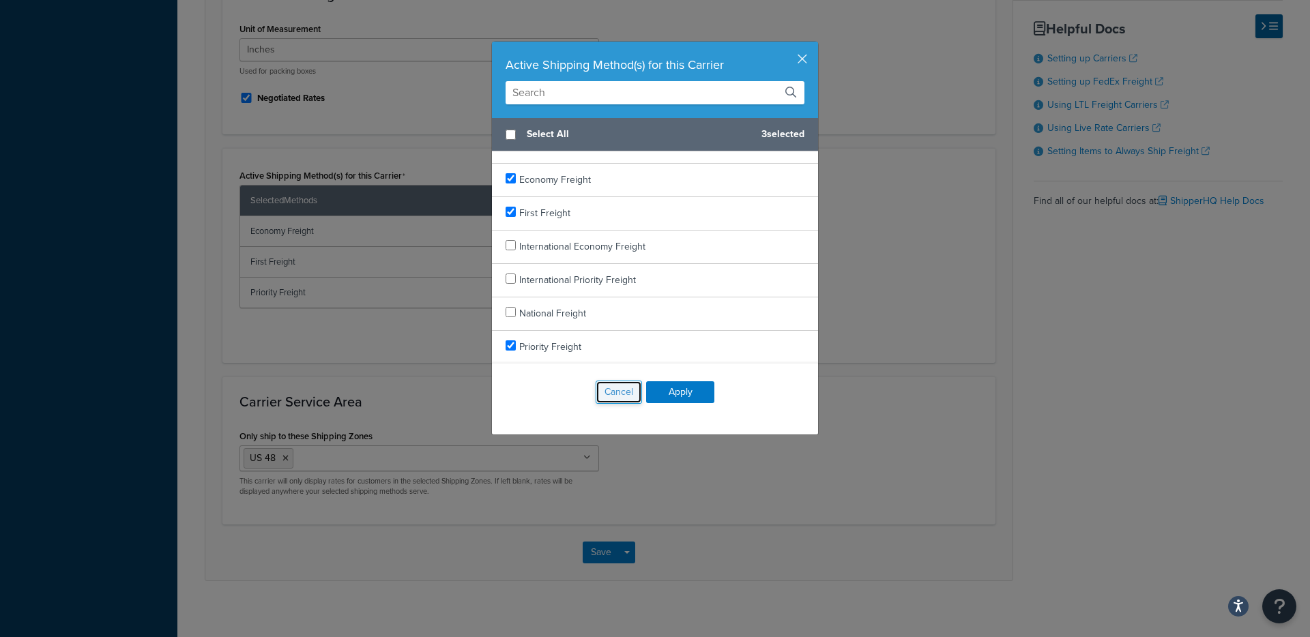
click at [596, 397] on button "Cancel" at bounding box center [619, 392] width 46 height 23
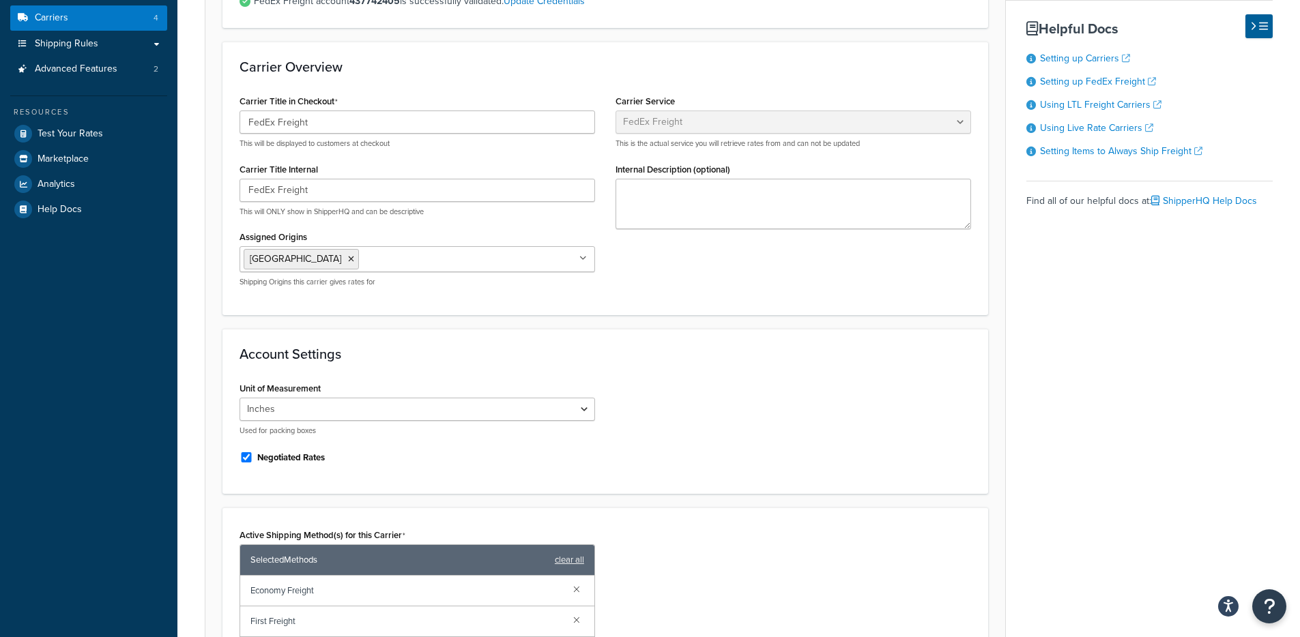
scroll to position [0, 0]
